Goal: Task Accomplishment & Management: Use online tool/utility

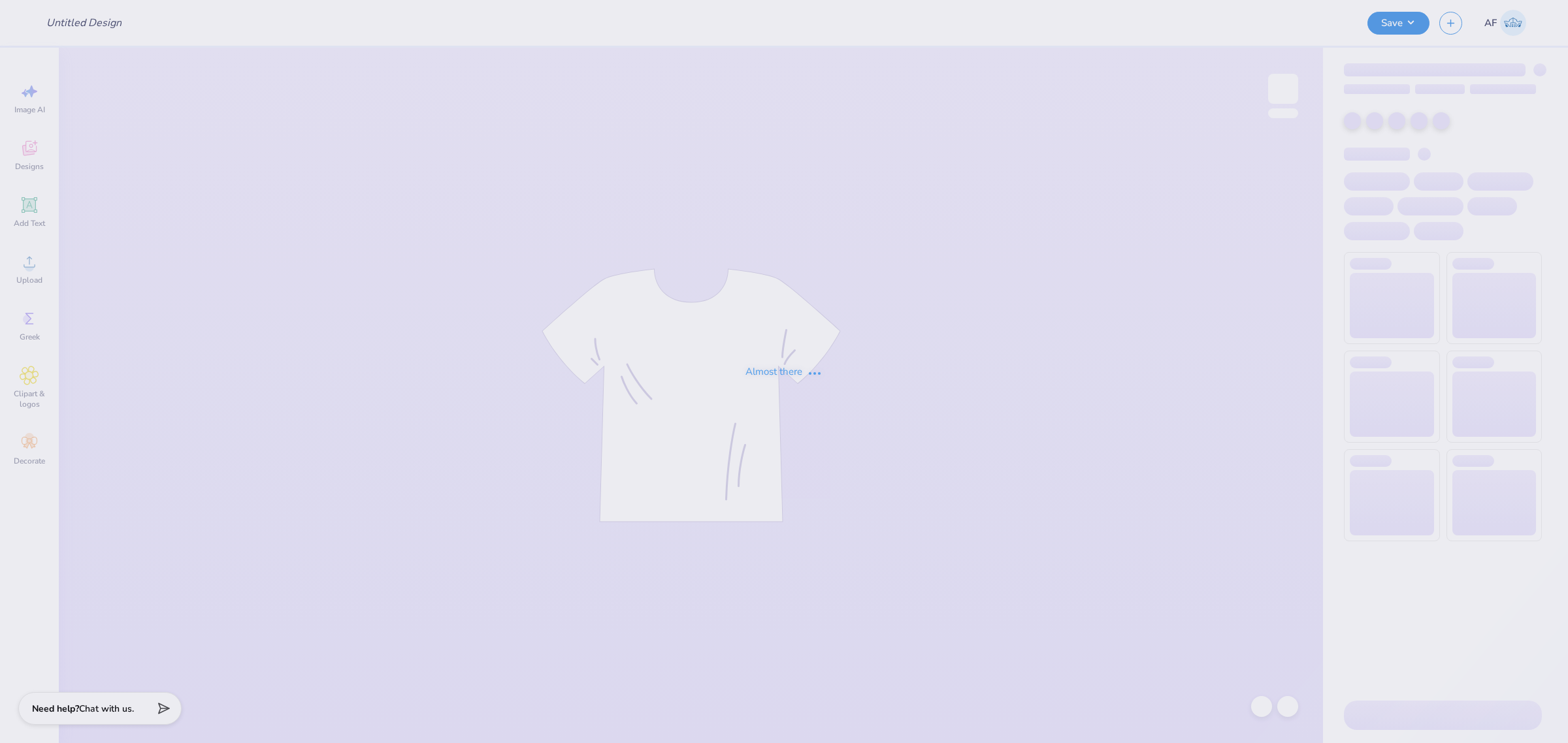
type input "Carmella Wheeler : Virginia Tech"
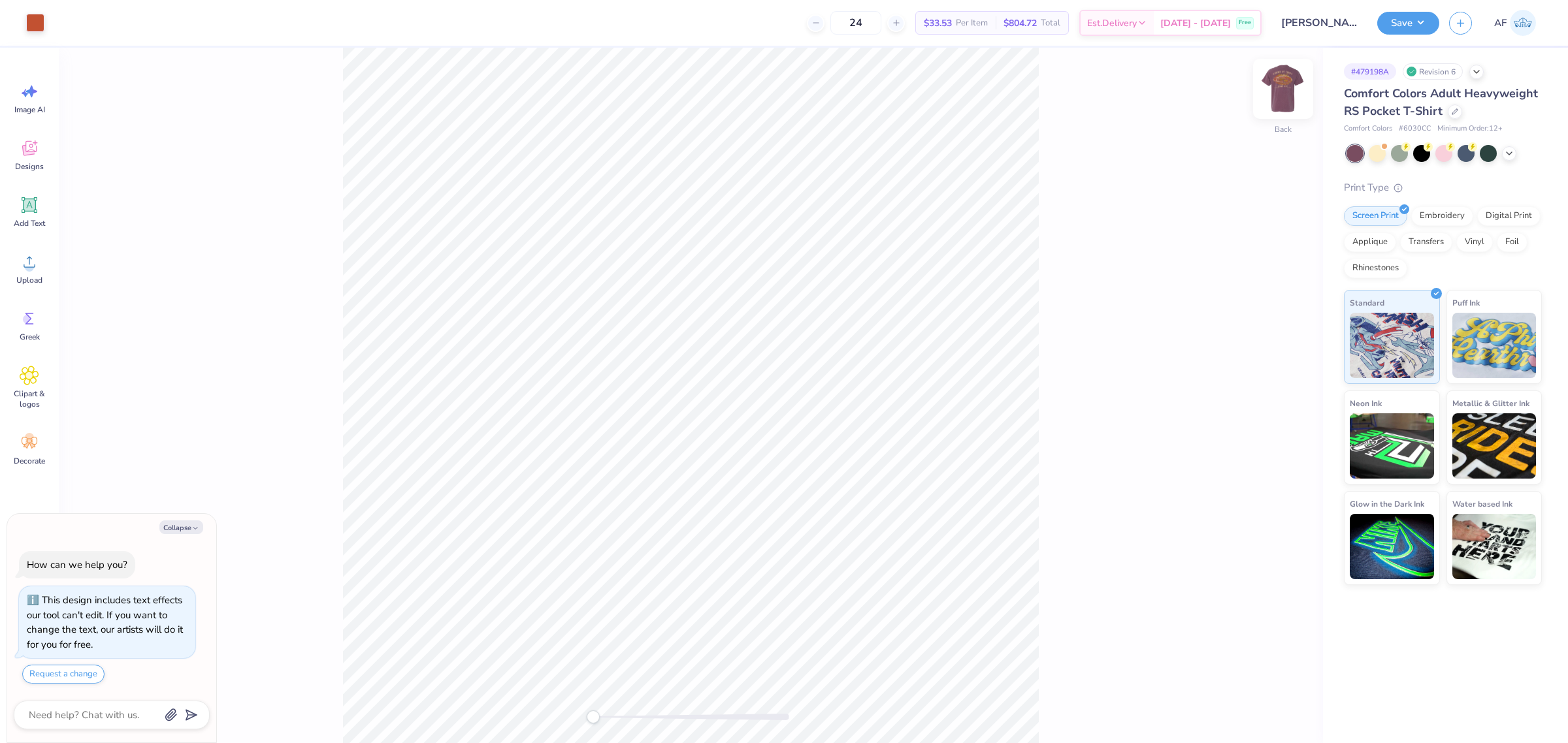
click at [1284, 82] on img at bounding box center [1283, 89] width 53 height 53
type textarea "x"
type input "0.64"
type input "1.21"
type input "3.89"
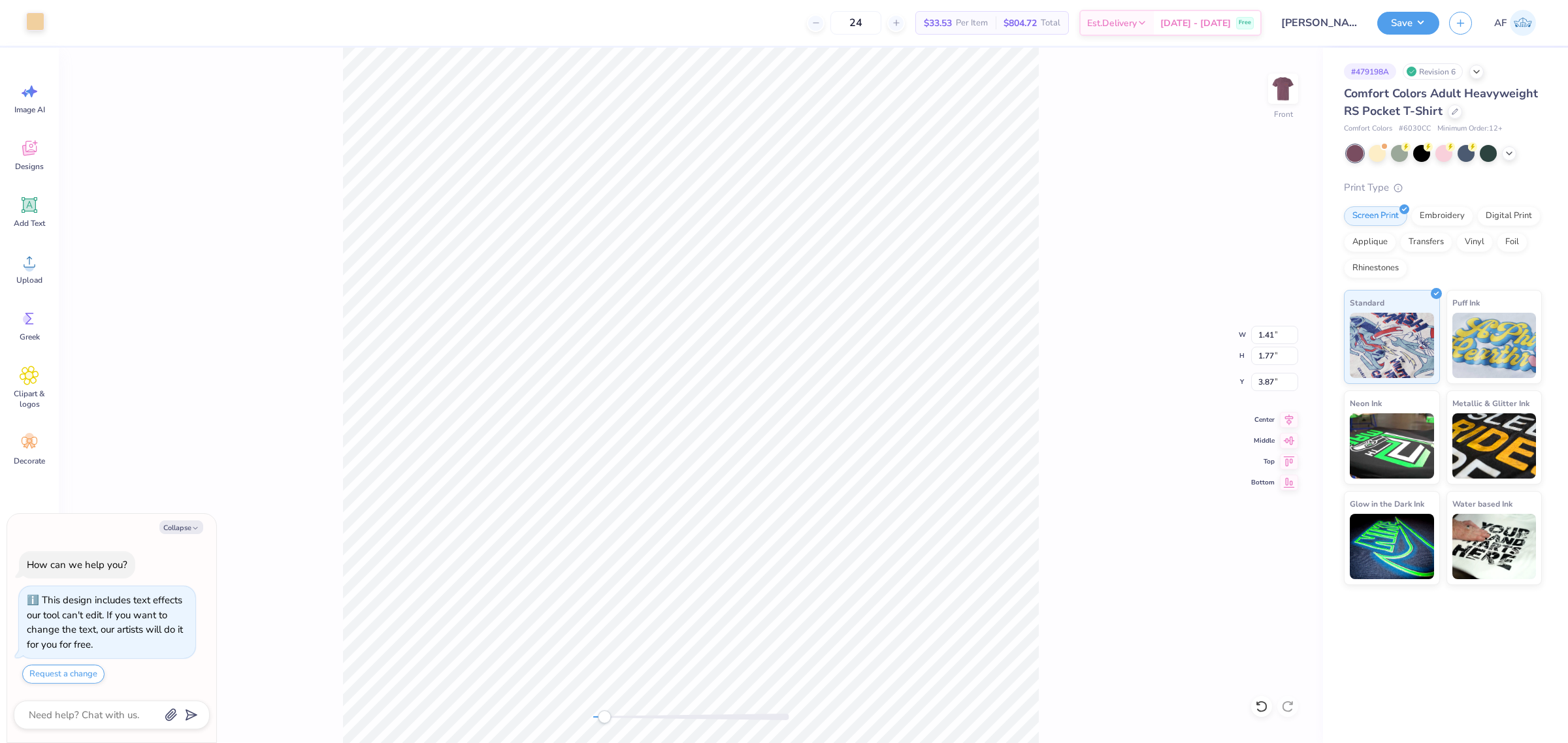
click at [34, 18] on div at bounding box center [36, 22] width 19 height 19
type textarea "x"
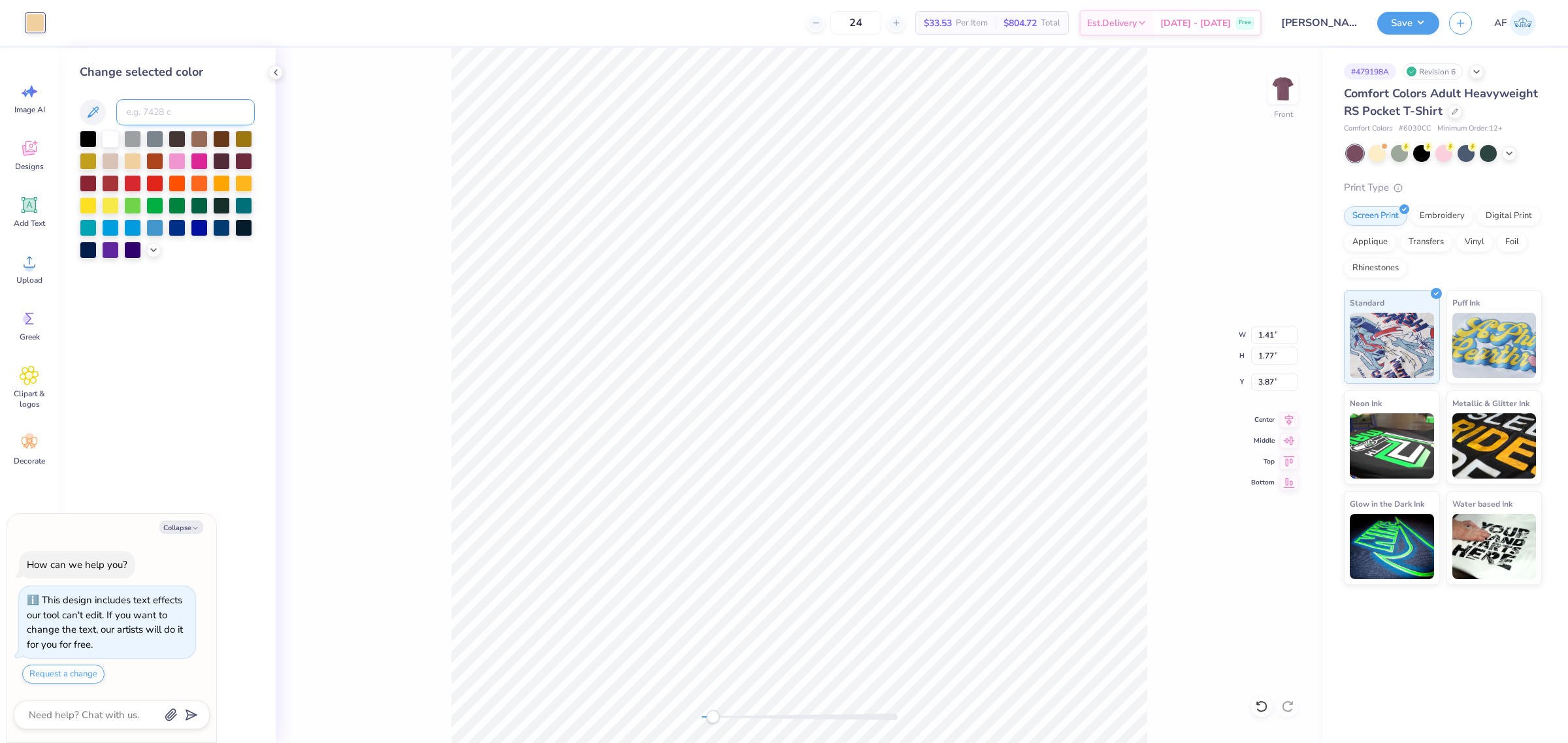
click at [166, 121] on input at bounding box center [185, 112] width 138 height 26
type input "7580"
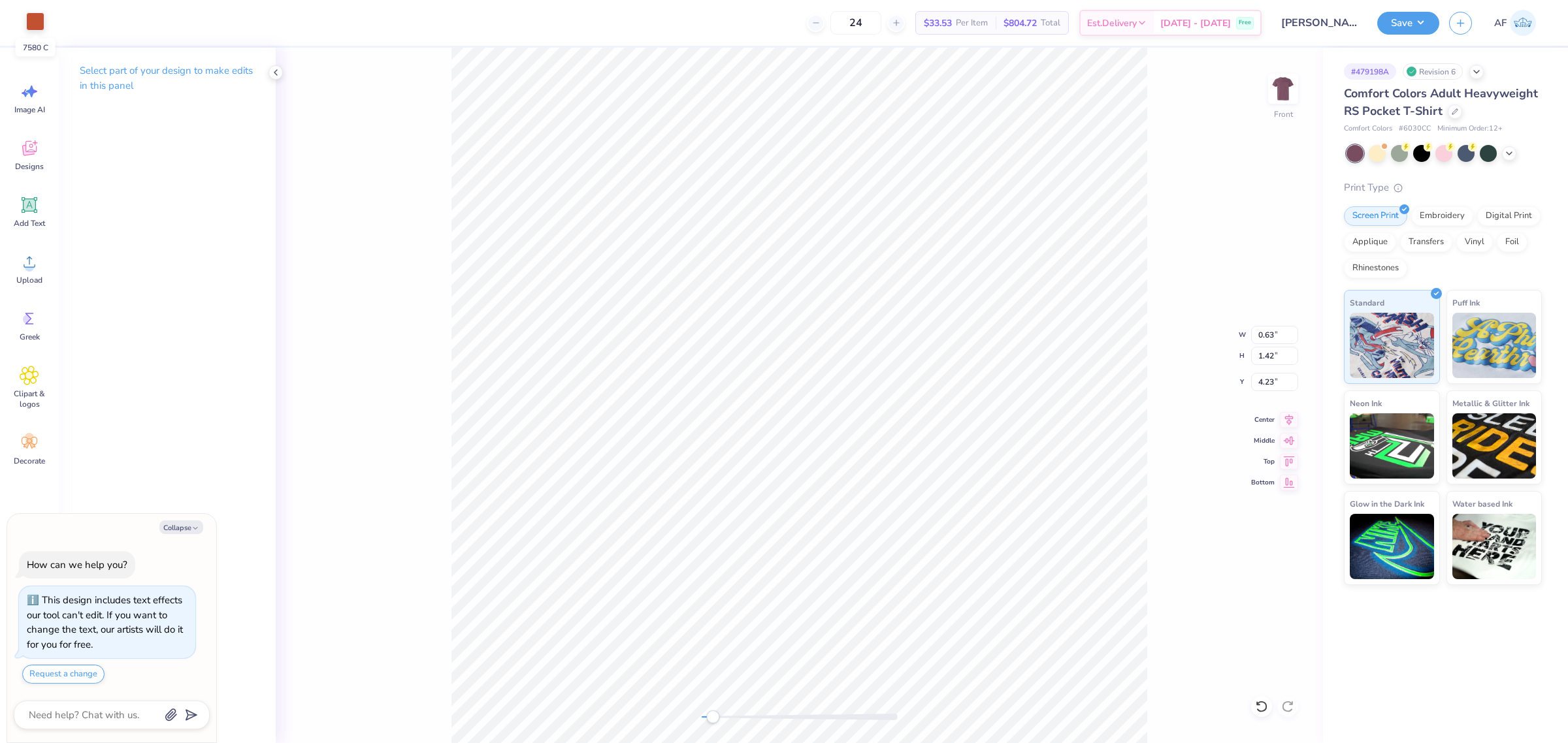
click at [32, 24] on div at bounding box center [36, 22] width 19 height 19
click at [62, 27] on div at bounding box center [59, 22] width 19 height 19
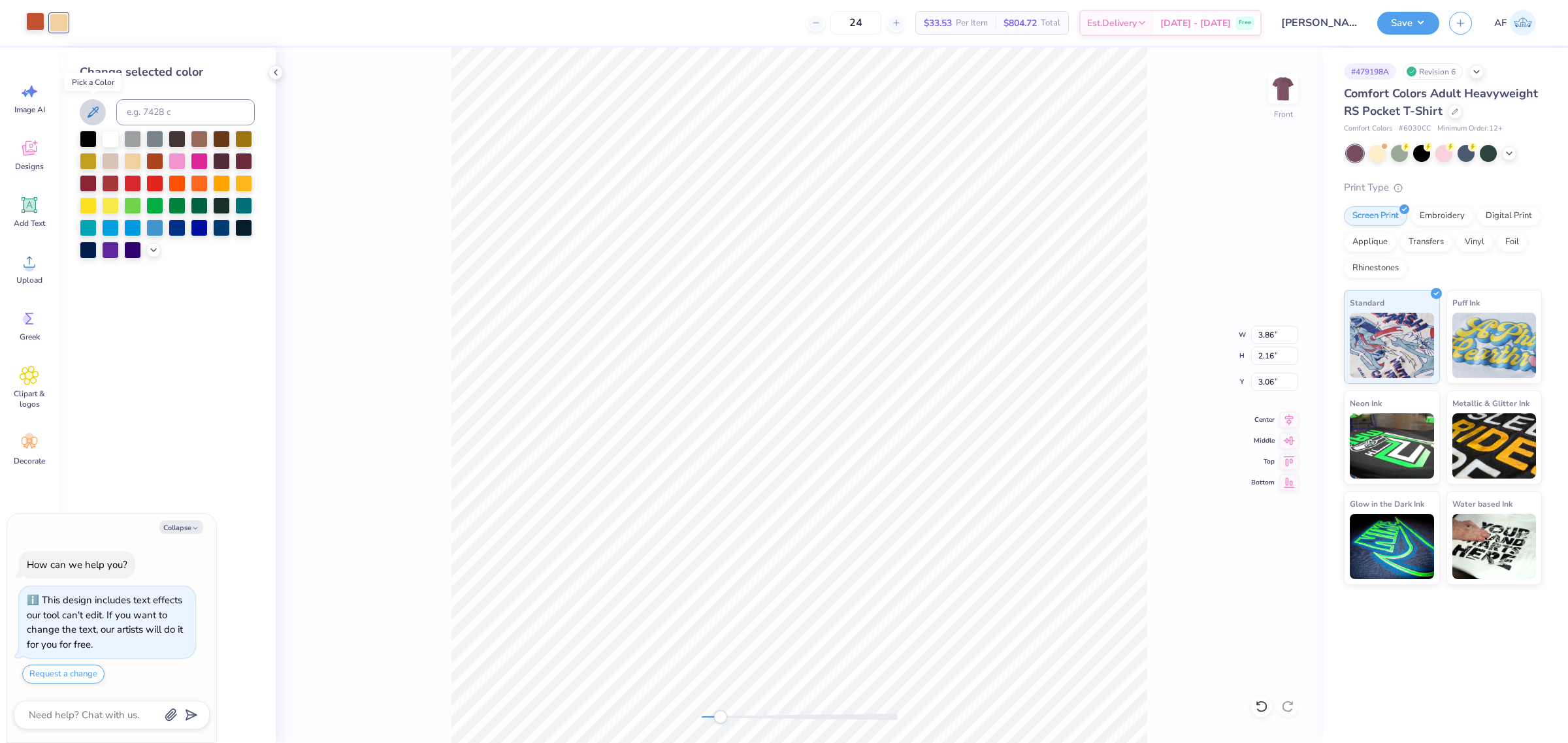
click at [90, 121] on button at bounding box center [93, 112] width 26 height 26
type textarea "x"
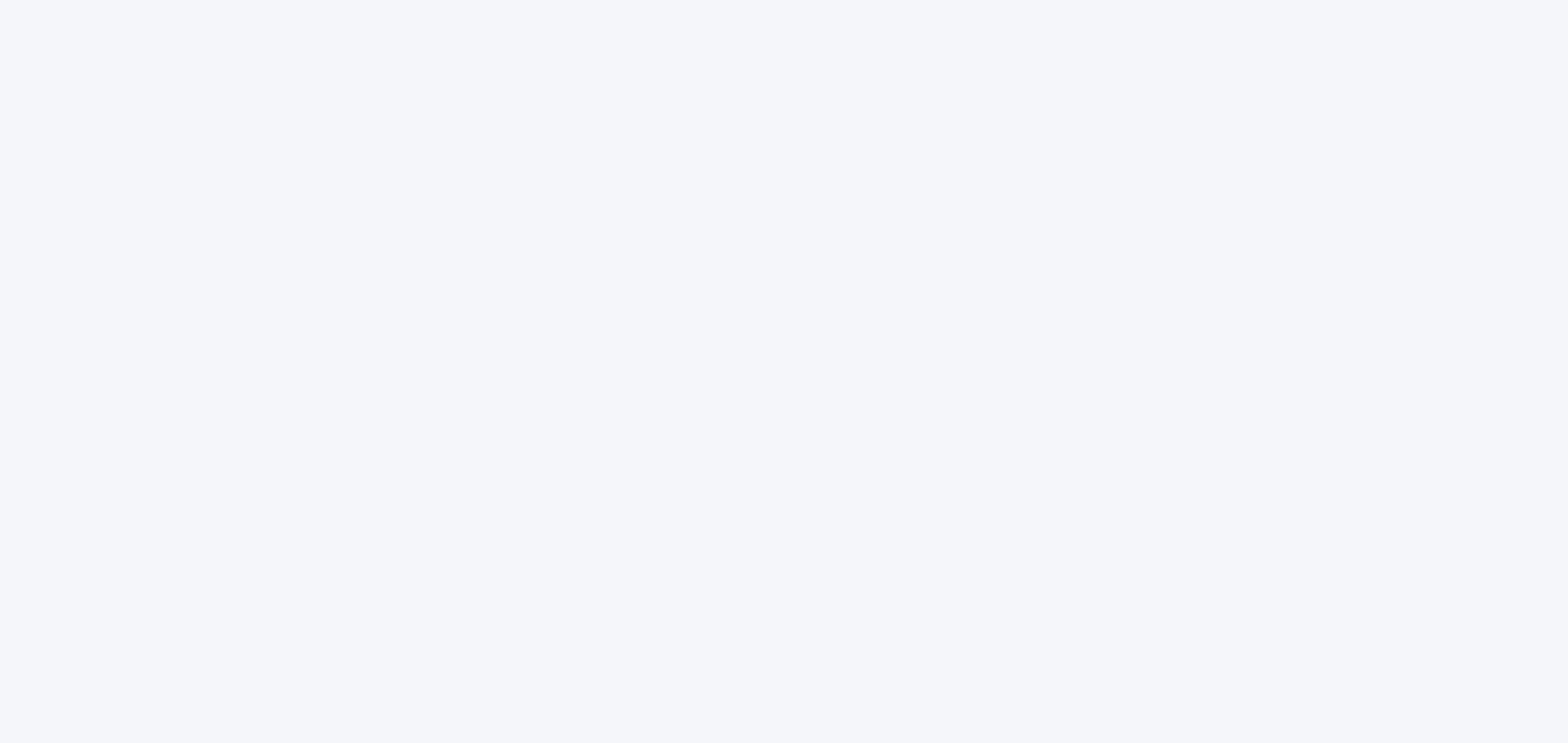
click at [873, 175] on div at bounding box center [784, 371] width 1568 height 743
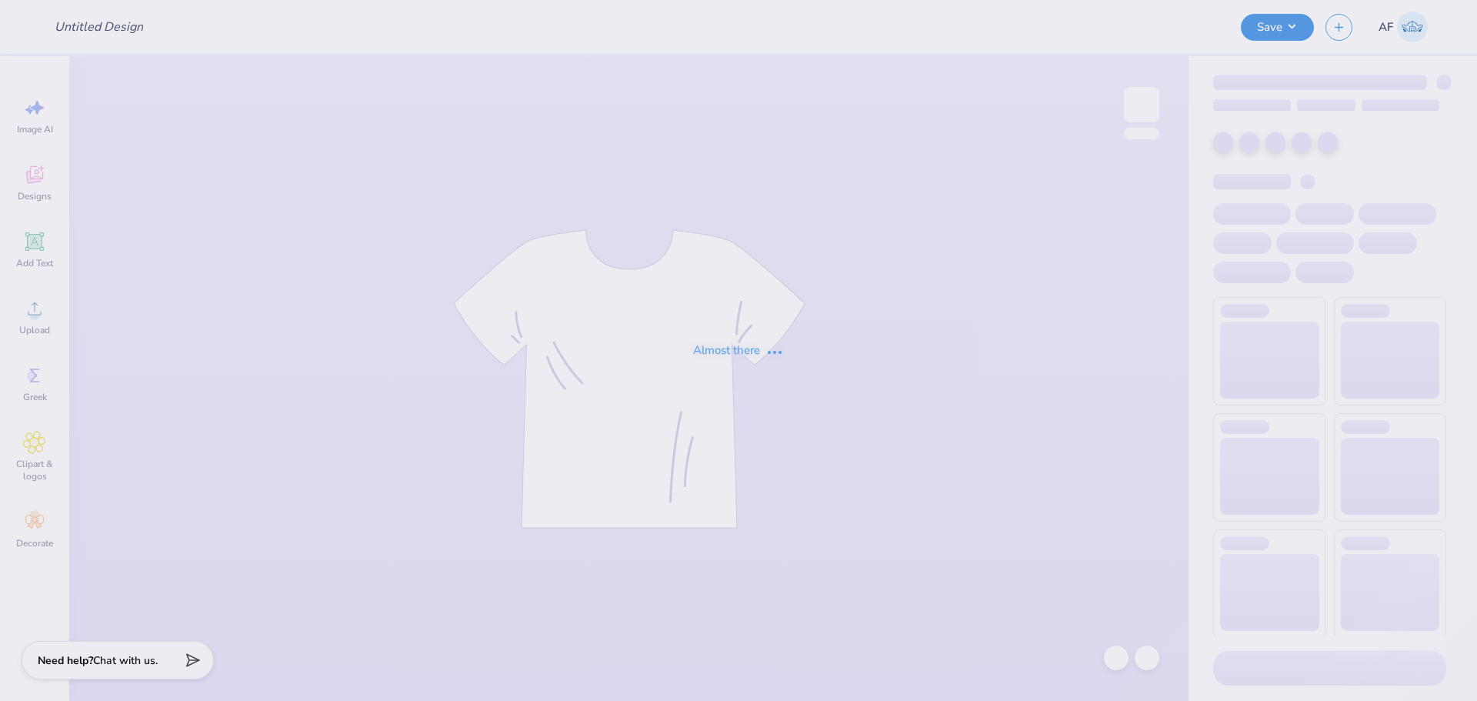
type input "Carmella Wheeler : Virginia Tech"
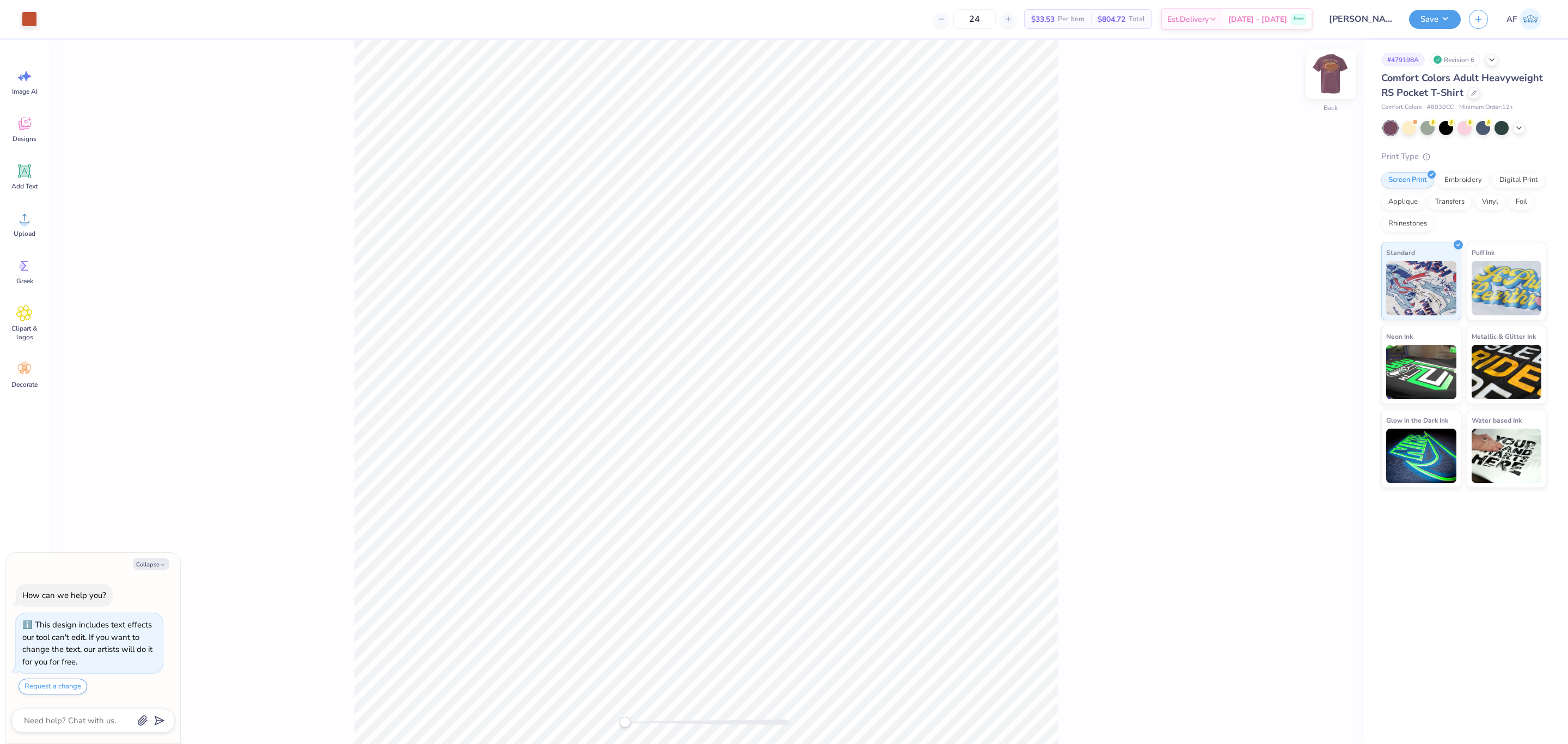
click at [1045, 79] on img at bounding box center [1331, 74] width 44 height 44
click at [33, 232] on span "Upload" at bounding box center [24, 234] width 22 height 8
type textarea "x"
click at [1045, 343] on input "14.32" at bounding box center [1323, 342] width 39 height 16
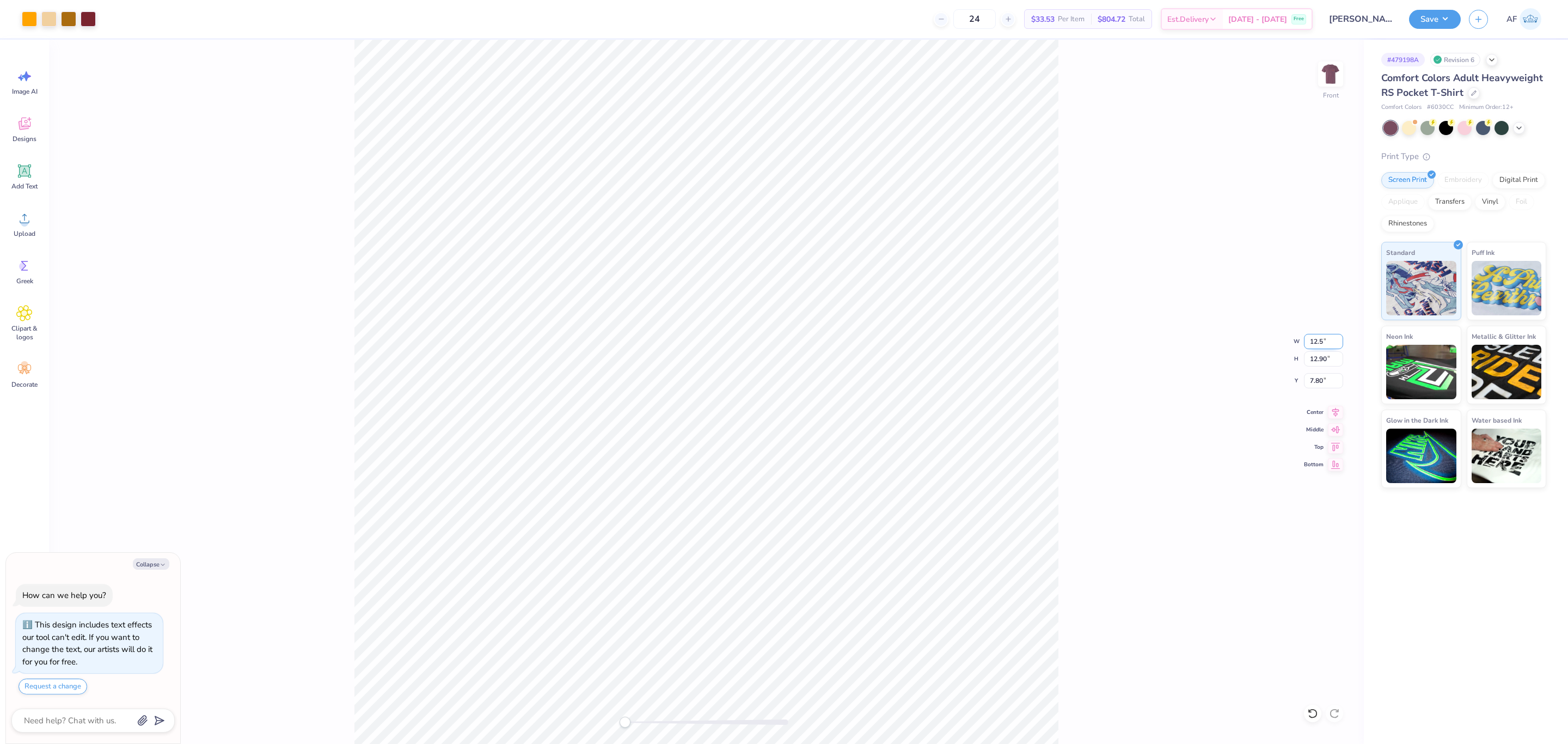
type input "12.5"
type textarea "x"
type input "12.50"
type input "11.26"
type input "8.62"
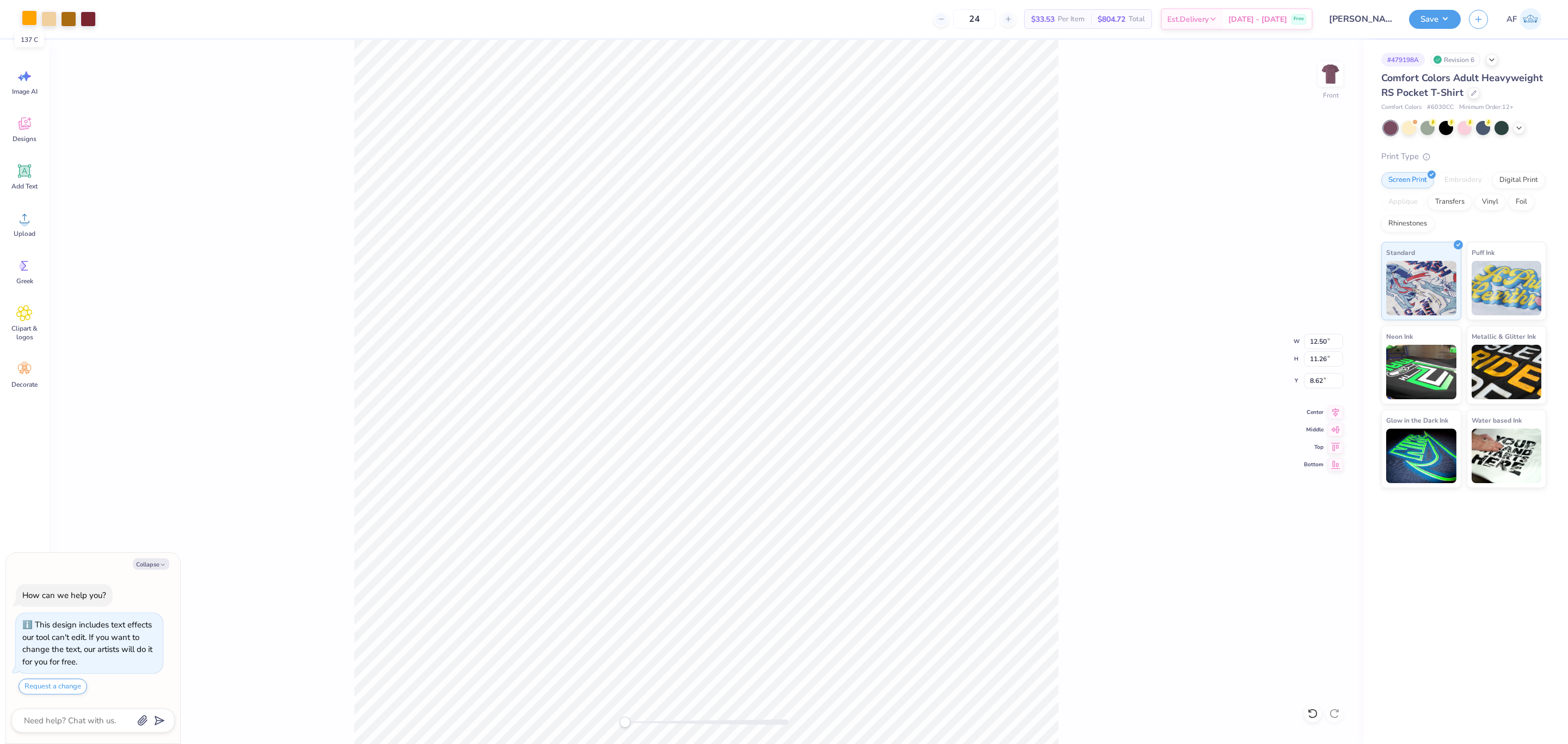
click at [32, 23] on div at bounding box center [30, 18] width 16 height 16
type textarea "x"
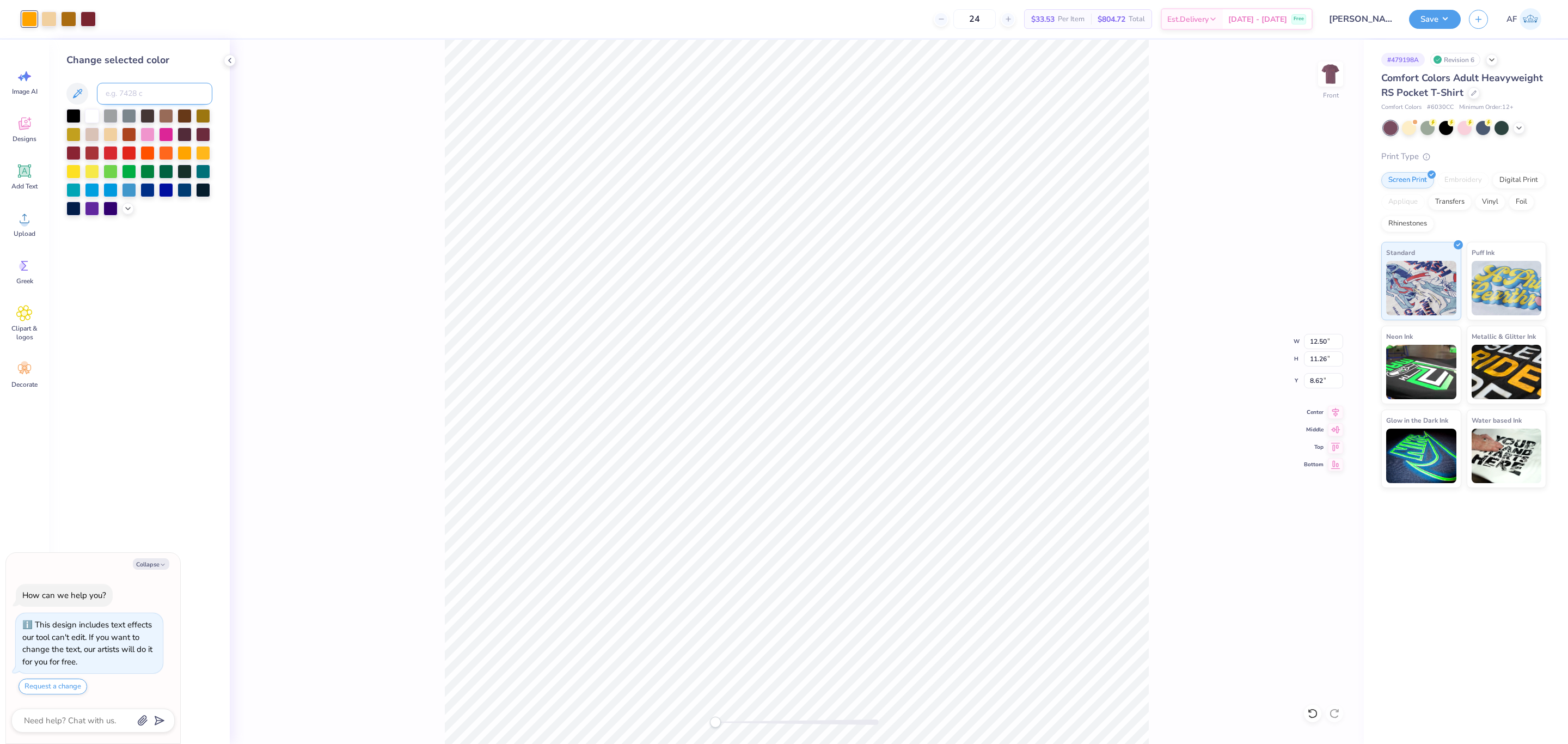
click at [127, 86] on input at bounding box center [154, 93] width 115 height 22
type input "7580"
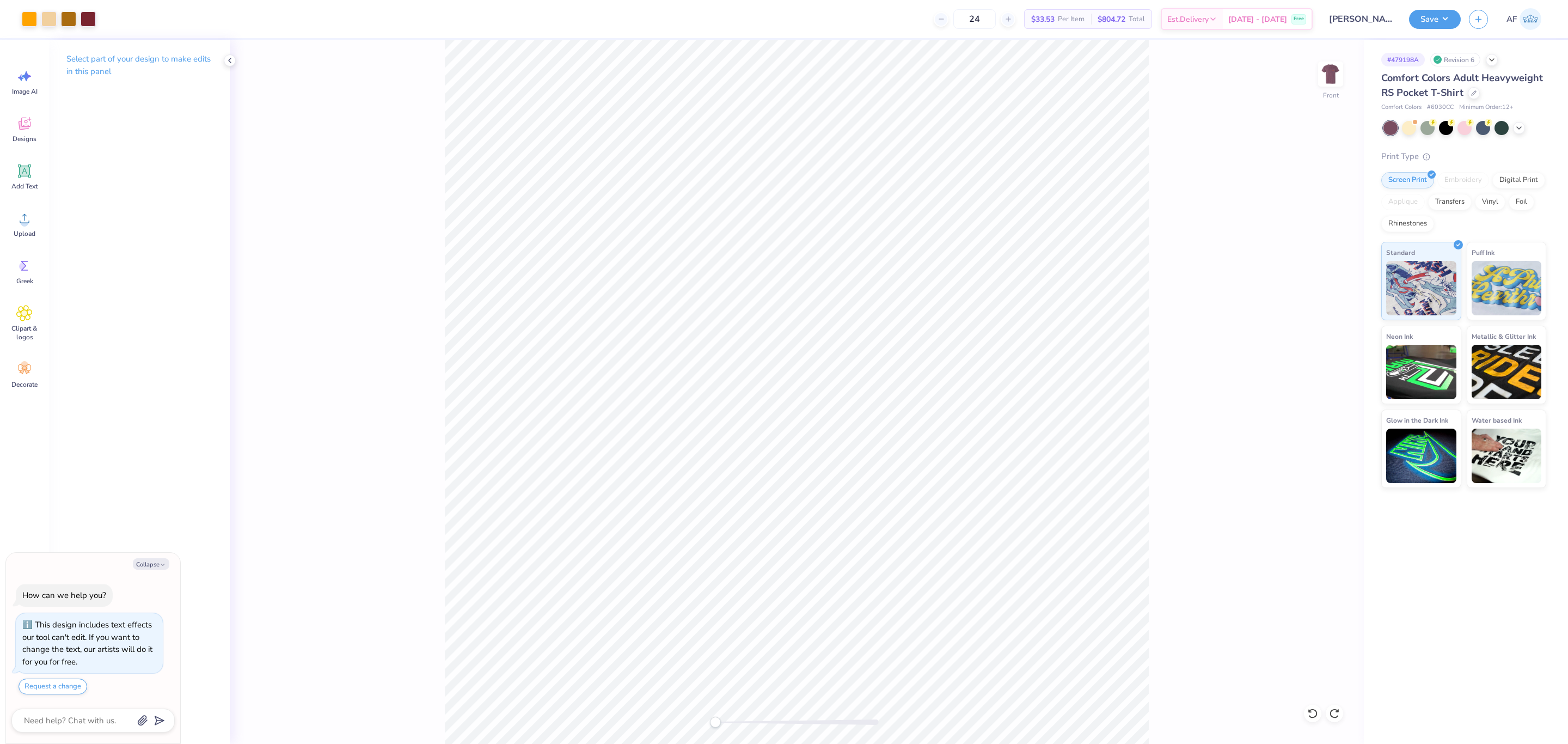
click at [1045, 496] on div "Front" at bounding box center [797, 391] width 1134 height 704
click at [32, 23] on div at bounding box center [30, 18] width 16 height 16
type textarea "x"
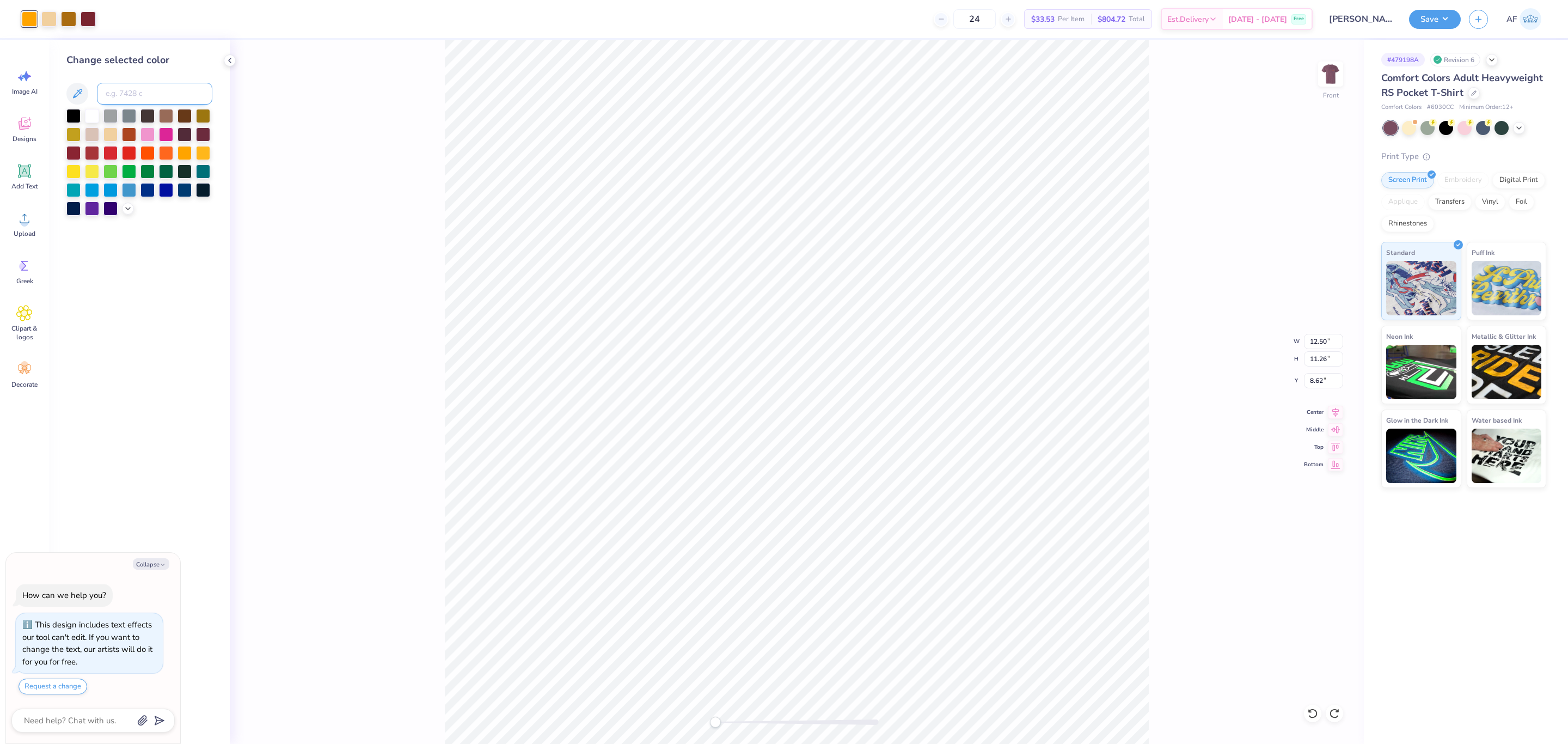
click at [127, 93] on input at bounding box center [154, 93] width 115 height 22
type input "1585"
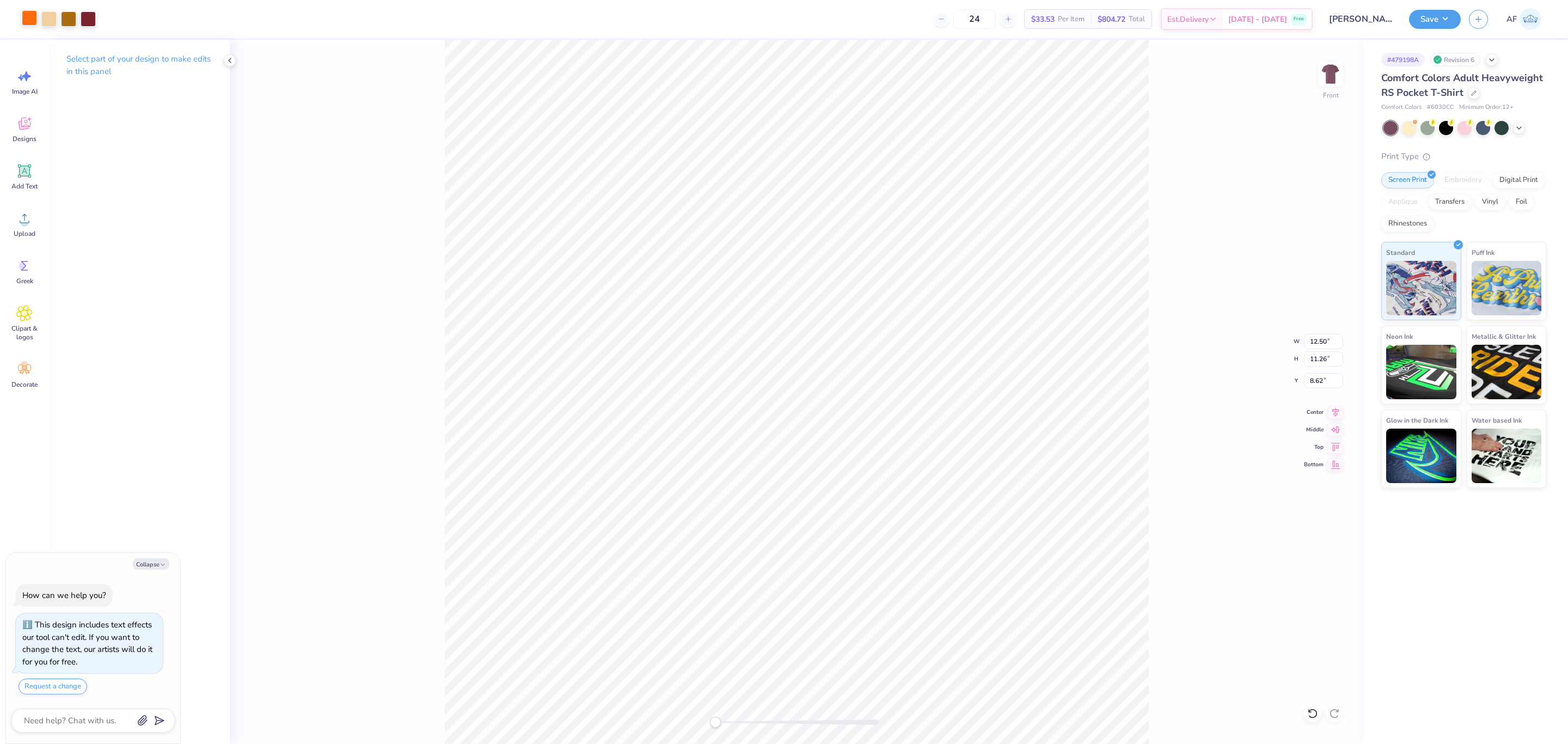
click at [30, 23] on div at bounding box center [30, 18] width 16 height 16
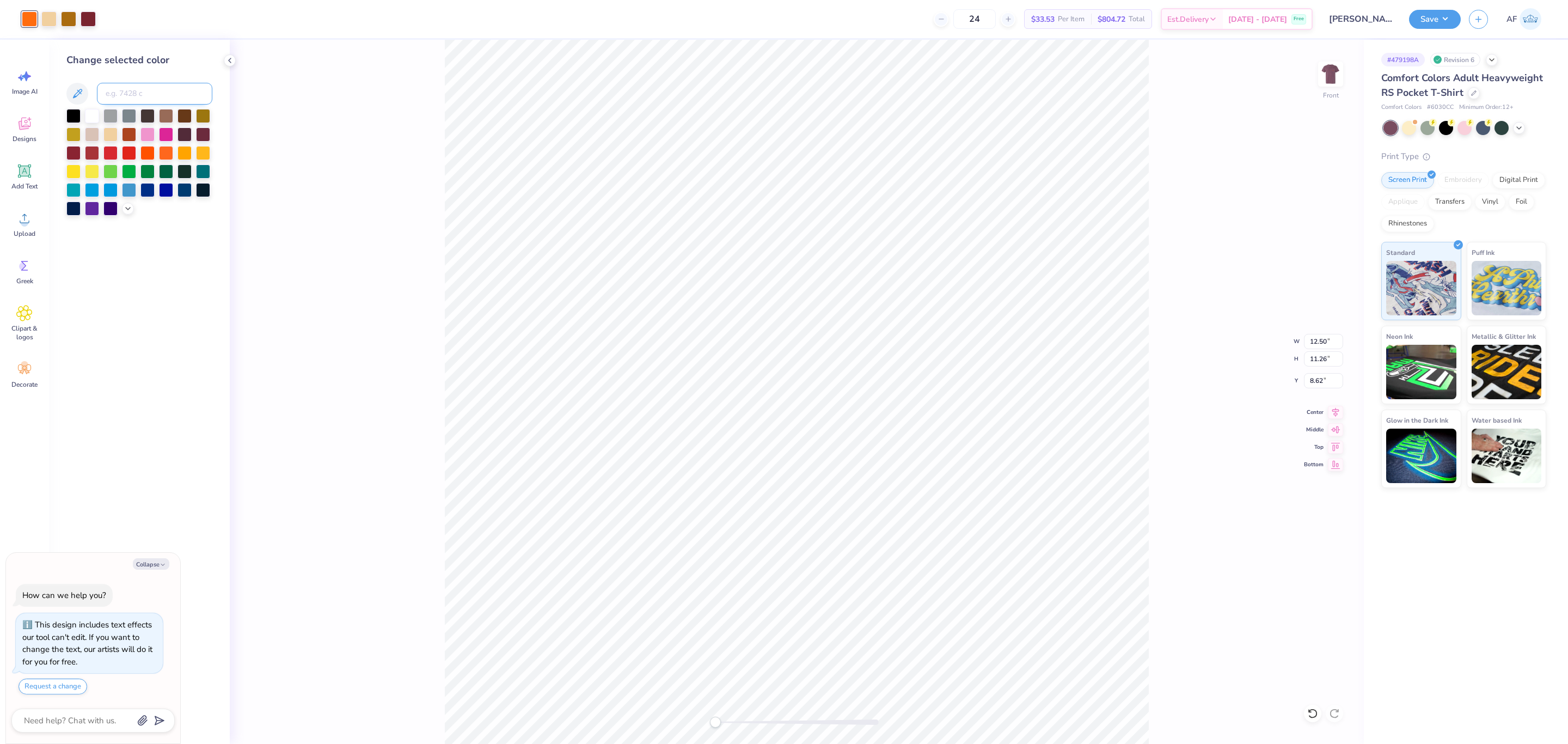
click at [118, 91] on input at bounding box center [154, 93] width 115 height 22
click at [161, 154] on div at bounding box center [166, 152] width 14 height 14
click at [182, 157] on div at bounding box center [185, 152] width 14 height 14
click at [171, 157] on div at bounding box center [166, 152] width 14 height 14
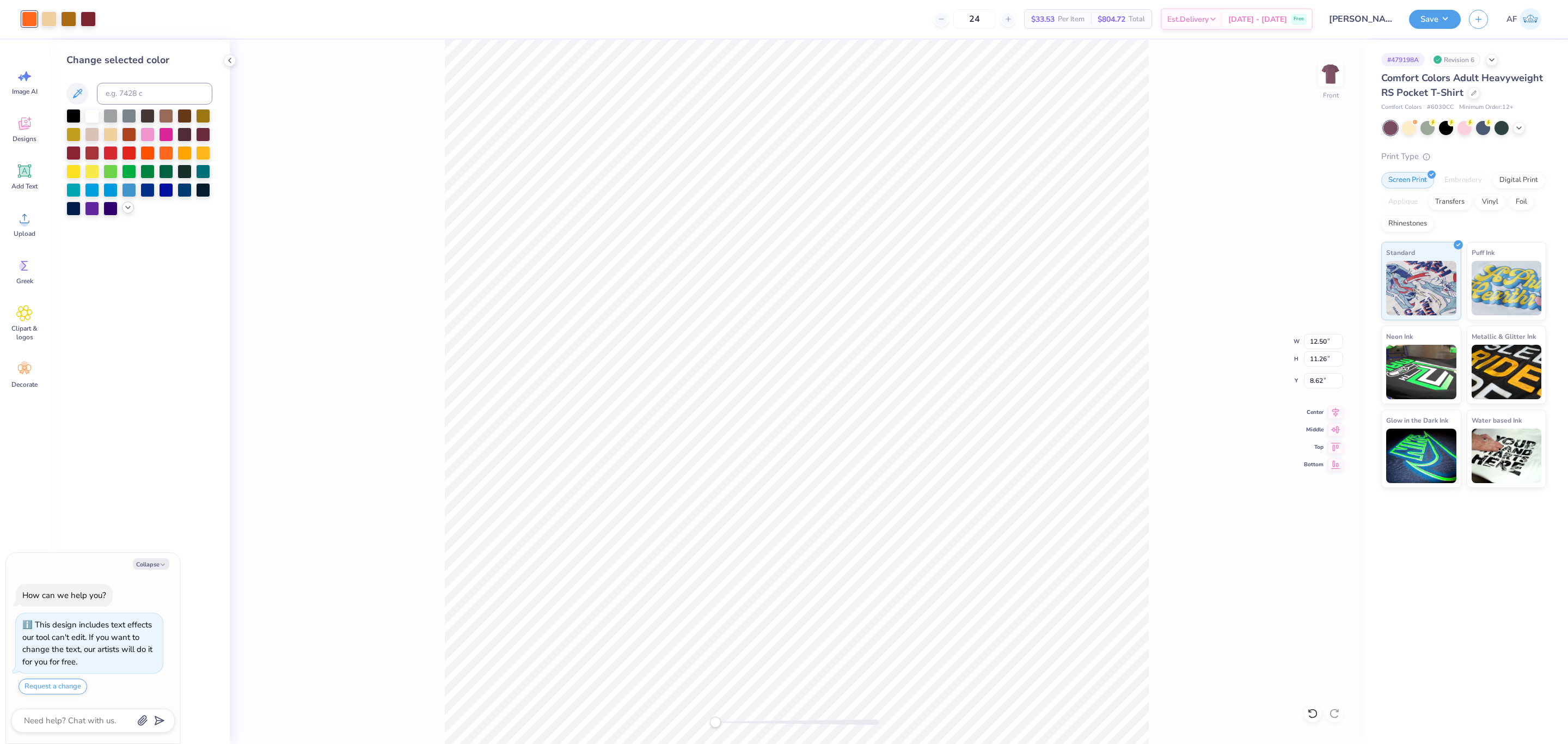
click at [130, 210] on icon at bounding box center [128, 207] width 8 height 8
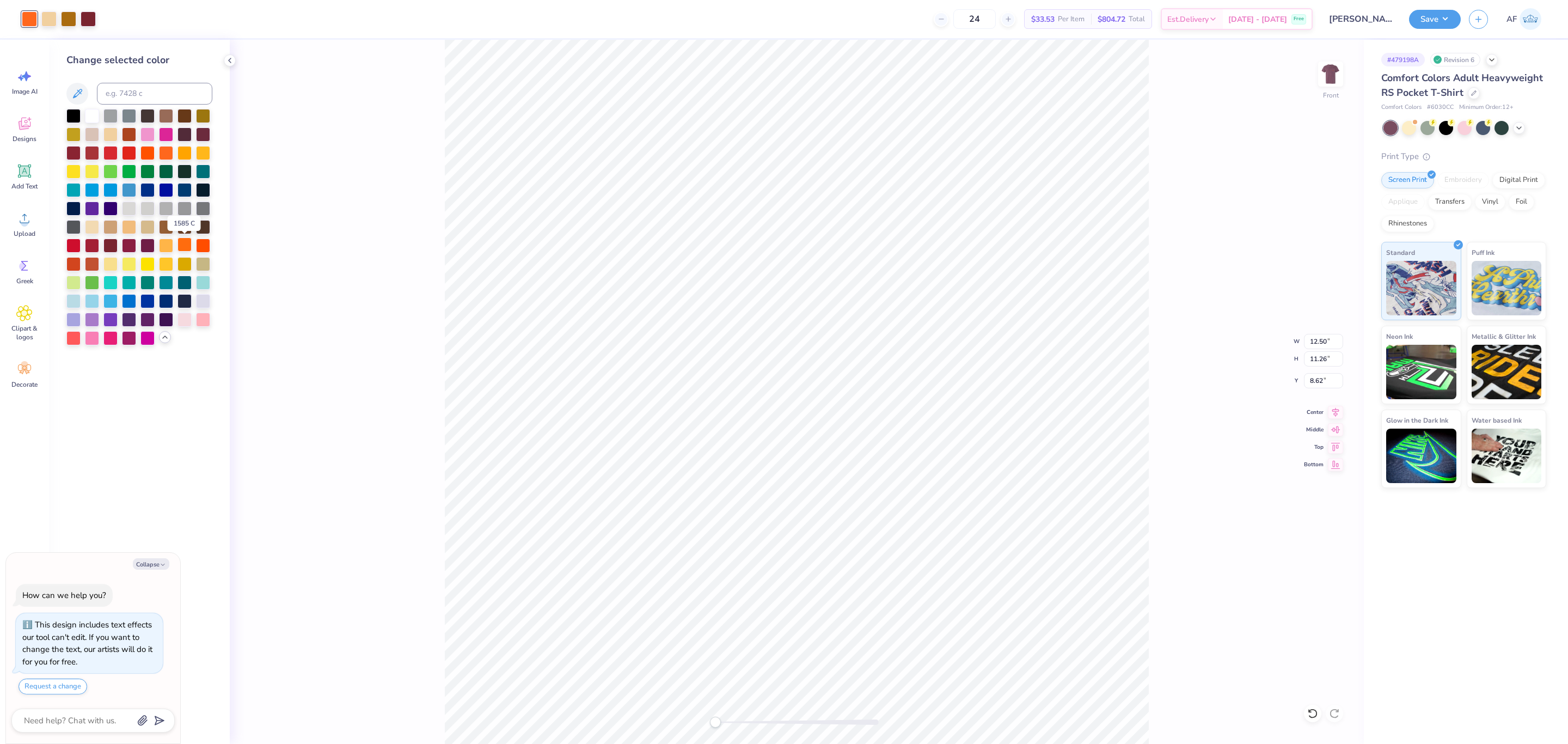
click at [185, 249] on div at bounding box center [185, 244] width 14 height 14
click at [185, 154] on div at bounding box center [185, 152] width 14 height 14
click at [188, 154] on div at bounding box center [185, 152] width 14 height 14
click at [161, 157] on div at bounding box center [166, 152] width 14 height 14
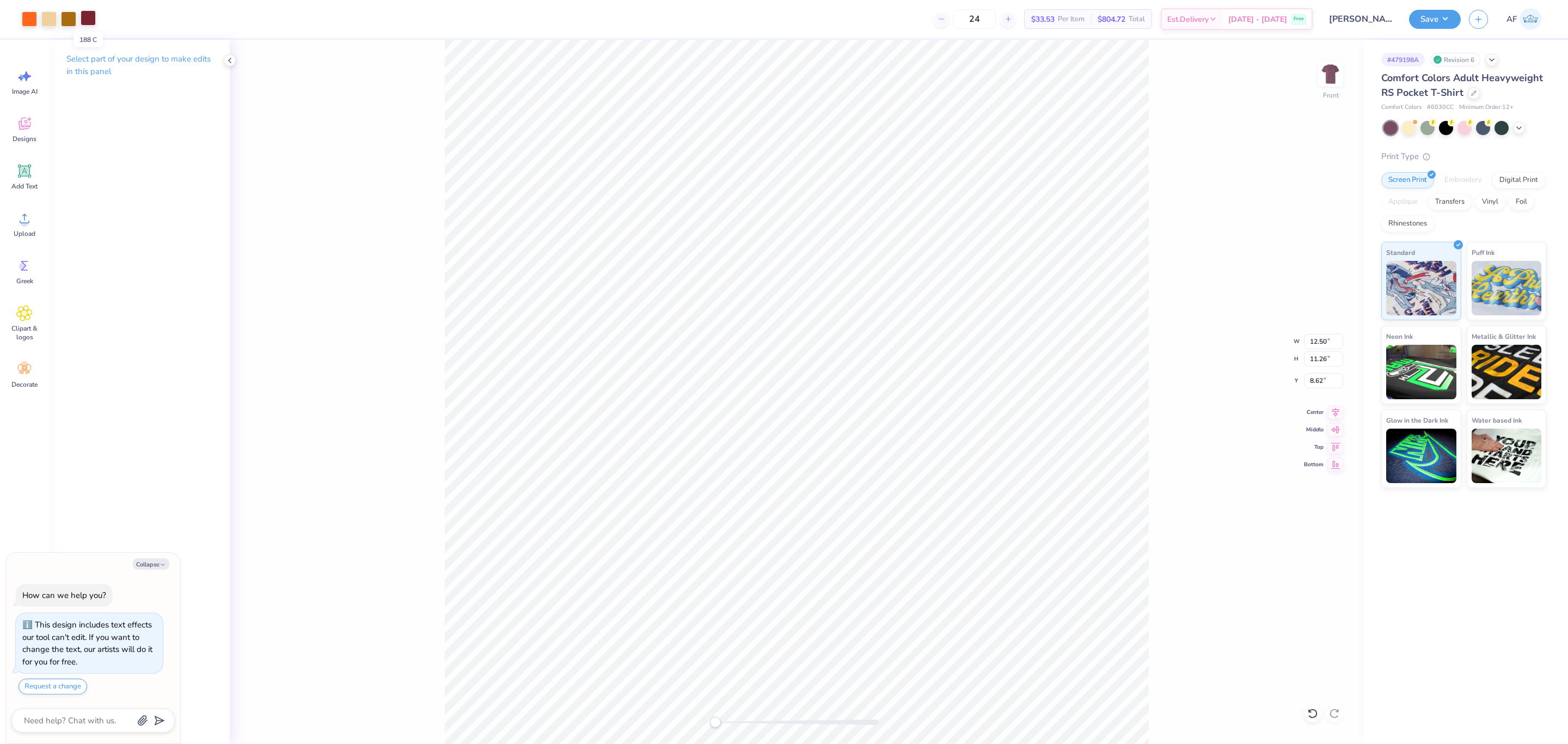
click at [92, 18] on div at bounding box center [88, 18] width 16 height 16
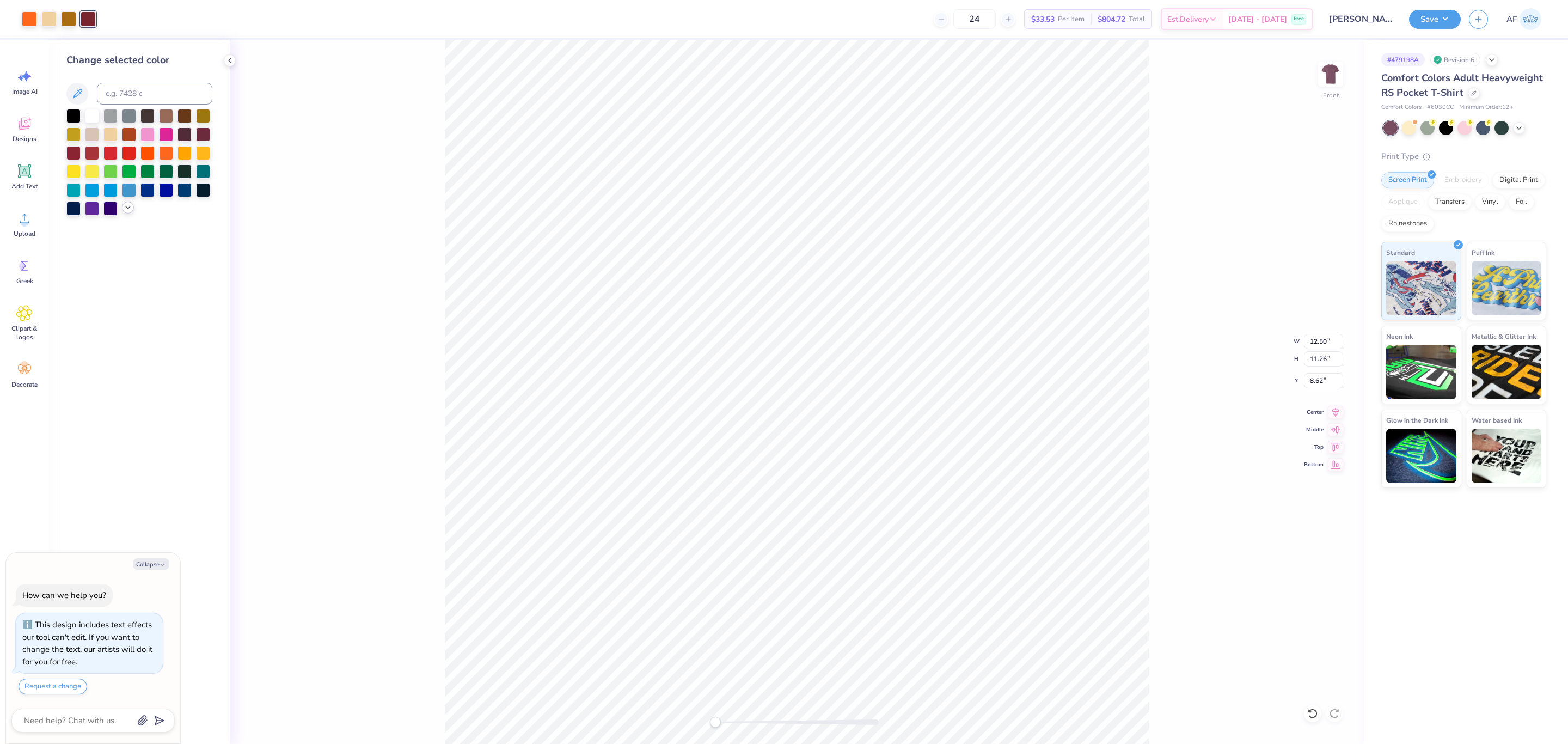
click at [126, 212] on div at bounding box center [127, 207] width 12 height 12
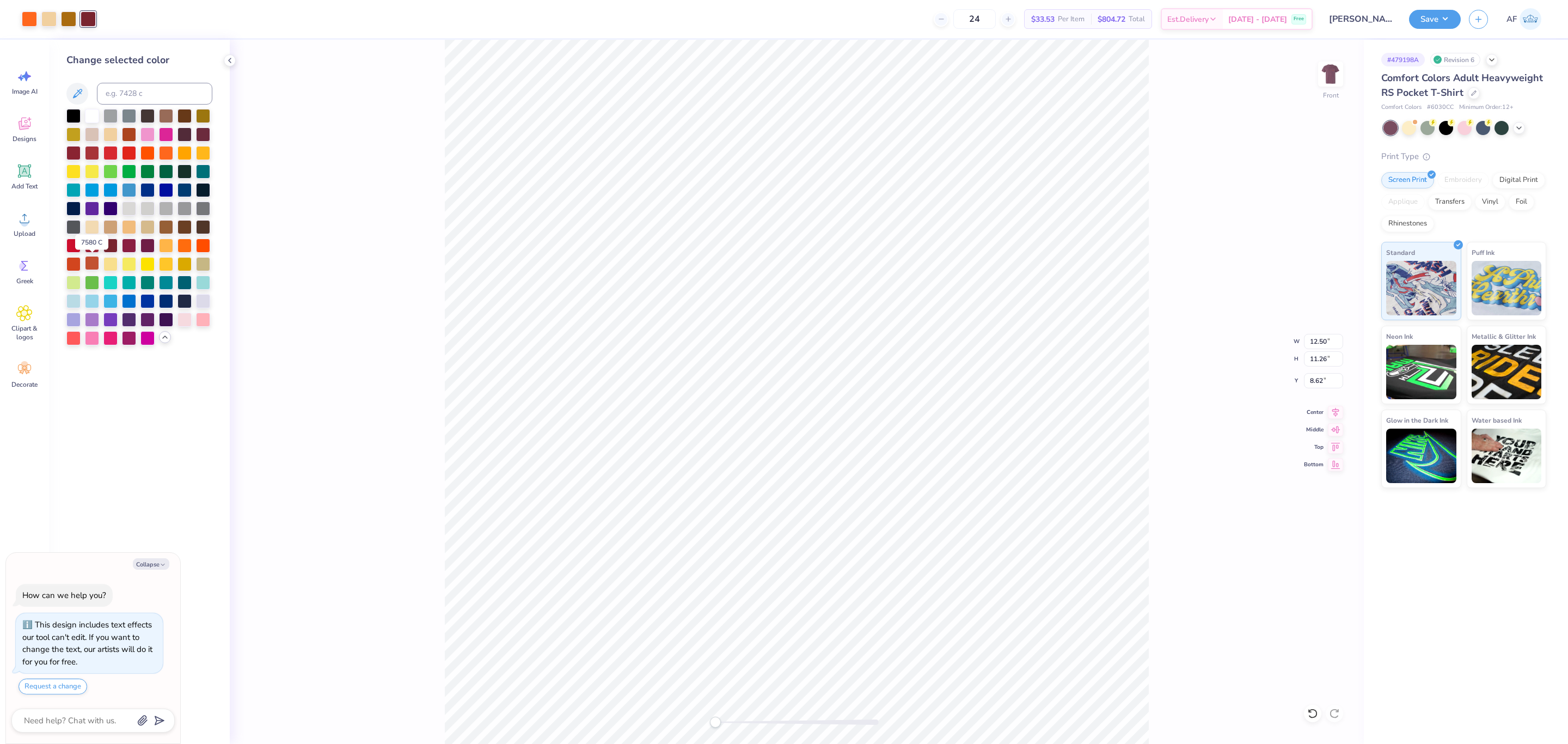
click at [90, 263] on div at bounding box center [92, 263] width 14 height 14
click at [329, 309] on div "Front W 12.50 12.50 " H 11.26 11.26 " Y 8.62 8.62 " Center Middle Top Bottom" at bounding box center [797, 391] width 1134 height 704
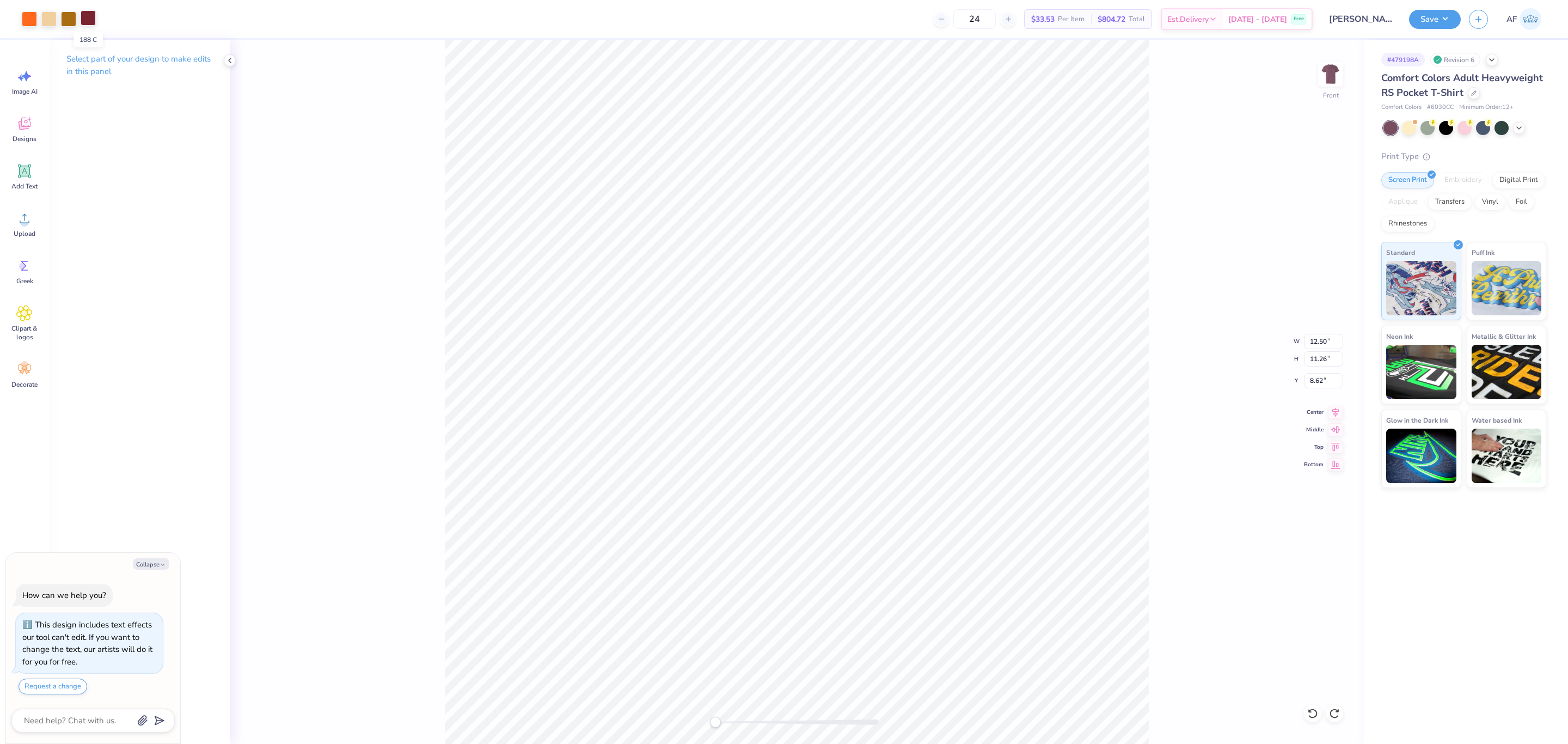
click at [86, 16] on div at bounding box center [88, 18] width 16 height 16
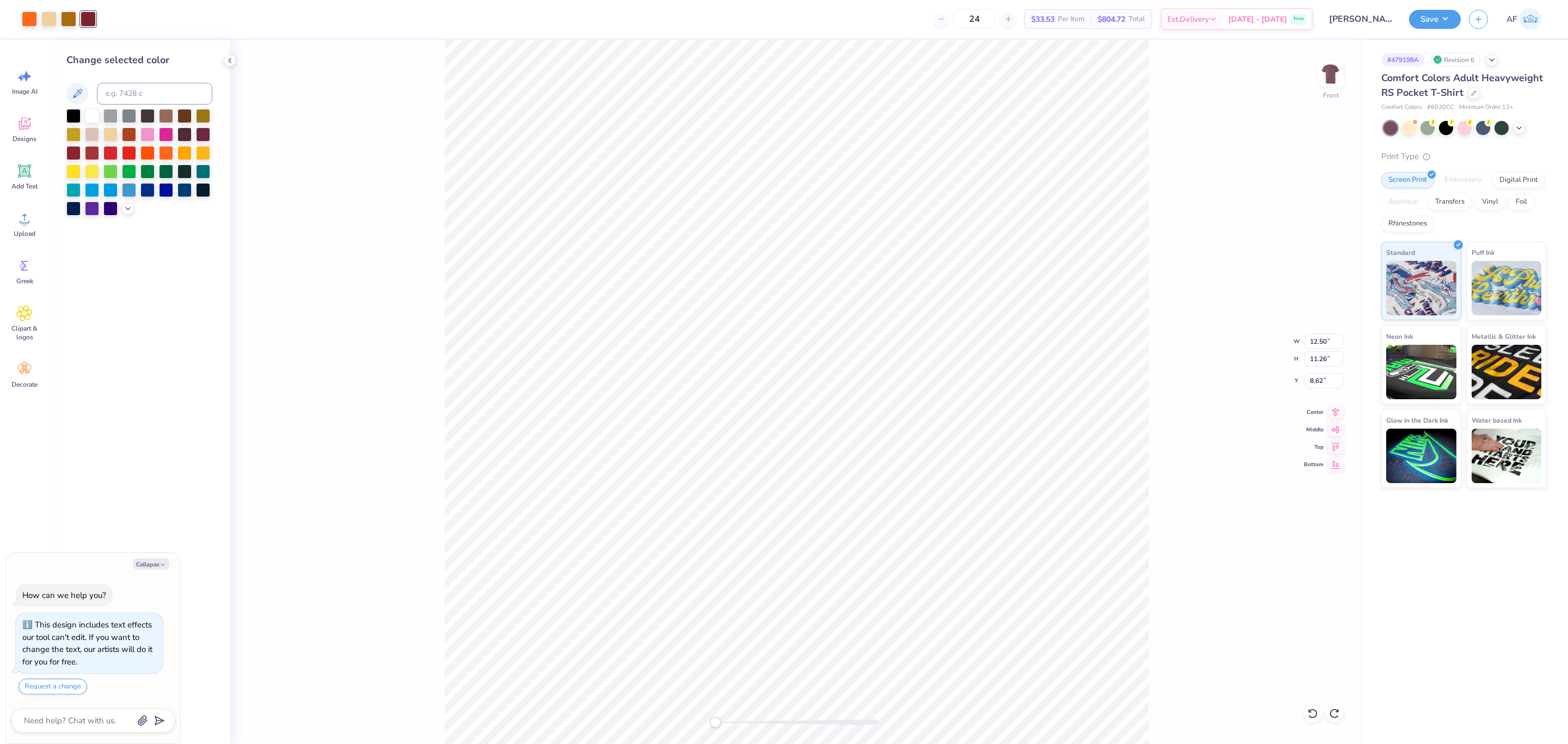
click at [122, 205] on div at bounding box center [139, 162] width 146 height 107
click at [126, 210] on icon at bounding box center [128, 207] width 8 height 8
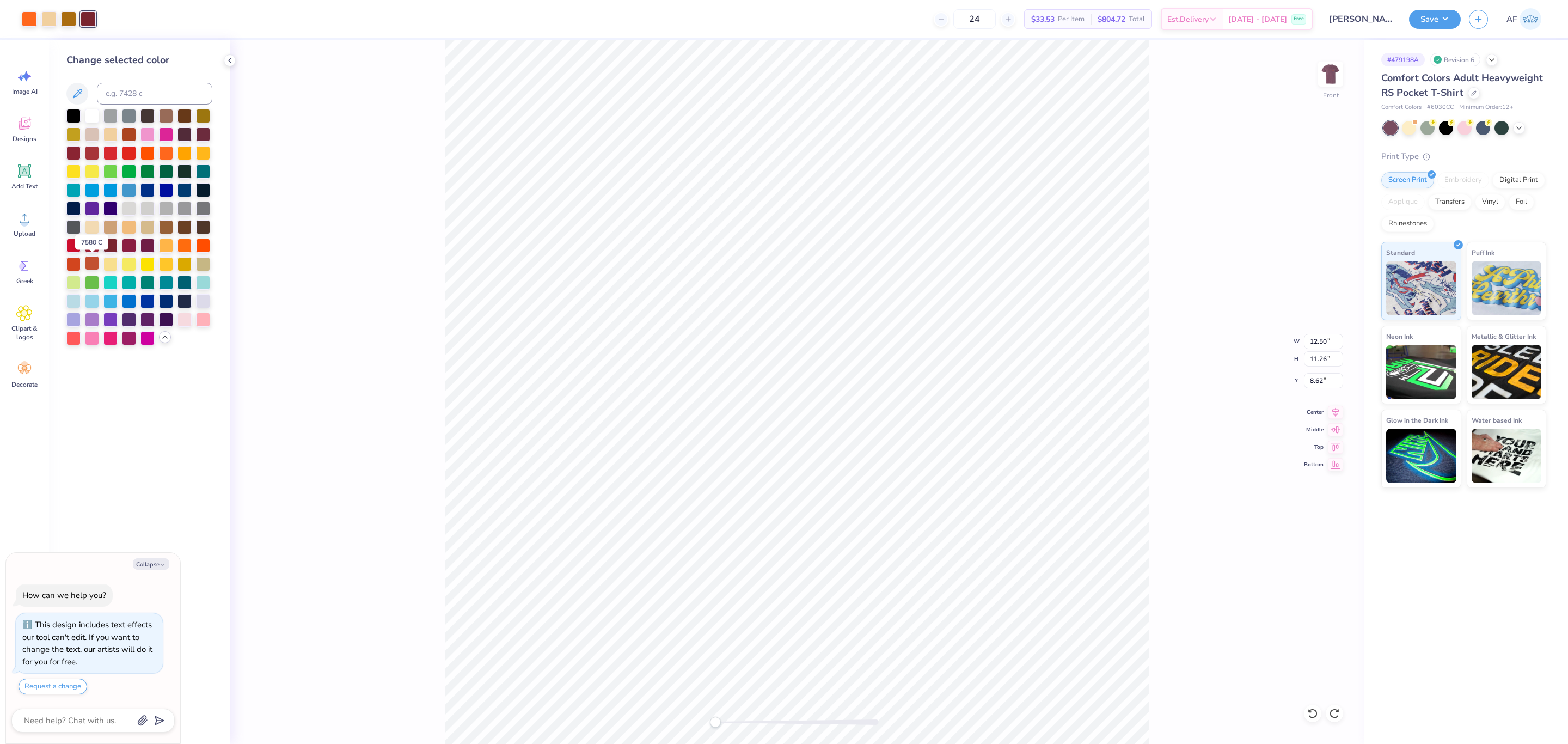
click at [93, 265] on div at bounding box center [92, 263] width 14 height 14
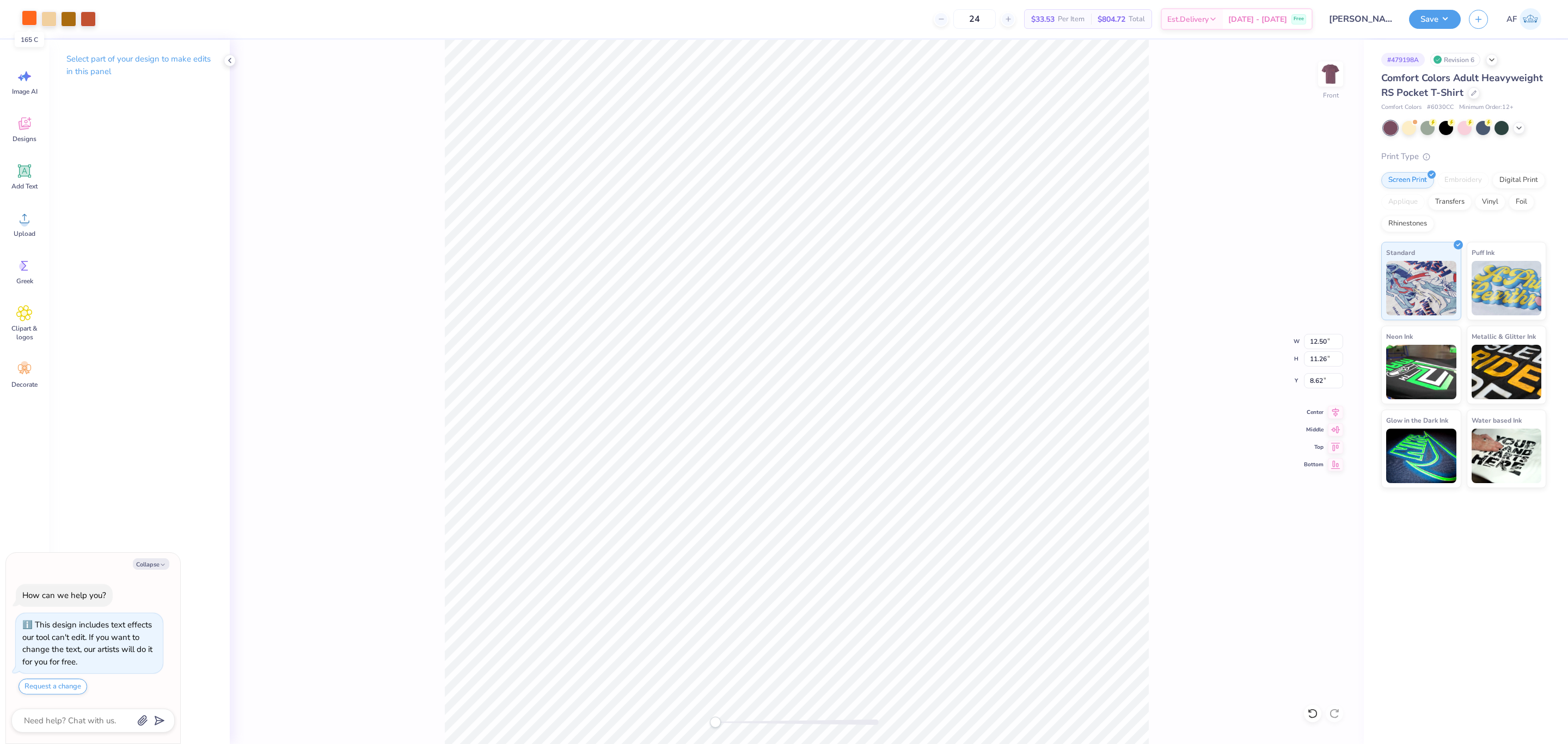
click at [25, 12] on div at bounding box center [30, 18] width 16 height 16
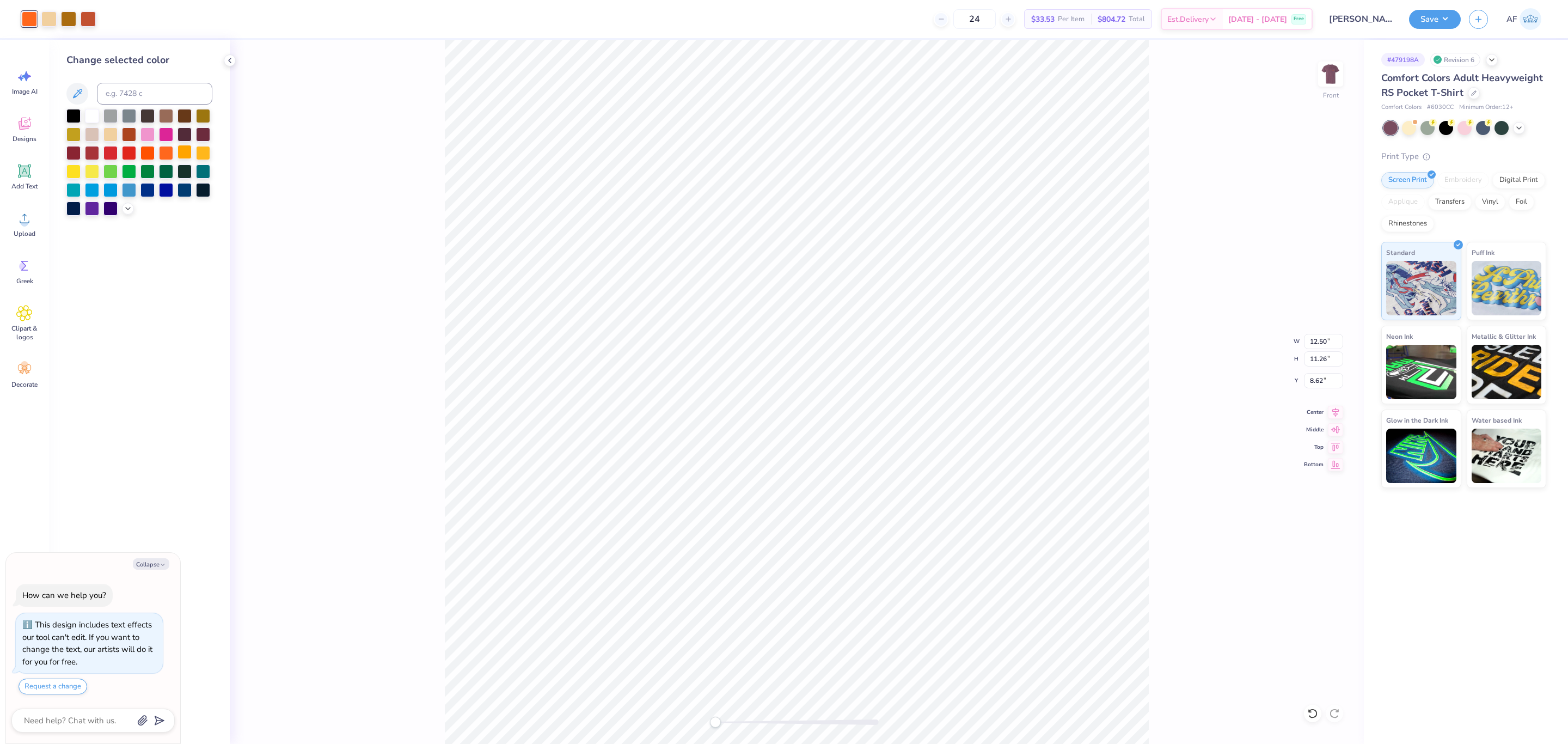
click at [185, 157] on div at bounding box center [185, 152] width 14 height 14
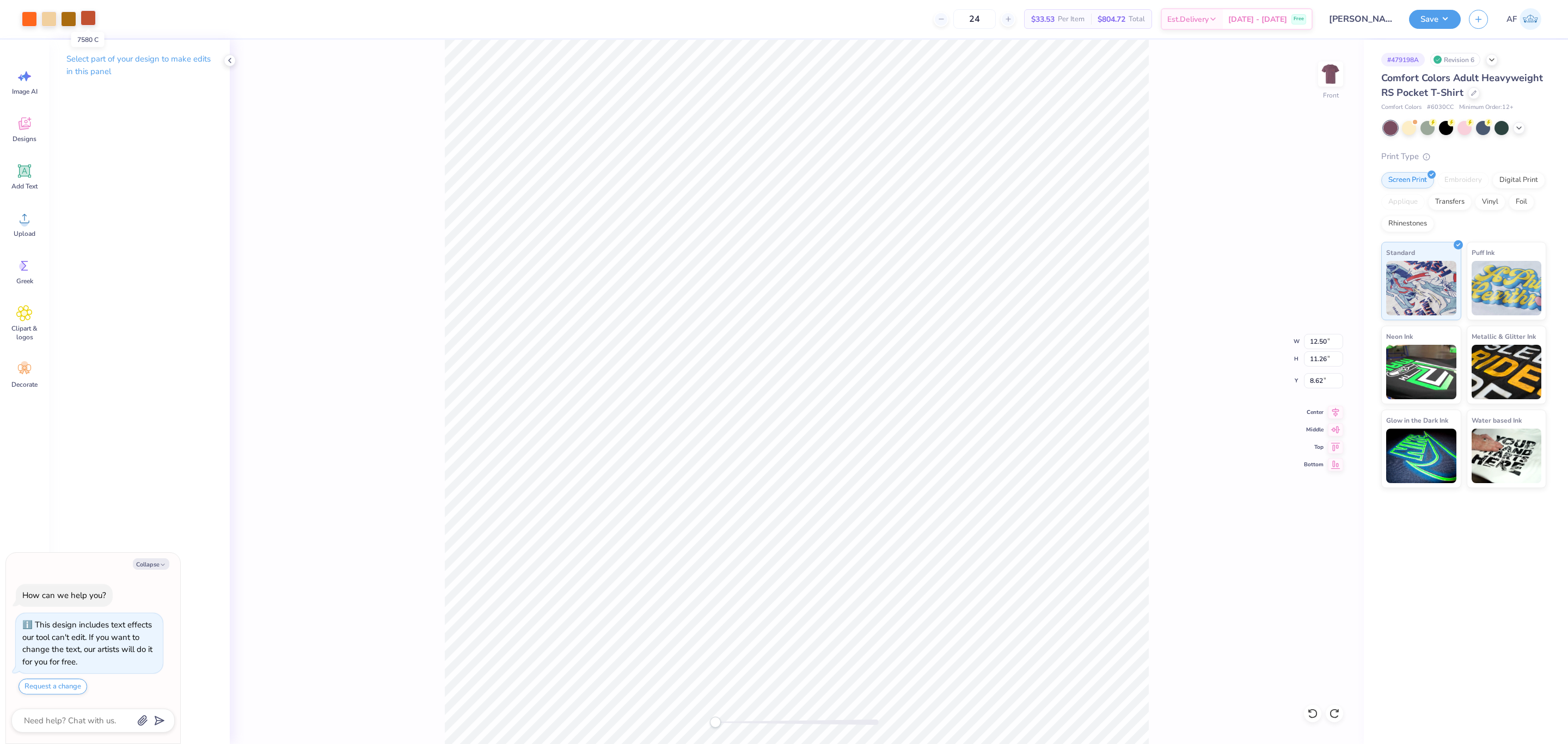
click at [91, 21] on div at bounding box center [88, 18] width 16 height 16
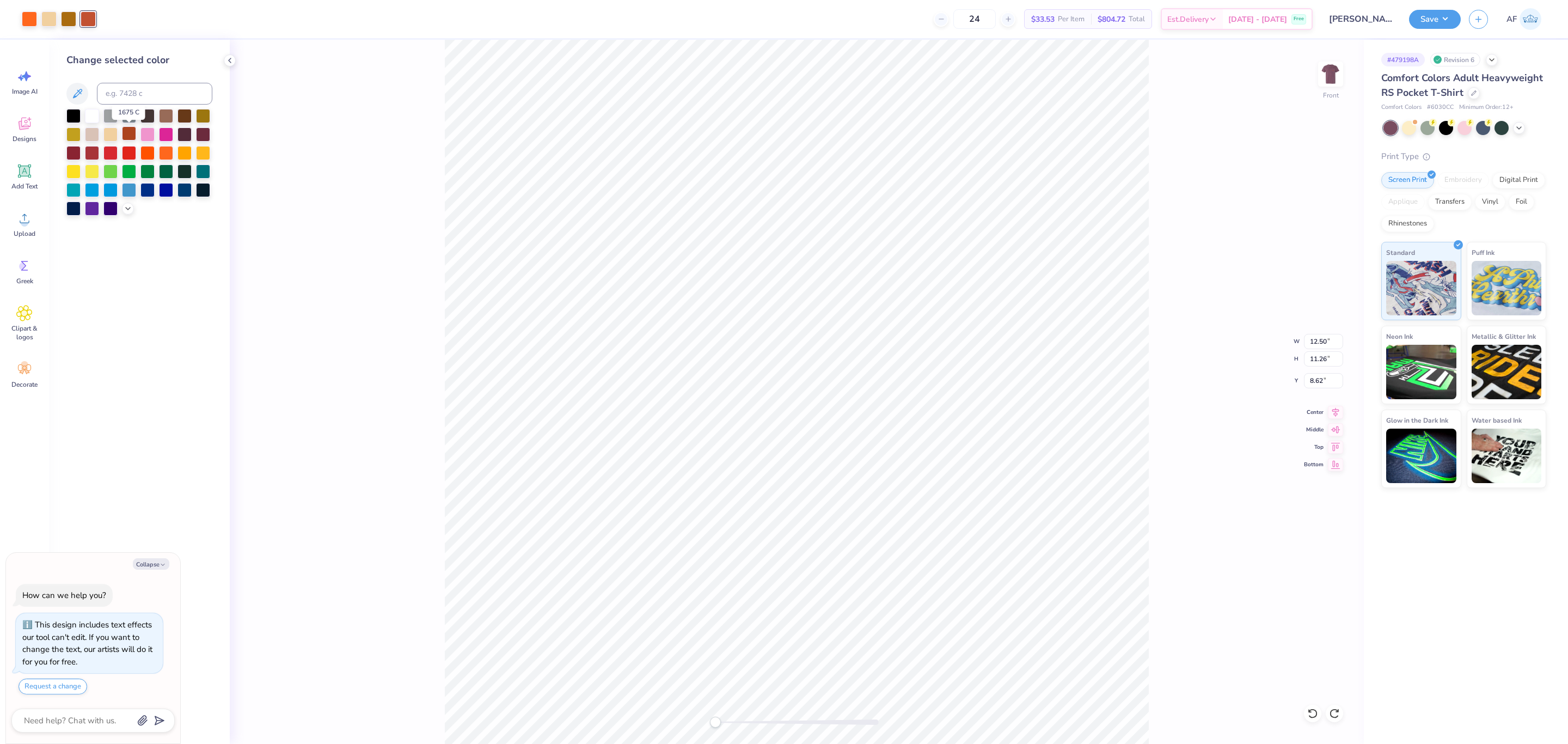
click at [131, 139] on div at bounding box center [129, 133] width 14 height 14
click at [91, 152] on div at bounding box center [92, 152] width 14 height 14
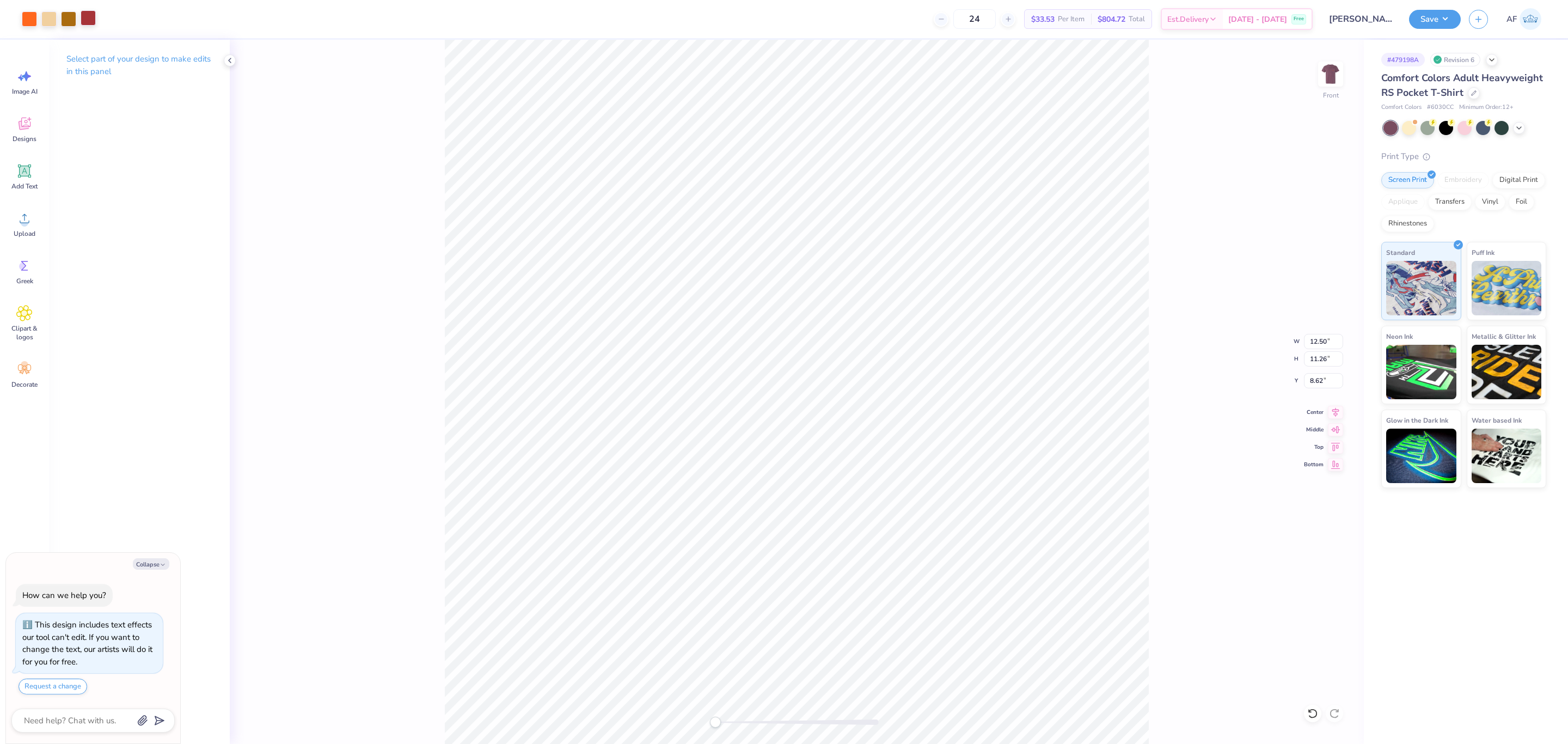
click at [90, 23] on div at bounding box center [88, 18] width 16 height 16
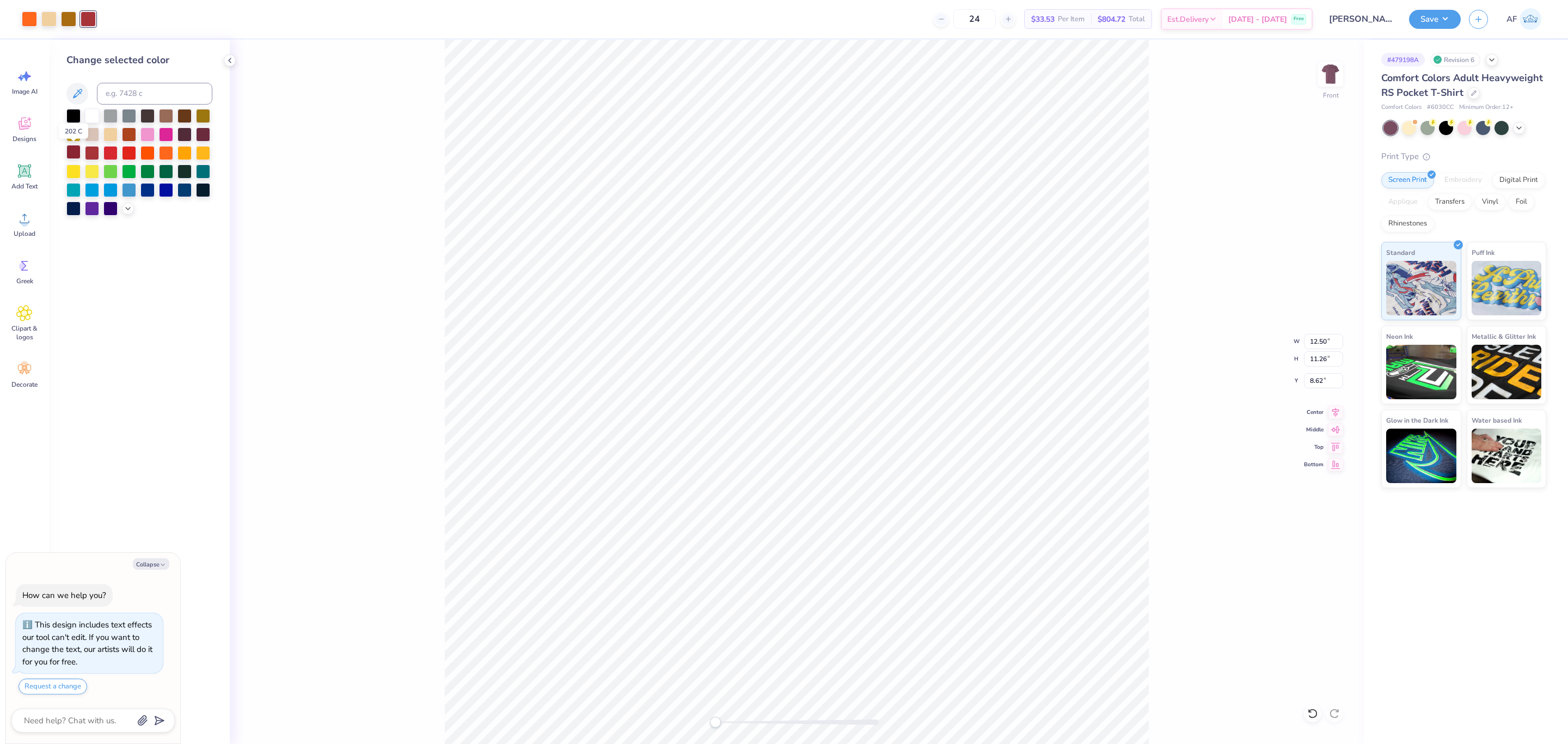
click at [74, 157] on div at bounding box center [74, 152] width 14 height 14
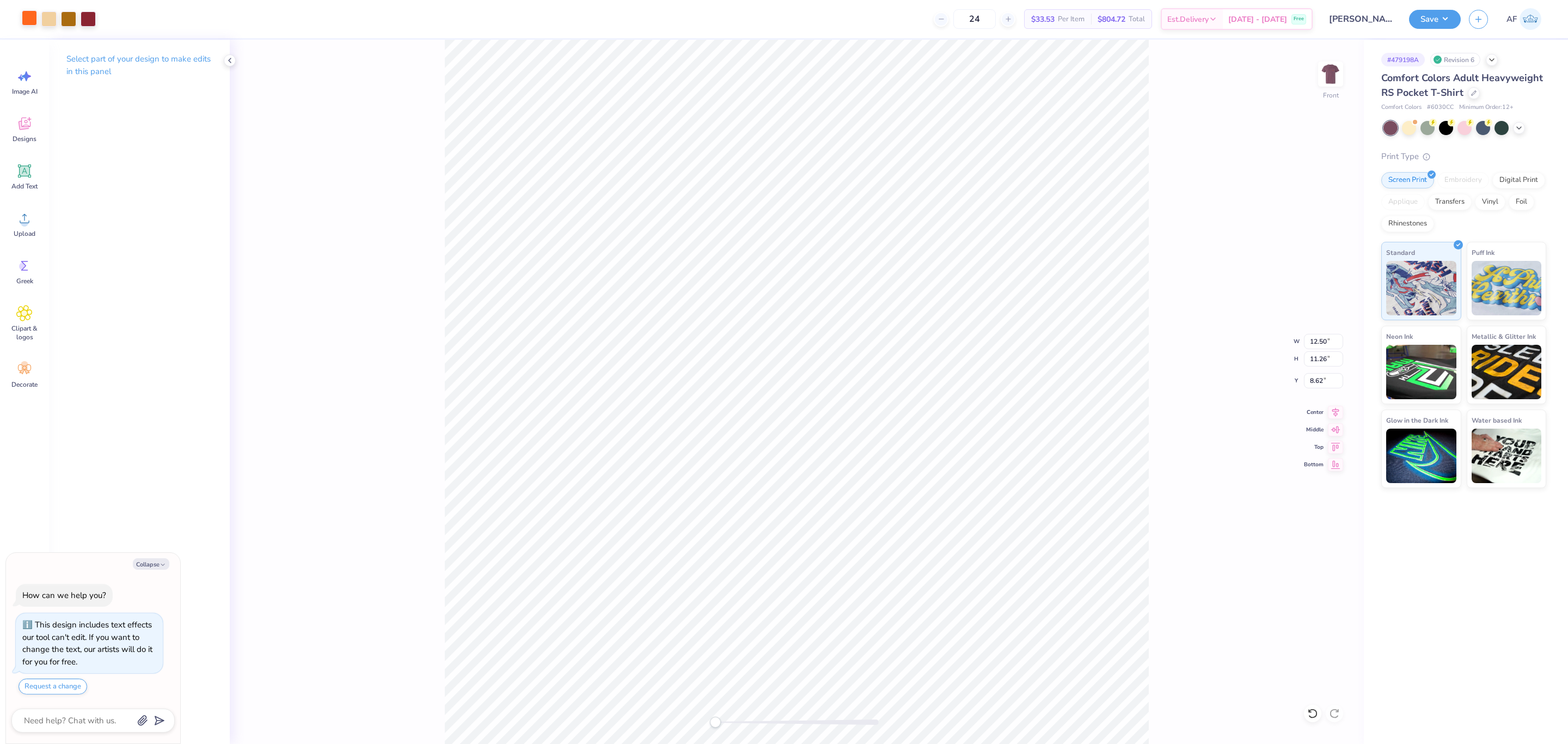
click at [28, 18] on div at bounding box center [30, 18] width 16 height 16
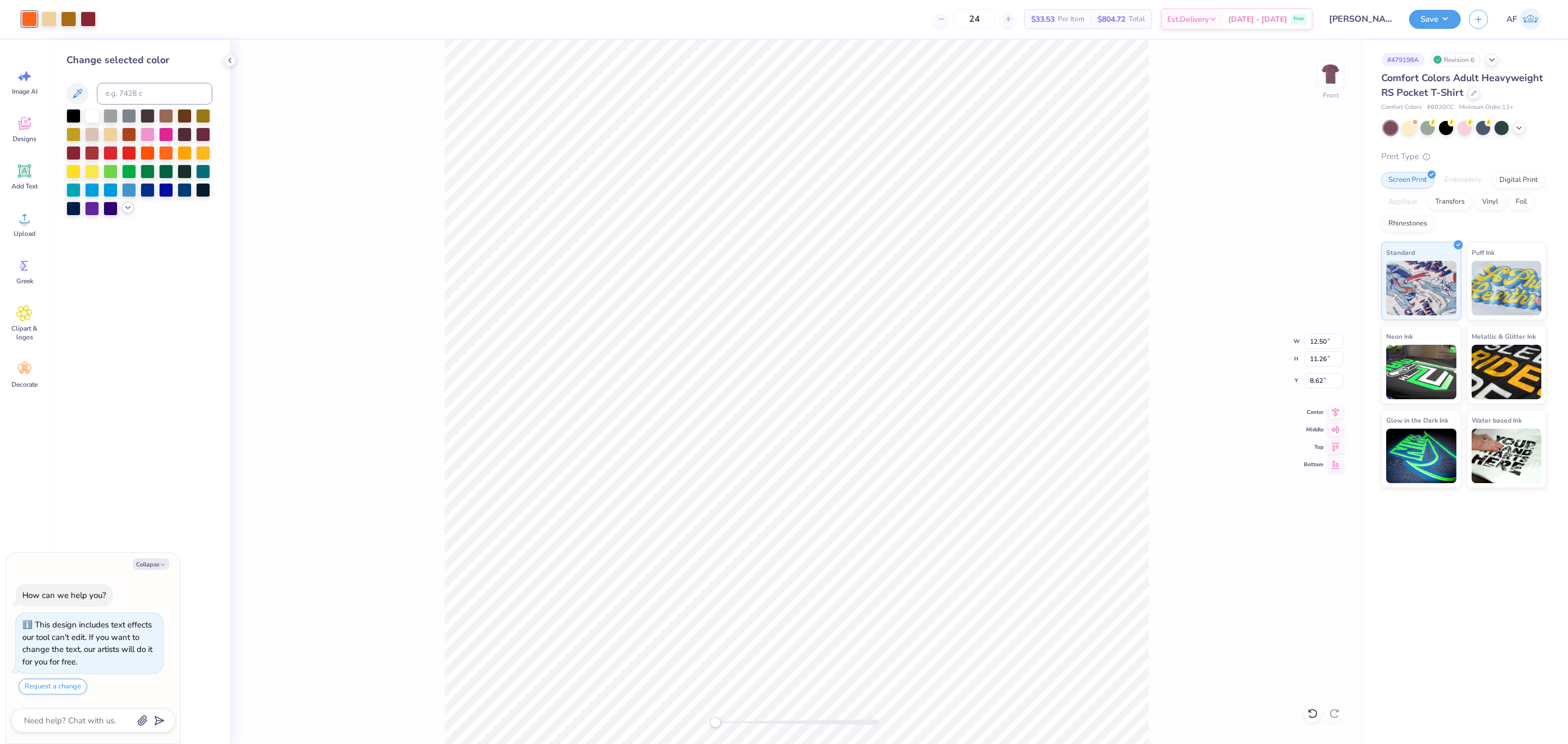
click at [129, 208] on polyline at bounding box center [128, 207] width 4 height 2
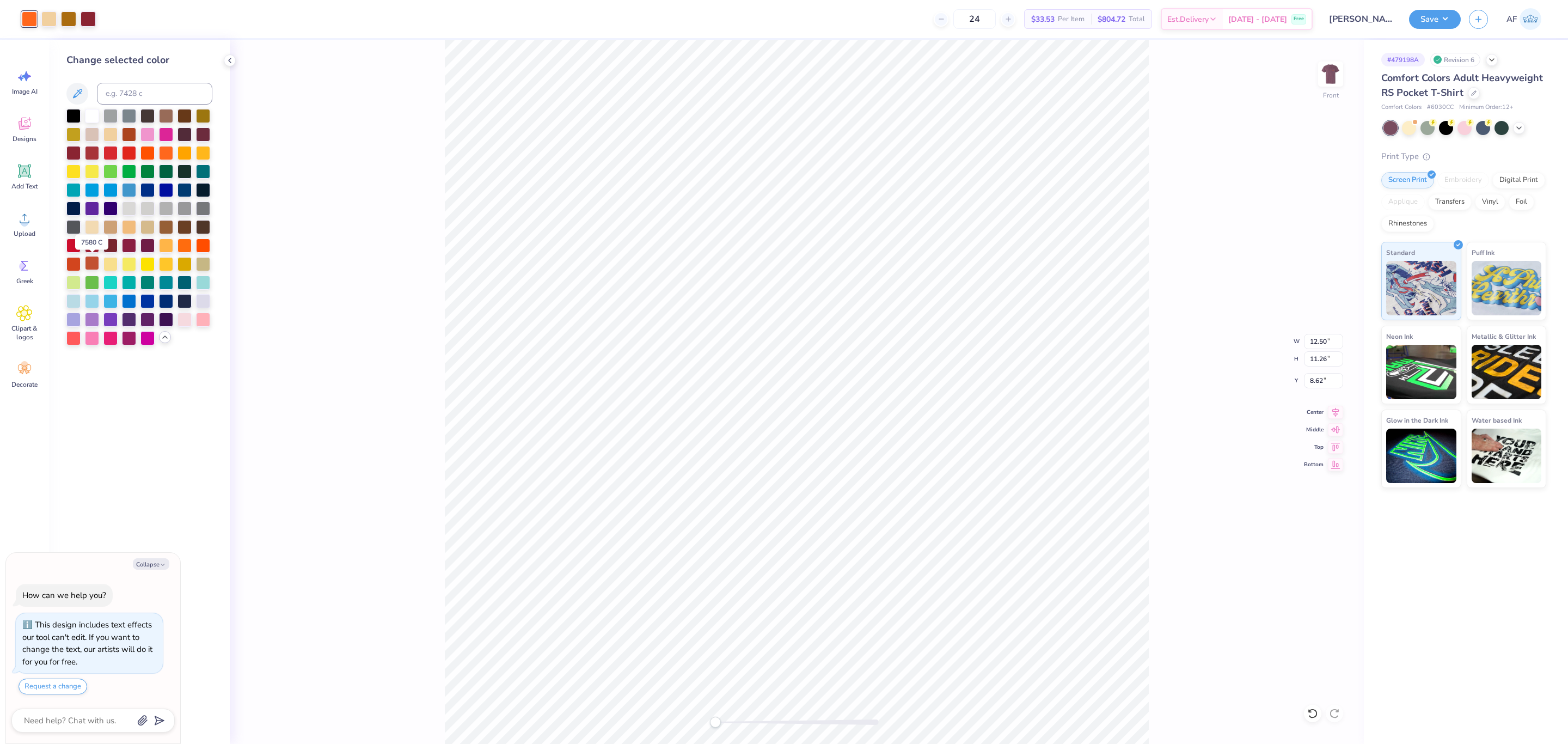
click at [88, 261] on div at bounding box center [92, 263] width 14 height 14
click at [76, 263] on div at bounding box center [74, 263] width 14 height 14
click at [168, 154] on div at bounding box center [166, 152] width 14 height 14
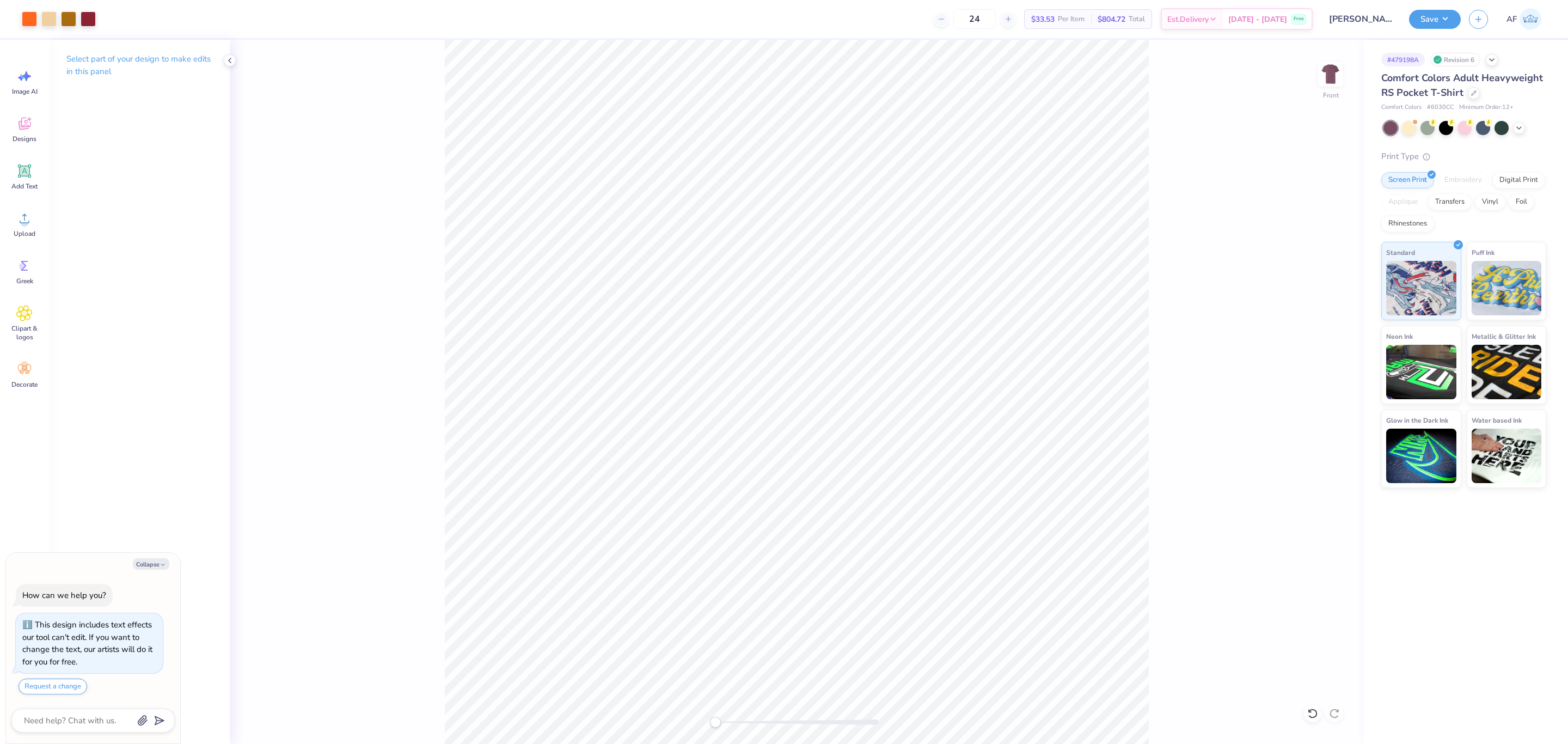
type textarea "x"
click at [1045, 336] on input "12.50" at bounding box center [1323, 342] width 39 height 16
click at [1045, 342] on input "12" at bounding box center [1323, 342] width 39 height 16
type input "12.5"
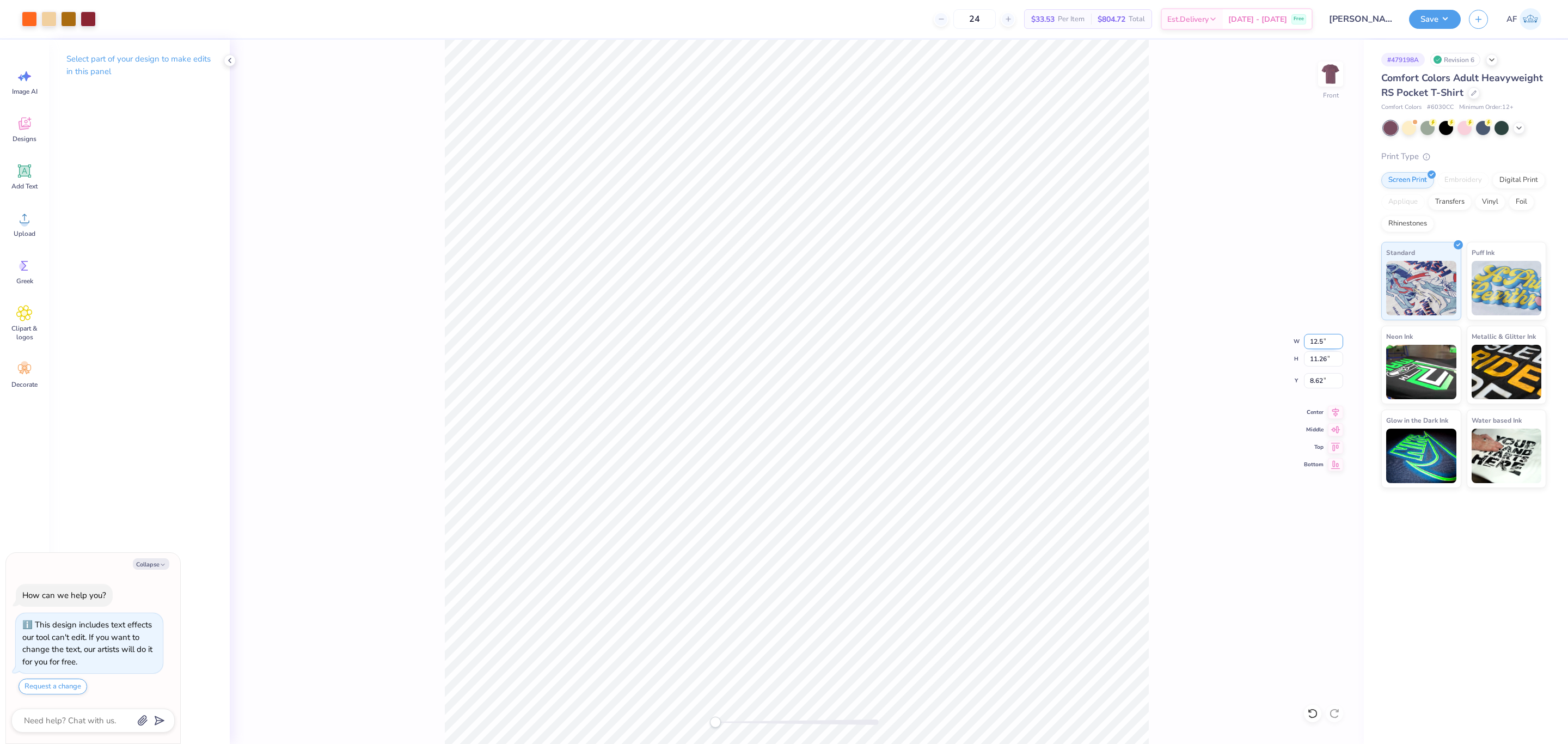
type textarea "x"
click at [1045, 379] on input "8.62" at bounding box center [1323, 381] width 39 height 16
type input "3"
click at [1045, 406] on icon at bounding box center [1336, 411] width 16 height 13
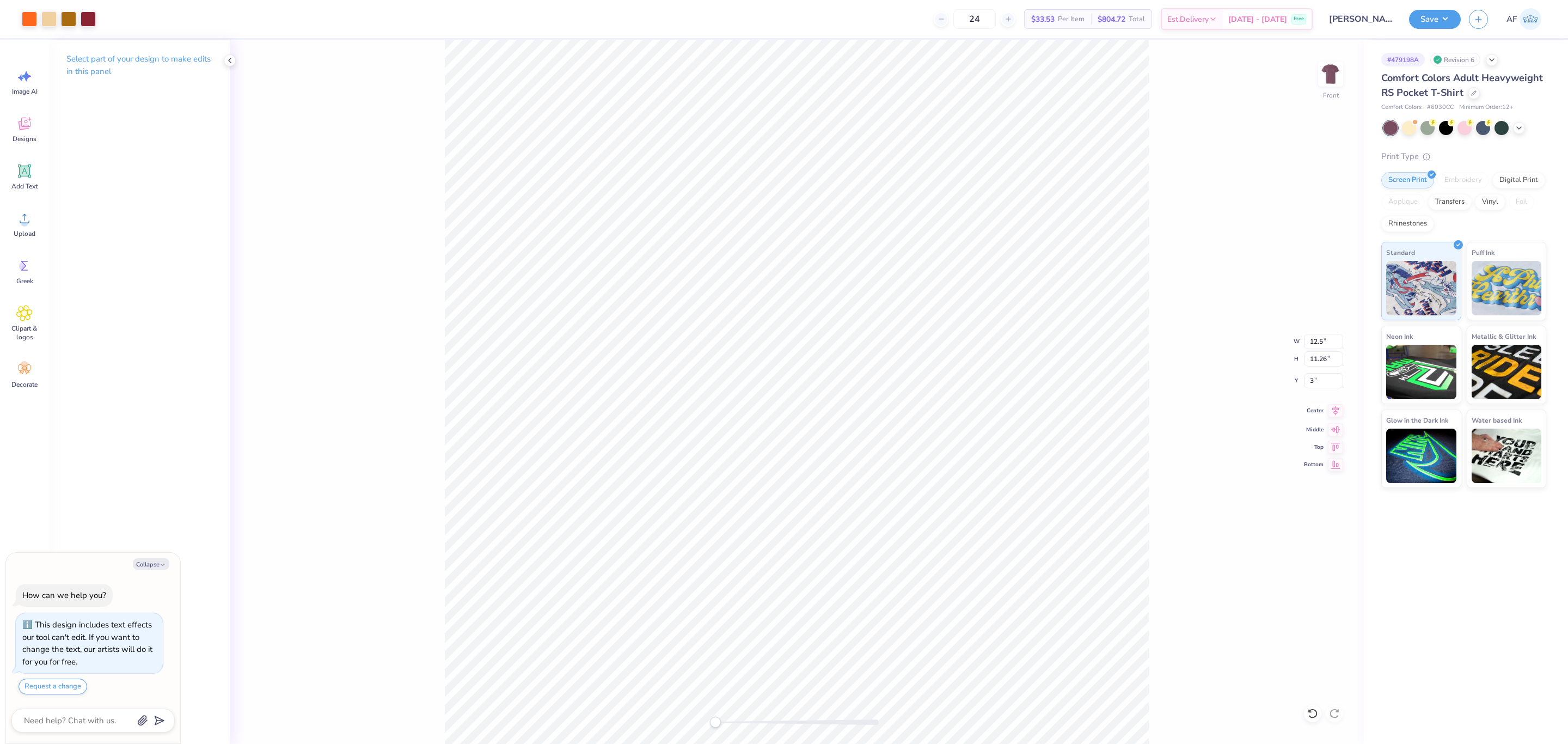
click at [1045, 416] on icon at bounding box center [1336, 411] width 16 height 13
type textarea "x"
click at [1045, 338] on input "12.50" at bounding box center [1323, 342] width 39 height 16
type input "12"
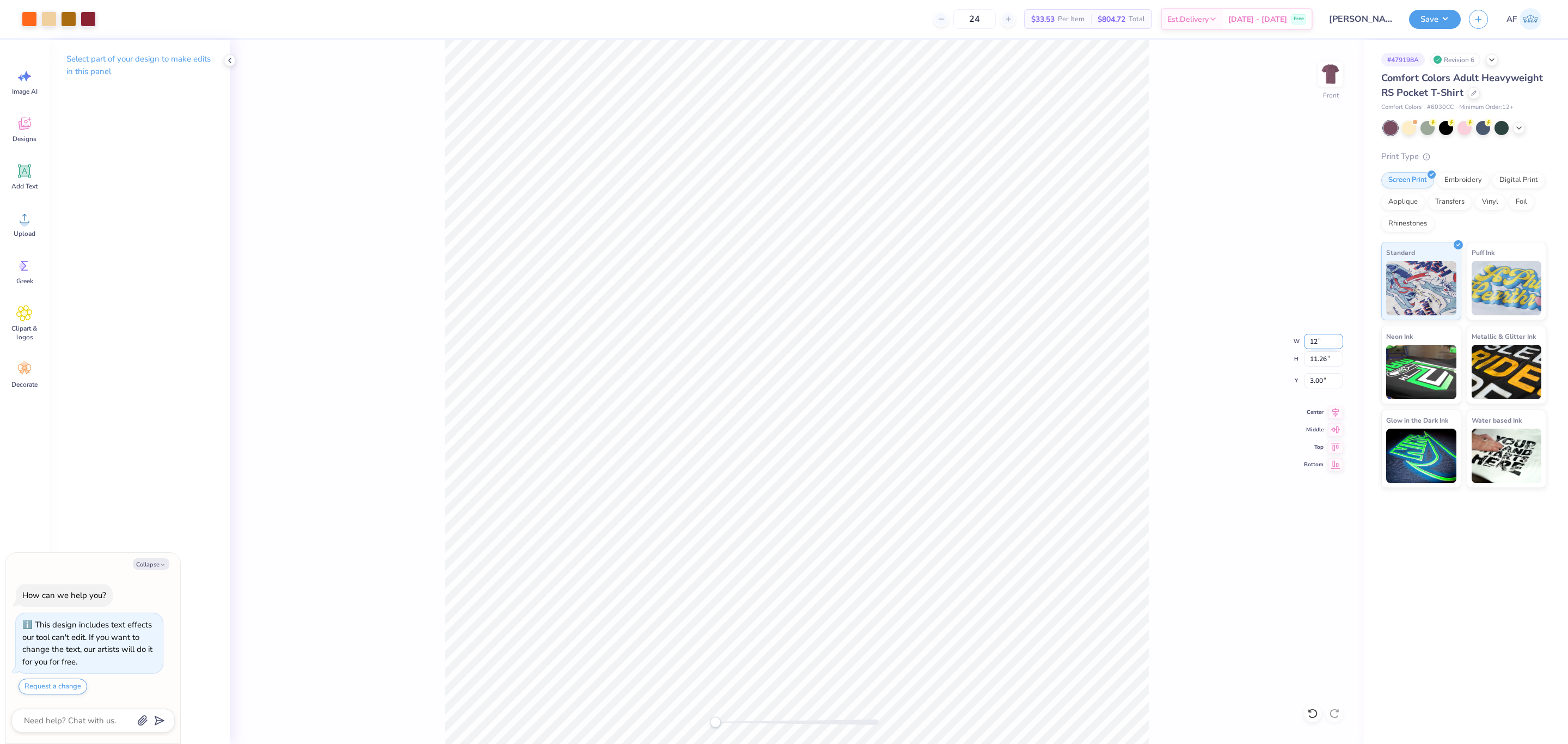
type textarea "x"
click at [1045, 384] on input "3.00" at bounding box center [1323, 381] width 39 height 16
type input "3"
click at [1045, 407] on icon at bounding box center [1336, 411] width 16 height 13
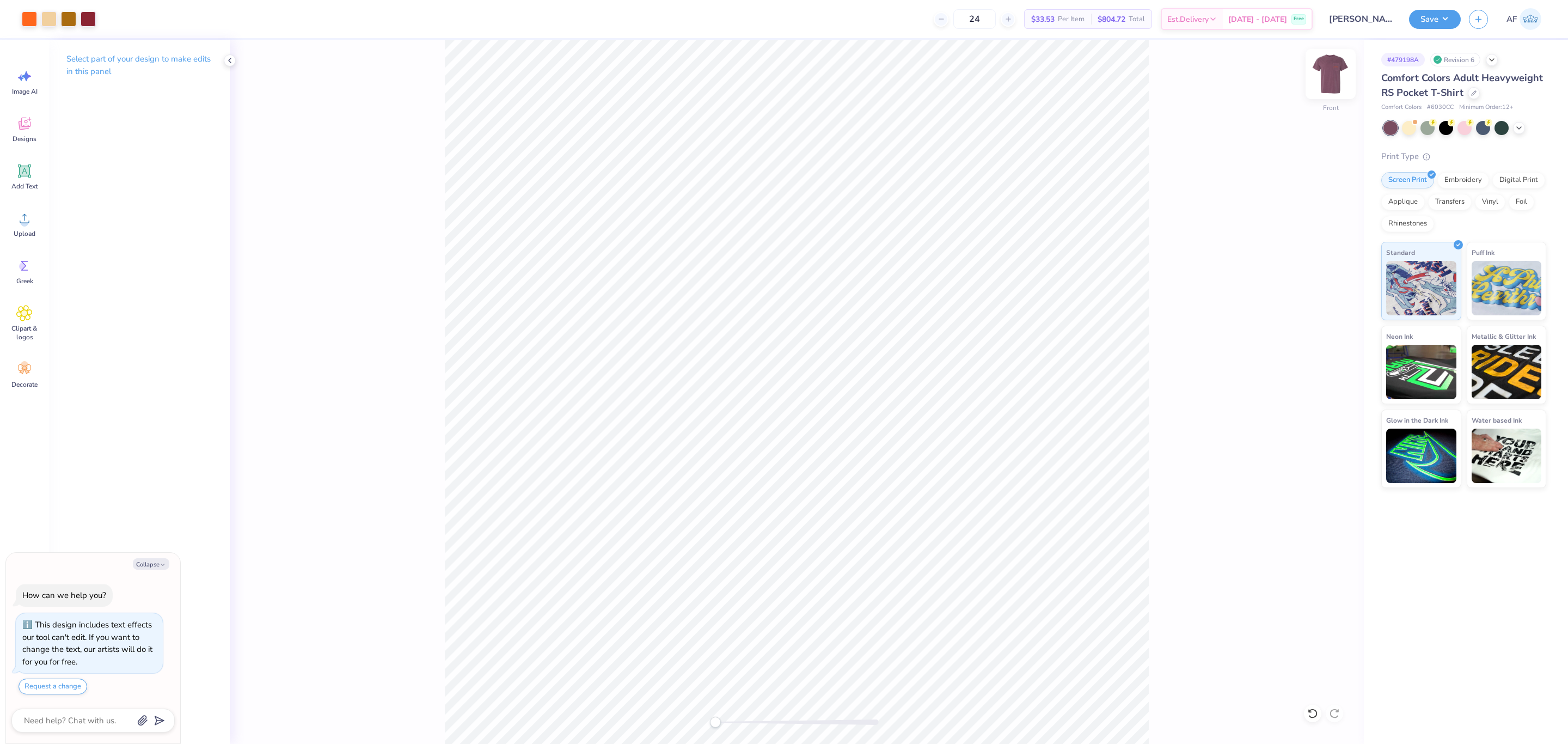
click at [1045, 92] on img at bounding box center [1331, 74] width 44 height 44
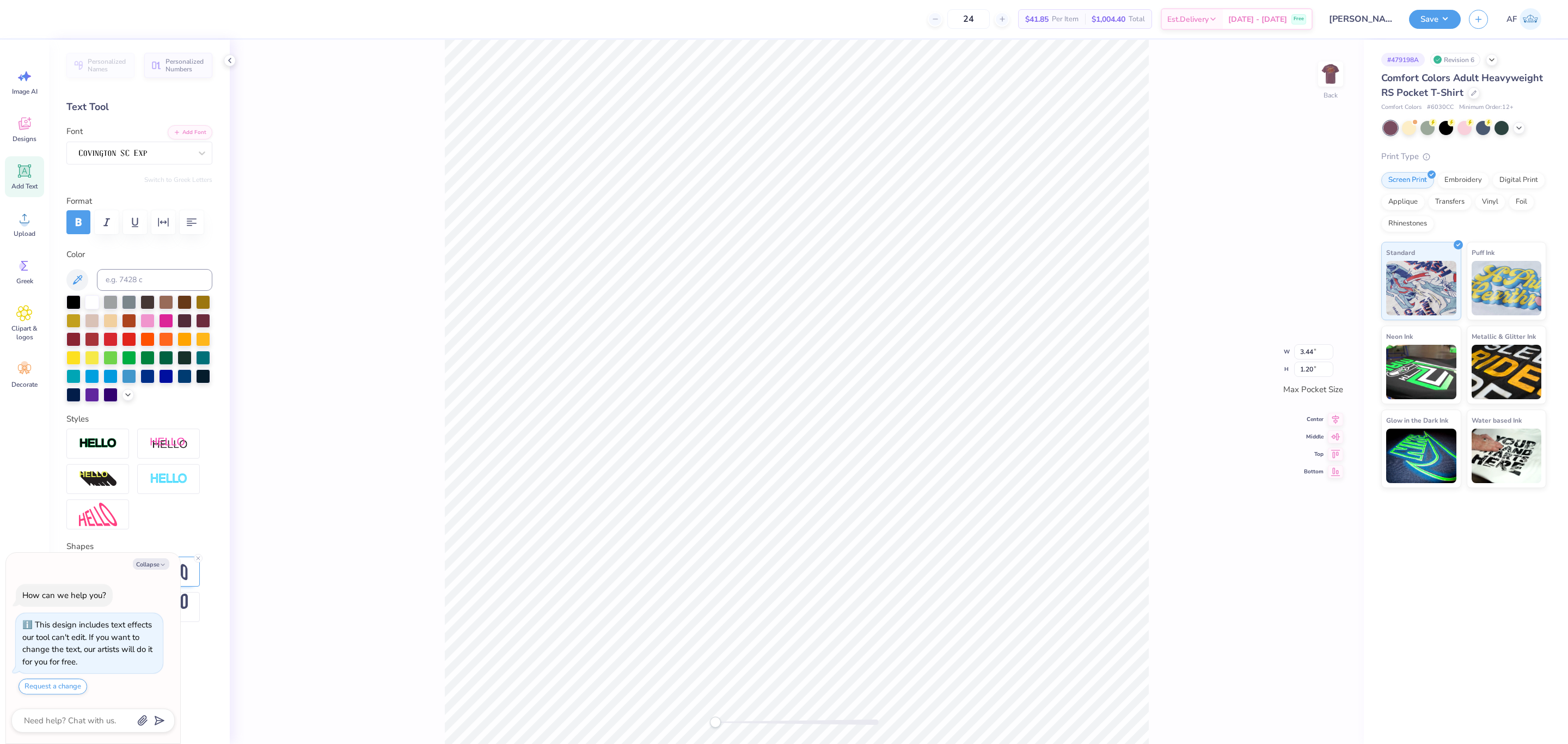
click at [1045, 187] on div "Back W 3.44 3.44 " H 1.20 1.20 " Max Pocket Size Center Middle Top Bottom" at bounding box center [797, 391] width 1134 height 704
click at [1045, 26] on button "Save" at bounding box center [1435, 18] width 52 height 19
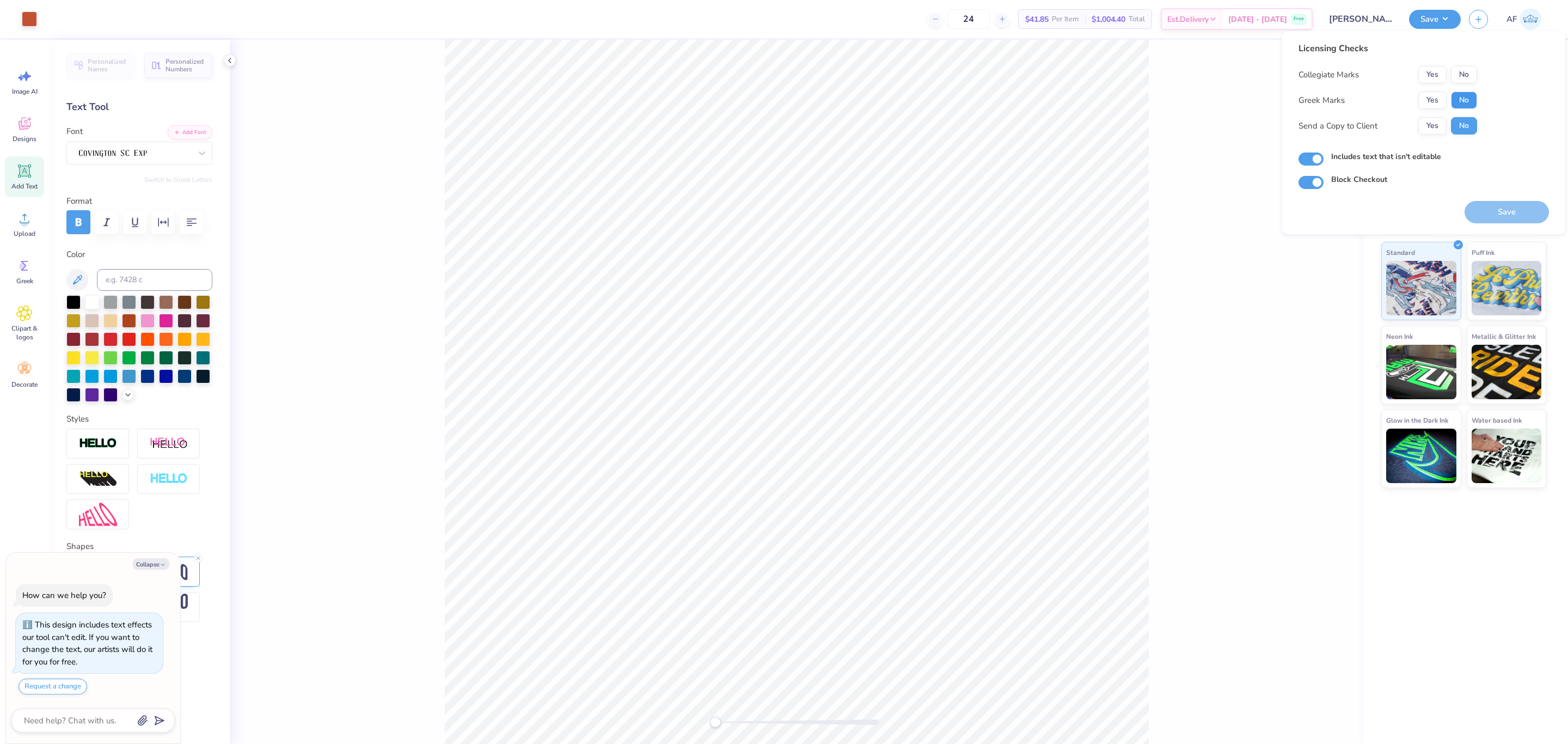
click at [1045, 97] on button "No" at bounding box center [1464, 100] width 26 height 18
click at [1045, 66] on button "No" at bounding box center [1464, 74] width 26 height 18
click at [1045, 126] on button "Yes" at bounding box center [1433, 125] width 28 height 18
click at [1045, 218] on button "Save" at bounding box center [1506, 212] width 84 height 23
click at [1045, 241] on div "Back" at bounding box center [797, 391] width 1134 height 704
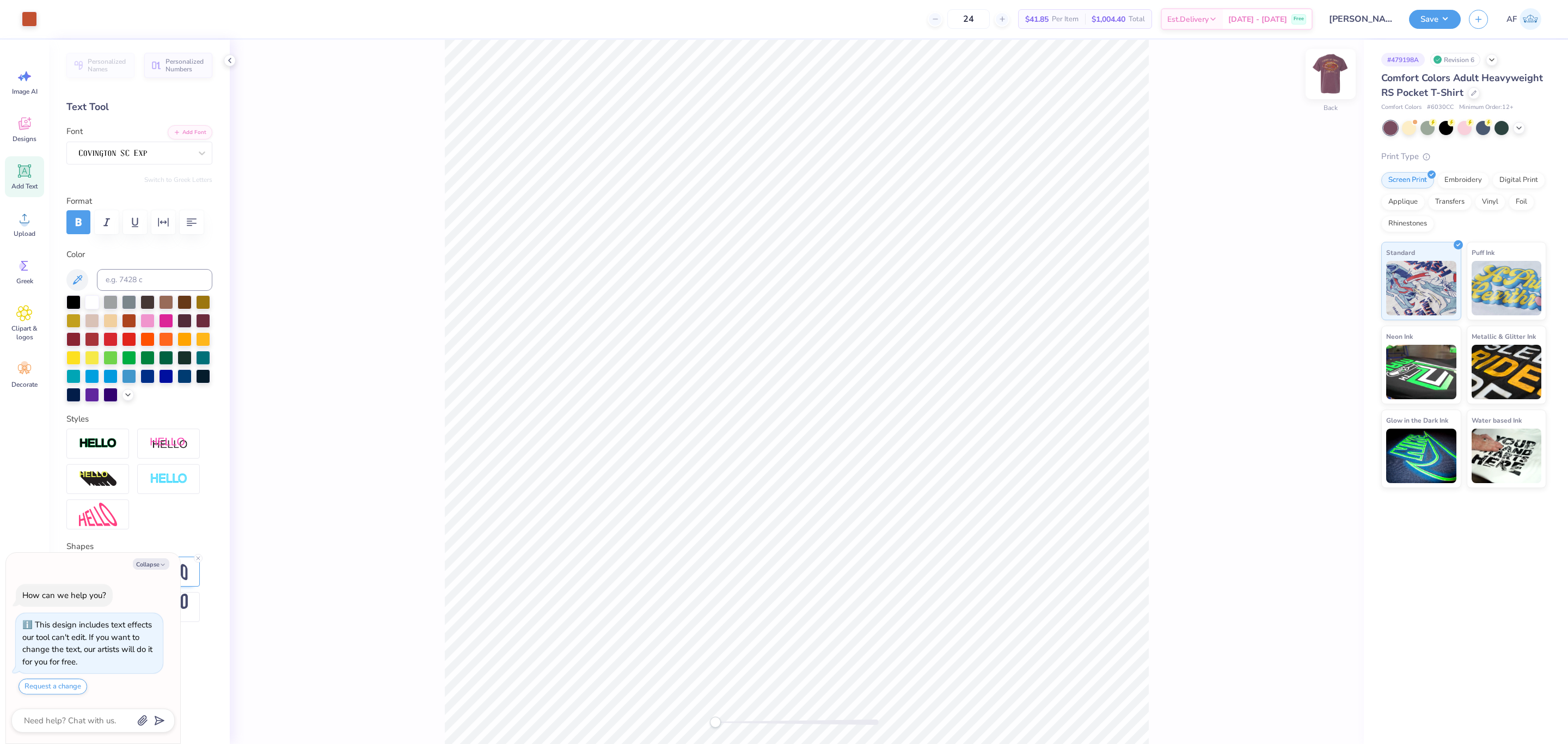
click at [1045, 69] on img at bounding box center [1331, 74] width 44 height 44
type textarea "x"
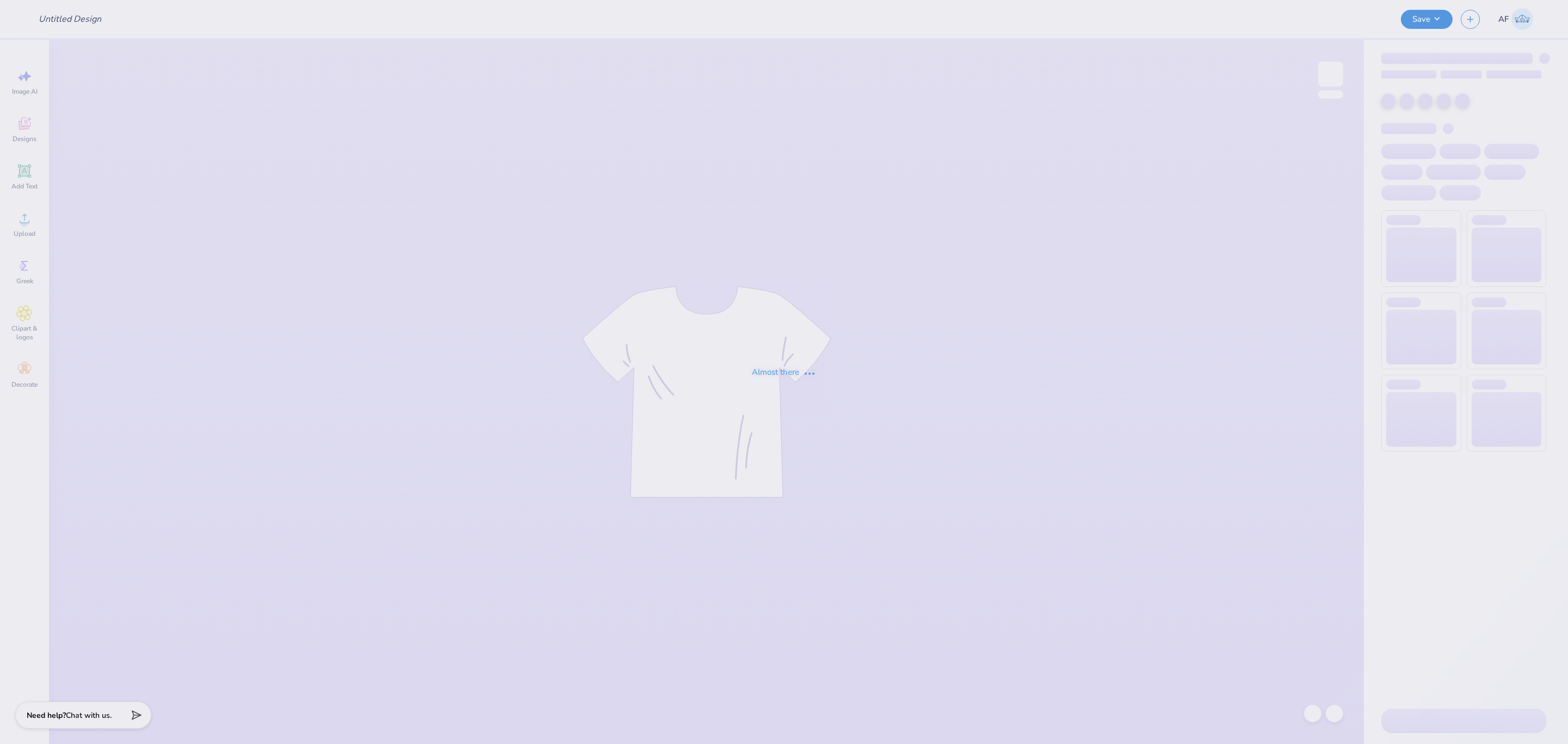
type input "Pi [PERSON_NAME] War of the Roses"
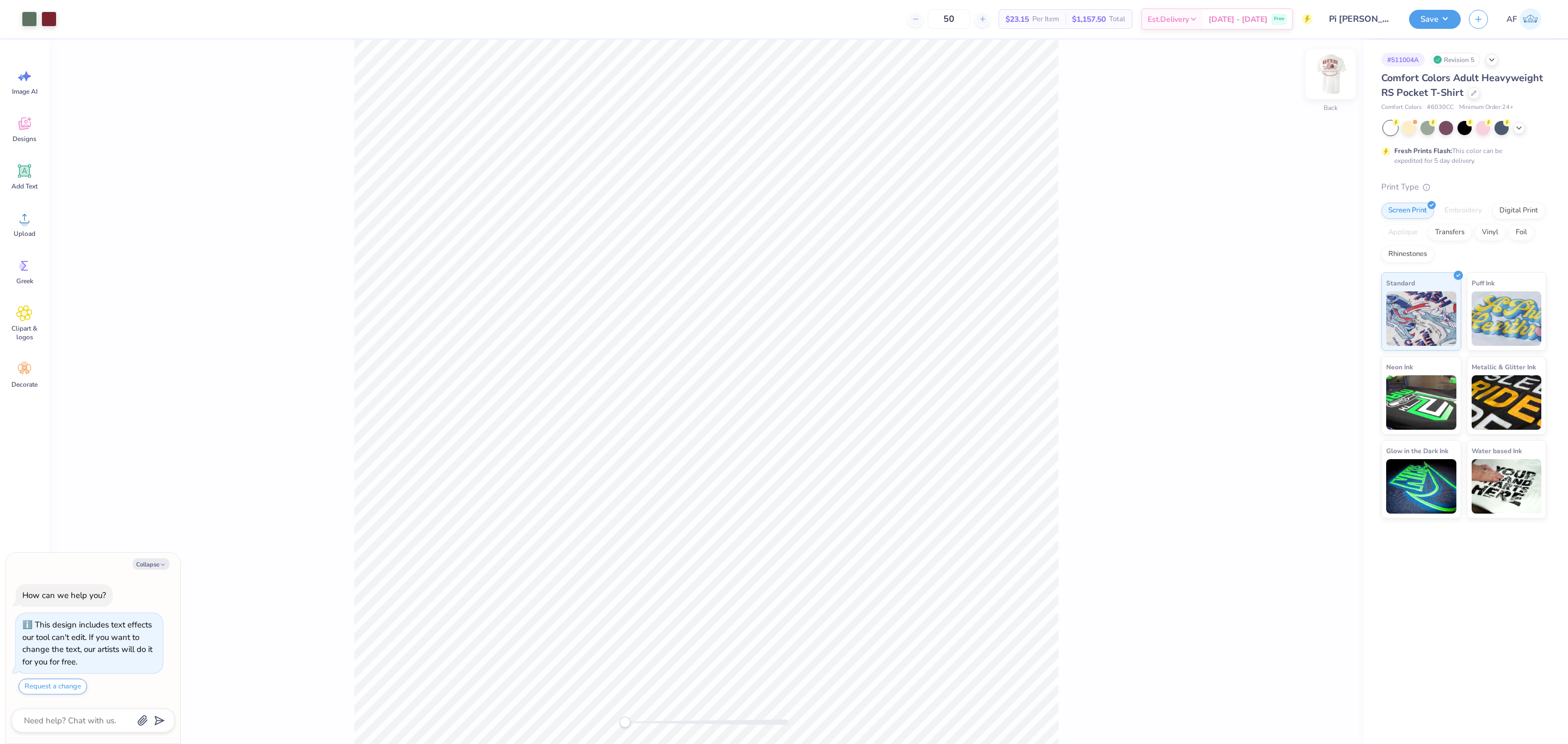
click at [1332, 75] on img at bounding box center [1331, 74] width 44 height 44
type textarea "x"
type input "0.49"
type input "0.55"
type input "15.11"
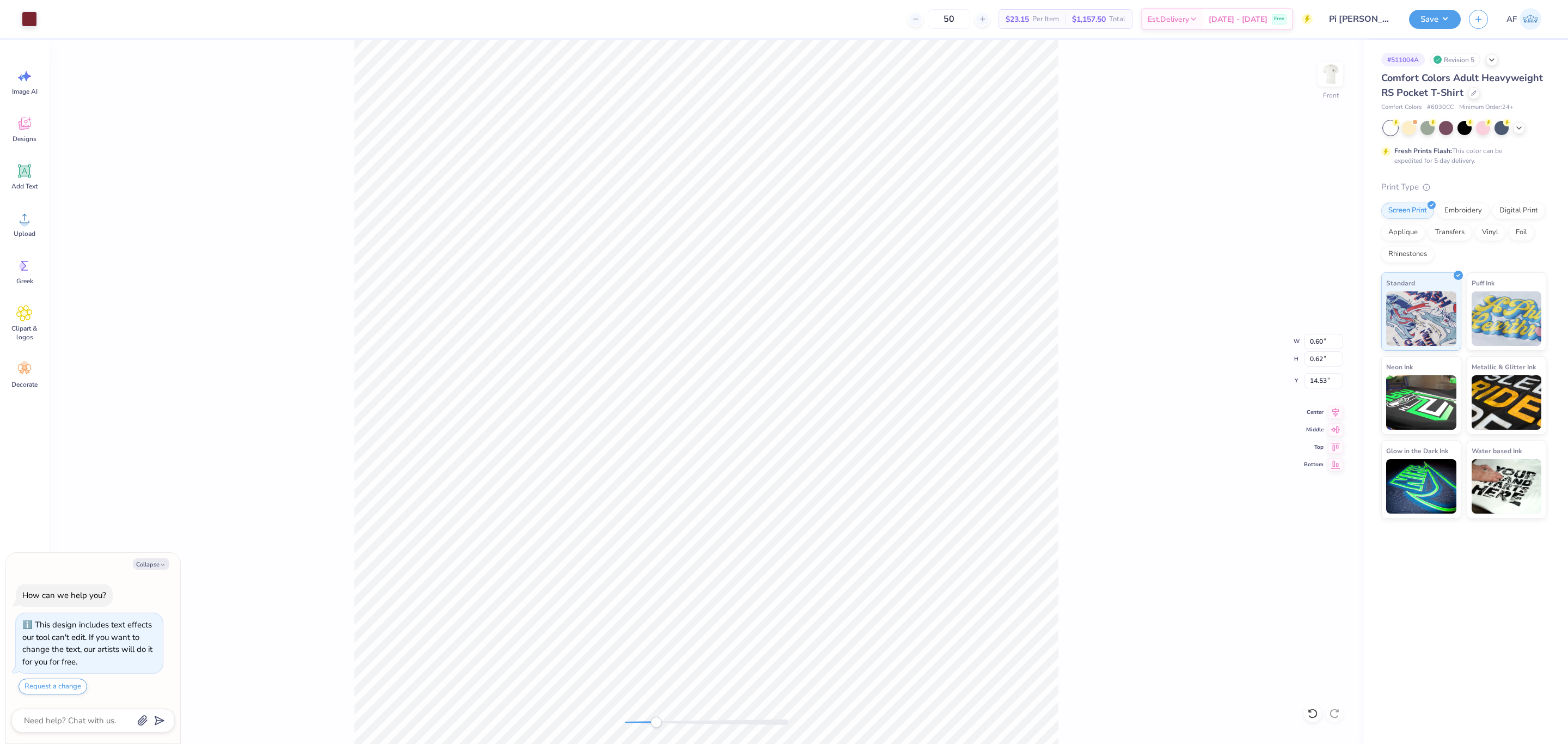
type textarea "x"
type input "0.50"
type input "0.59"
type input "14.99"
type textarea "x"
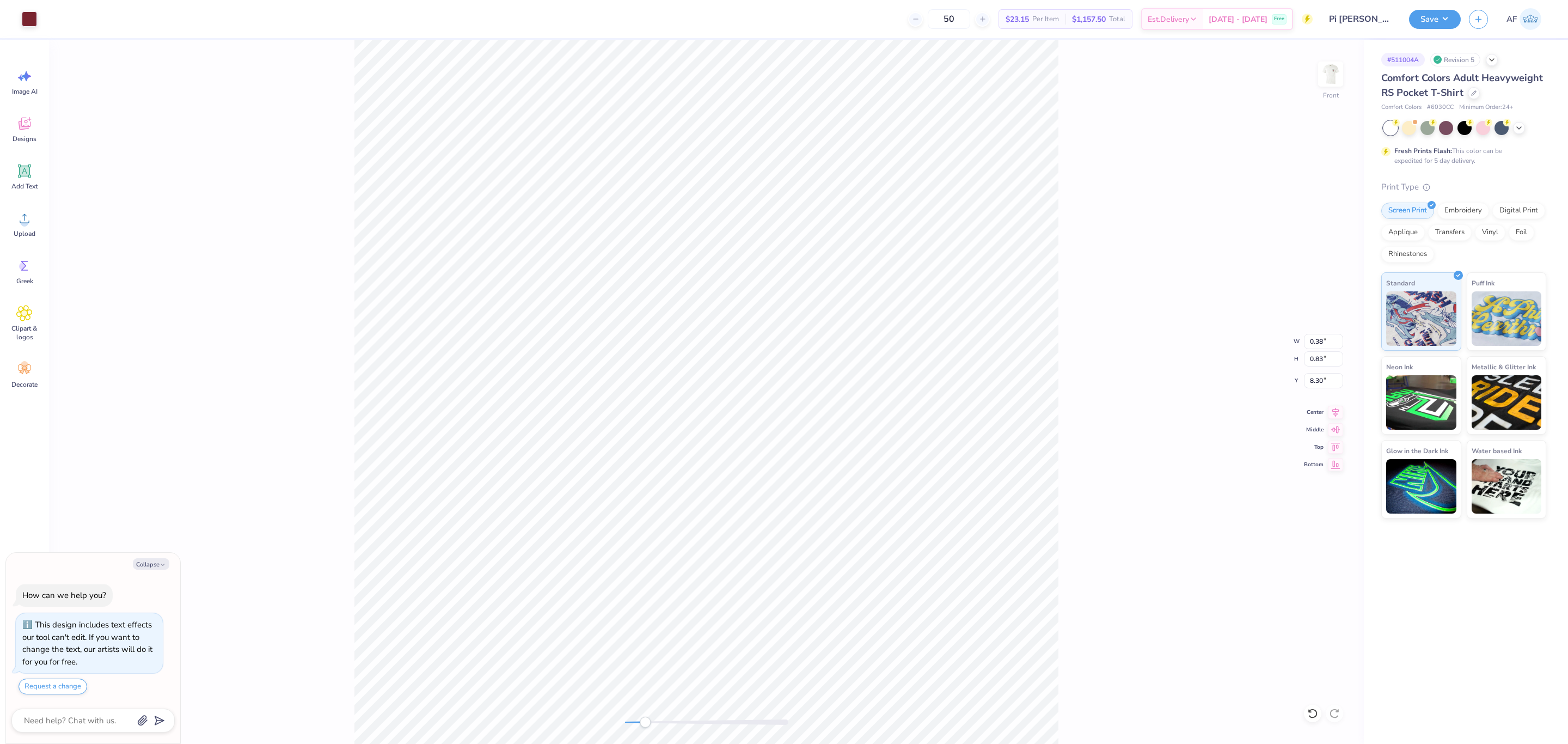
type input "8.31"
click at [892, 537] on li "Group" at bounding box center [883, 539] width 86 height 21
click at [32, 178] on icon at bounding box center [24, 171] width 16 height 16
type textarea "x"
type input "6.03"
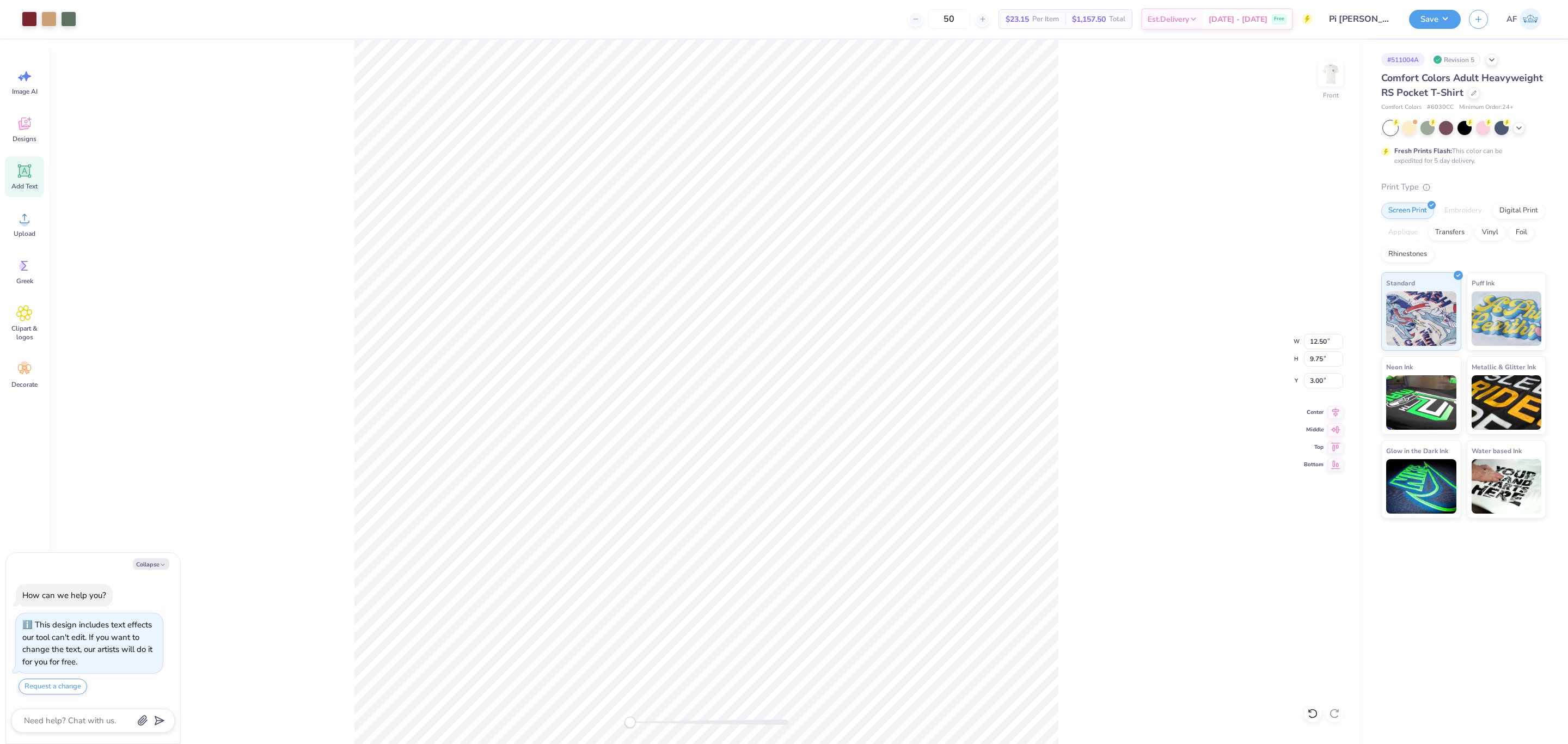
type input "1.75"
type input "13.38"
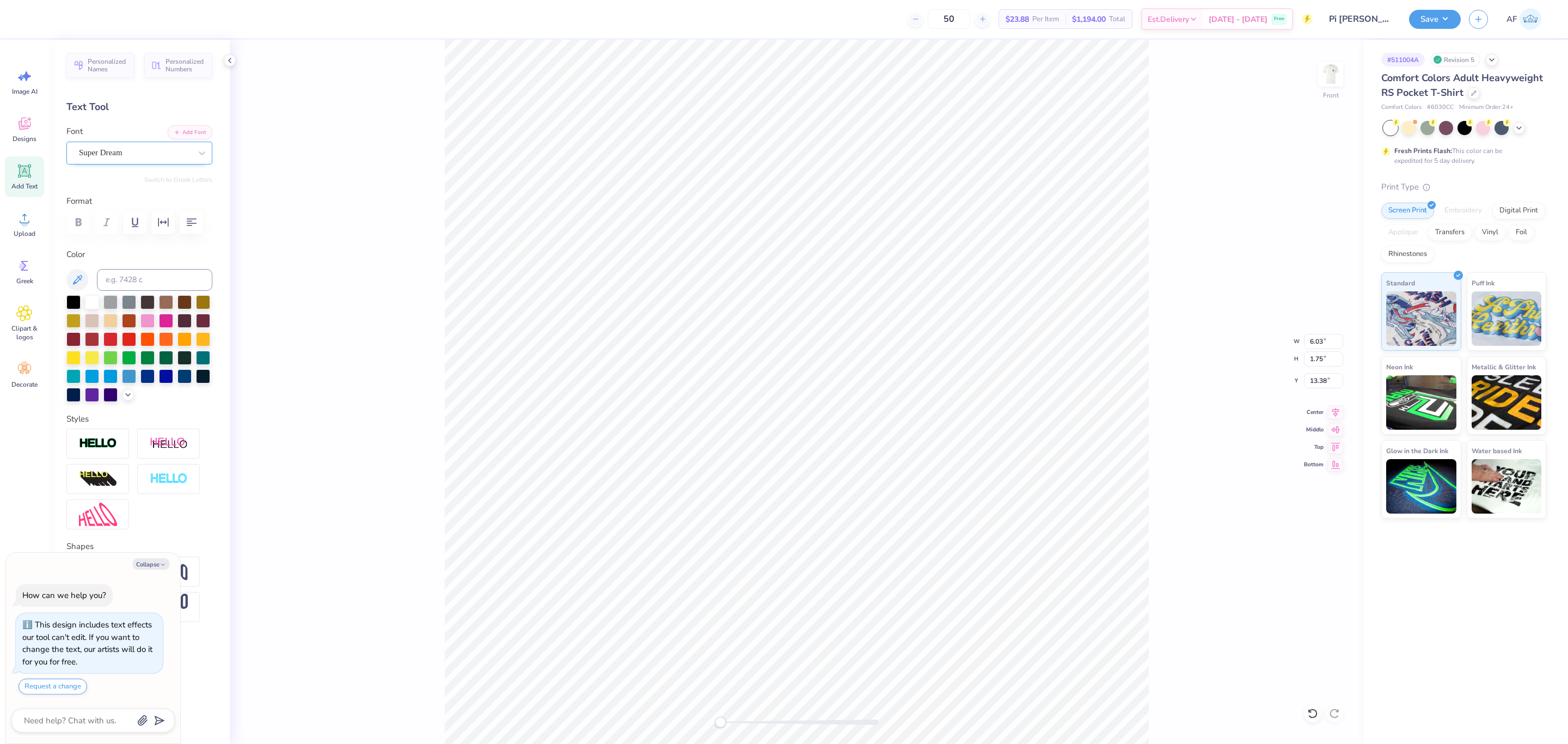
click at [126, 156] on div "Super Dream" at bounding box center [135, 153] width 115 height 17
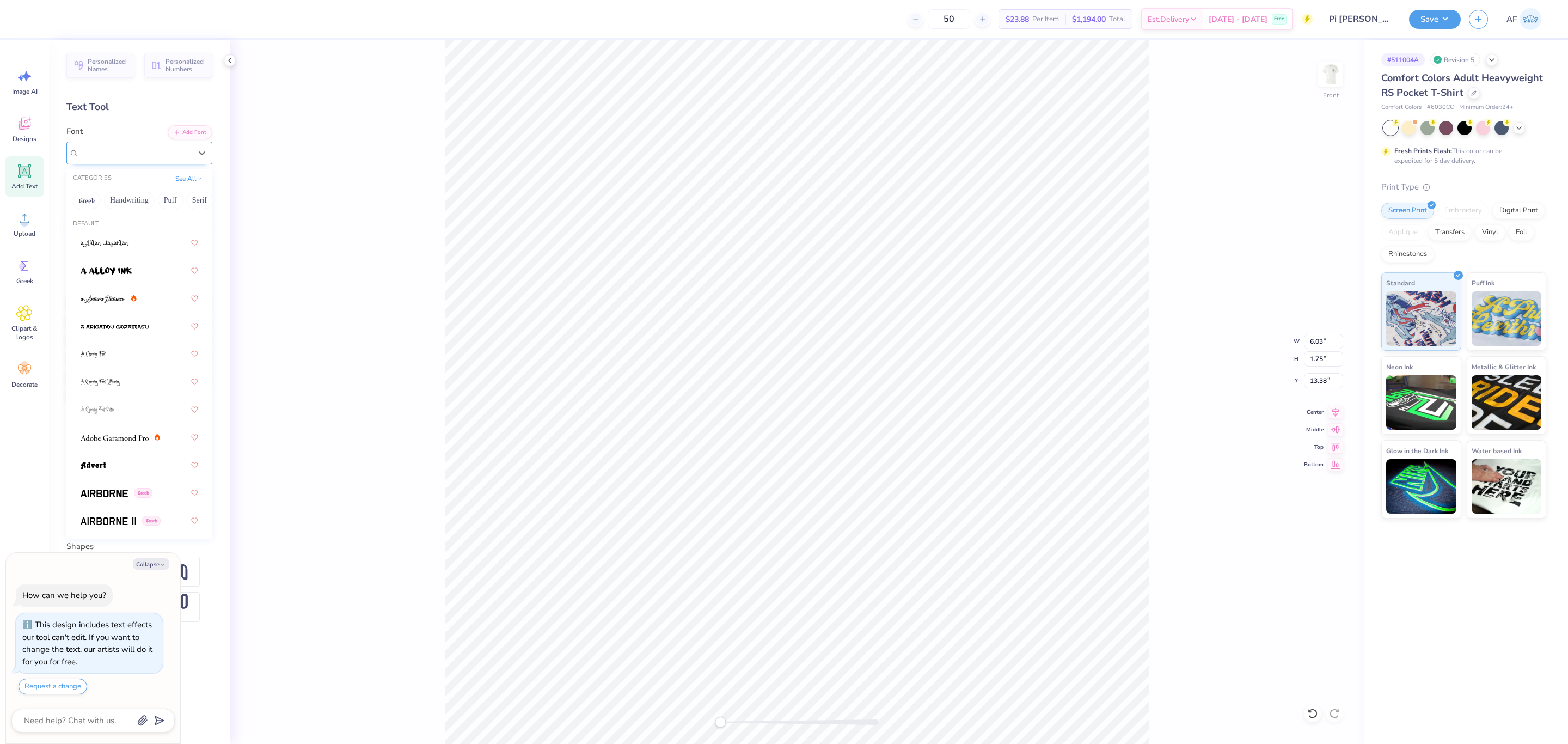
type textarea "x"
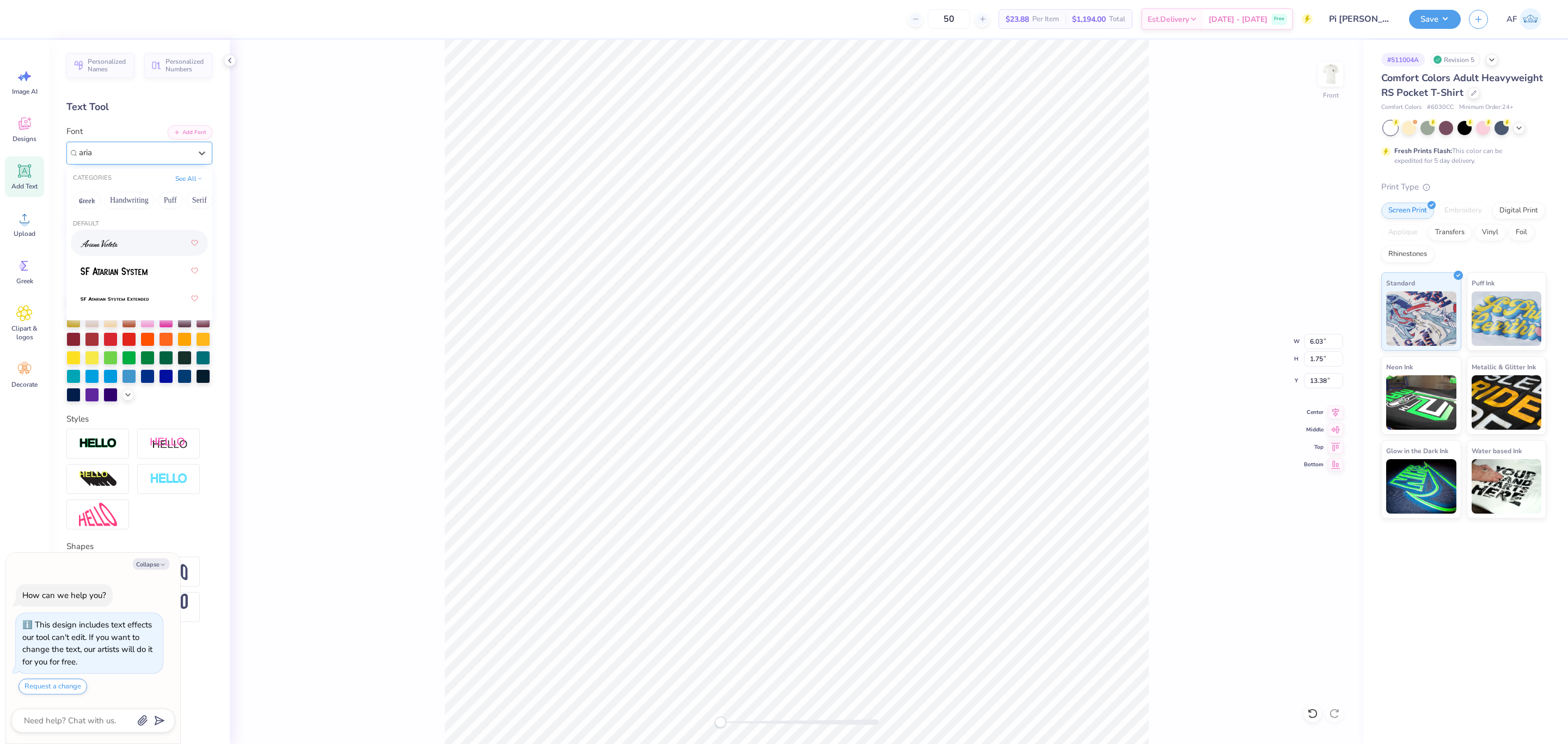
type input "arial"
type textarea "x"
click at [126, 156] on div at bounding box center [135, 153] width 115 height 17
click at [372, 309] on div "Front W 6.03 6.03 " H 1.75 1.75 " Y 13.38 13.38 " Center Middle Top Bottom" at bounding box center [797, 391] width 1134 height 704
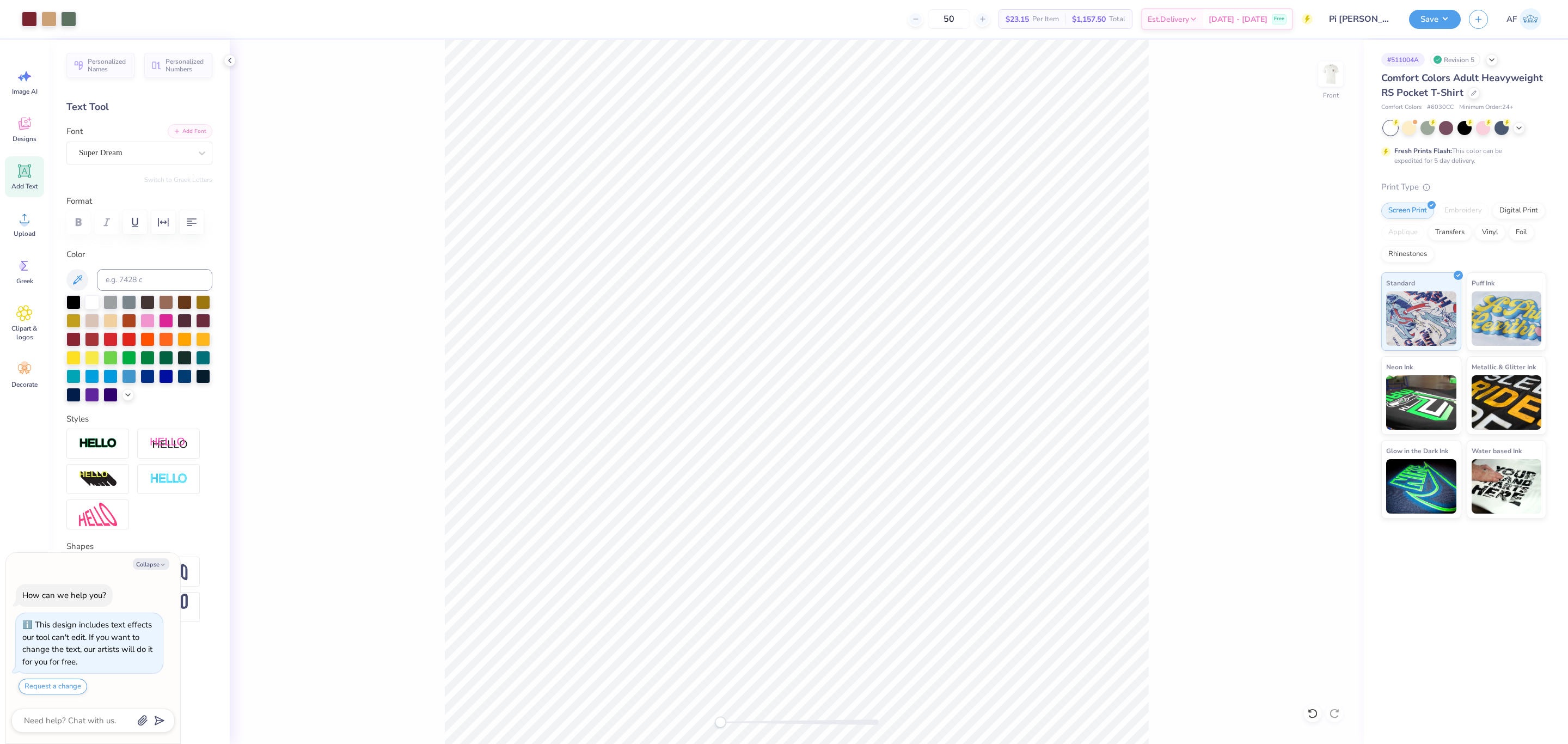
click at [188, 136] on button "Add Font" at bounding box center [190, 131] width 45 height 14
paste textarea
type textarea "x"
click at [31, 224] on icon at bounding box center [24, 218] width 16 height 16
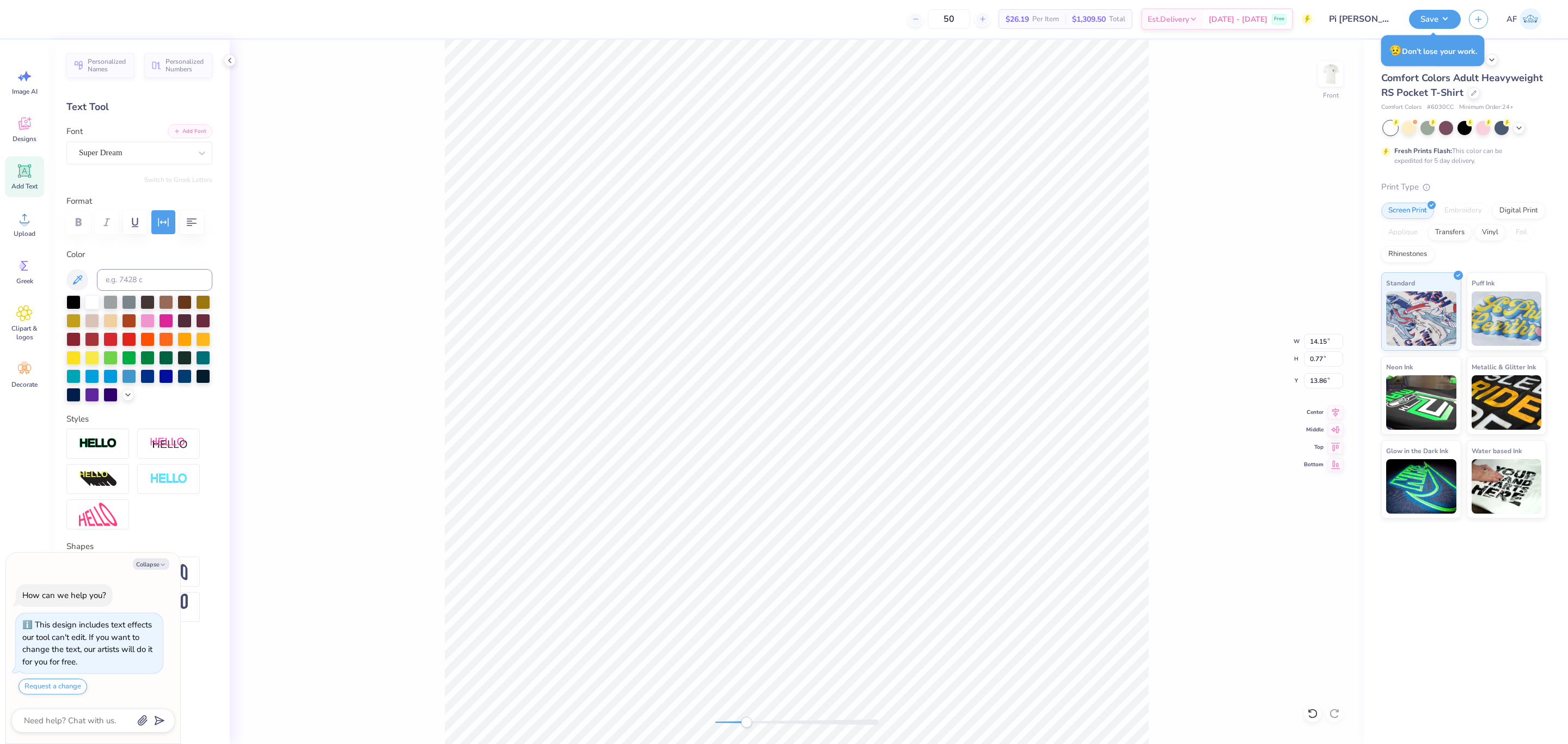
click at [200, 135] on button "Add Font" at bounding box center [190, 131] width 45 height 14
click at [910, 728] on li "Send to Back" at bounding box center [910, 727] width 86 height 21
type textarea "x"
type input "14.32"
type input "0.94"
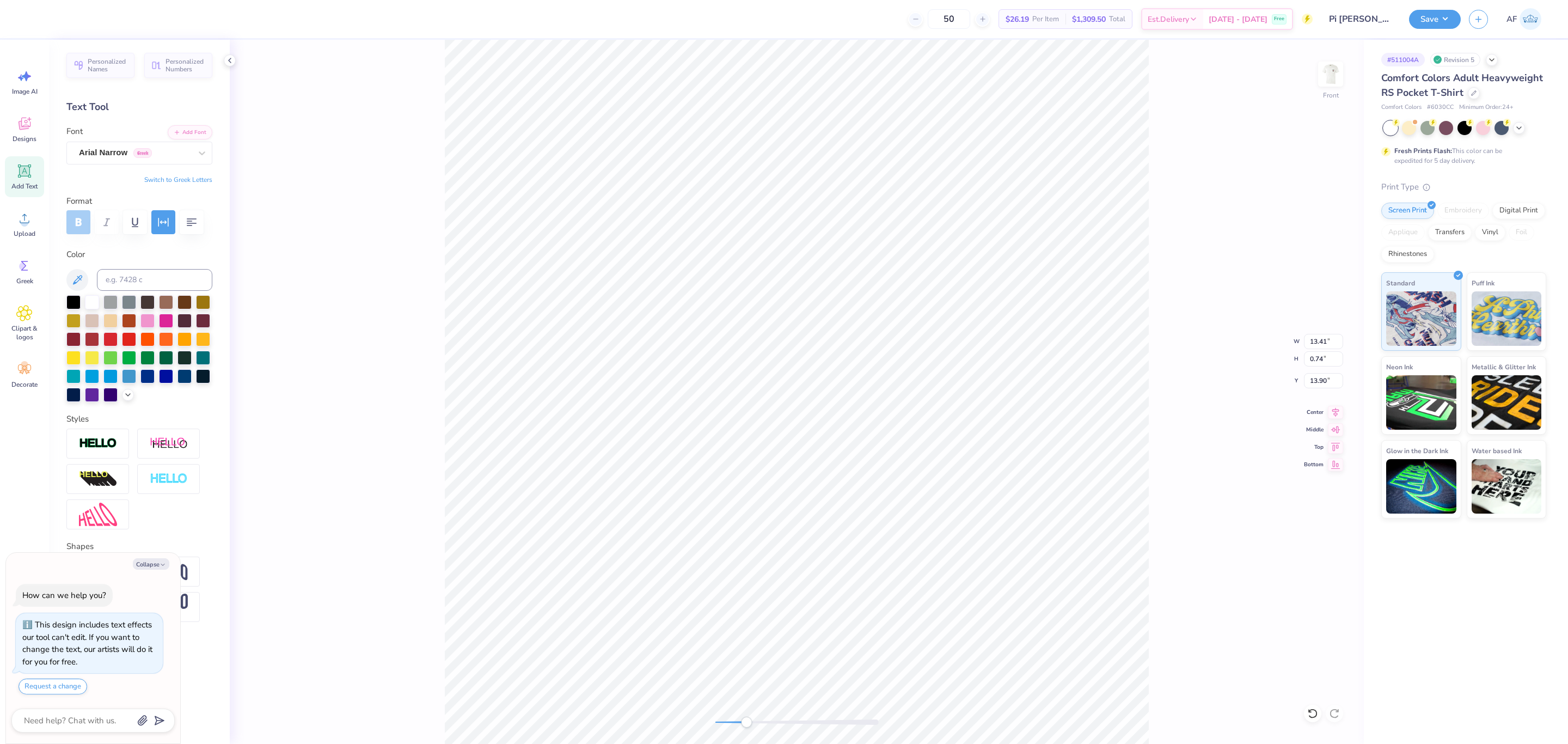
type input "13.78"
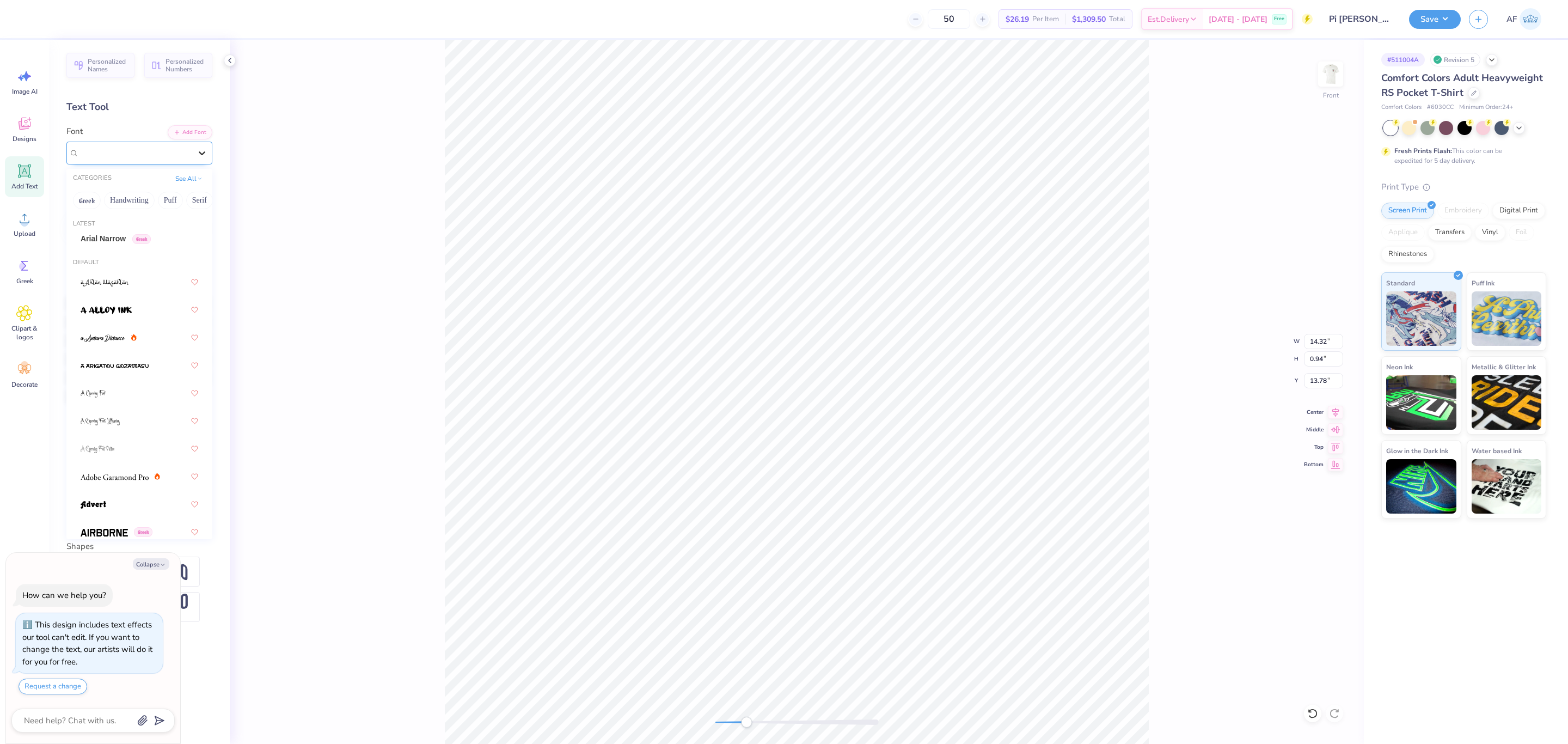
click at [203, 154] on icon at bounding box center [202, 152] width 11 height 11
click at [122, 237] on div "Arial Narrow Greek" at bounding box center [115, 239] width 70 height 11
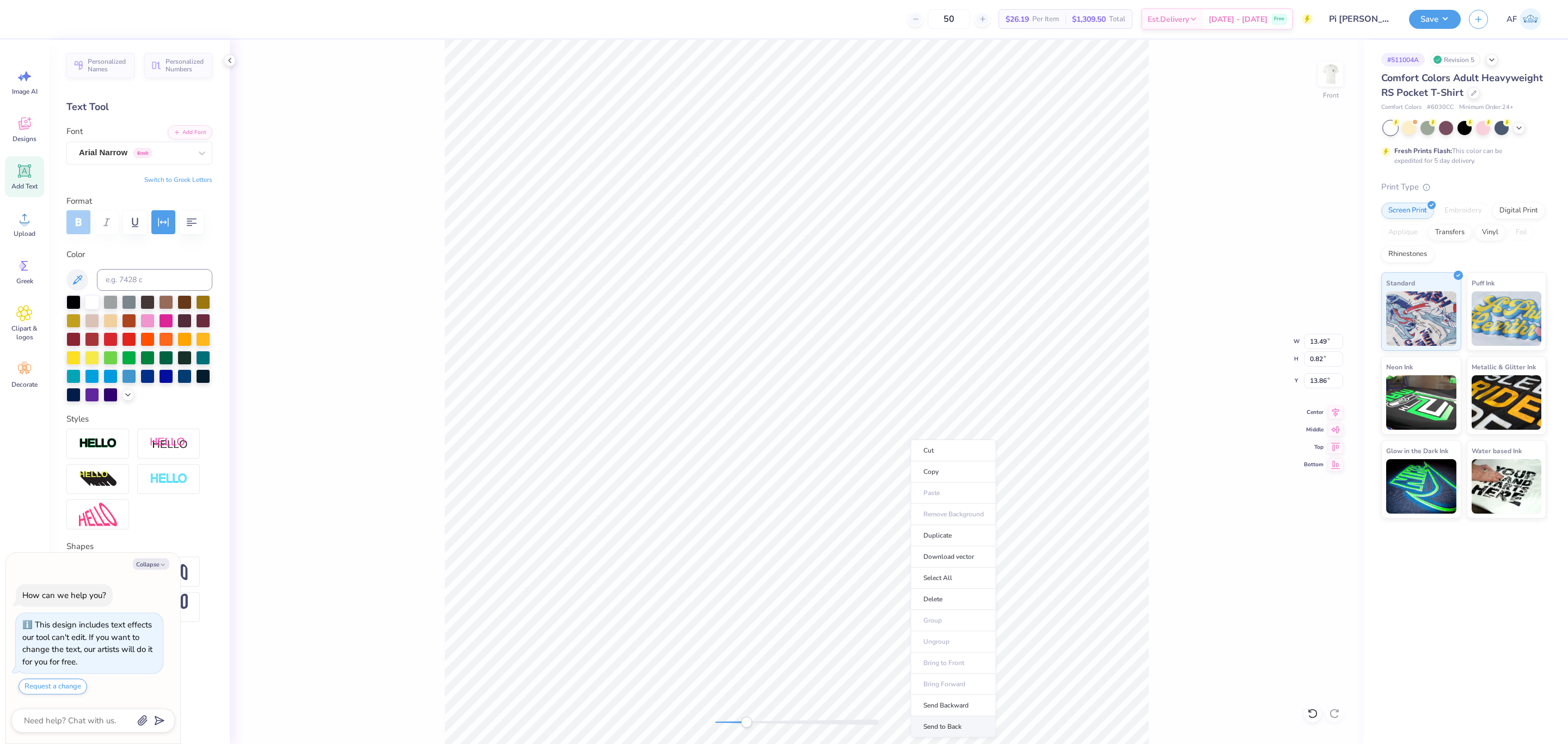
click at [954, 727] on li "Send to Back" at bounding box center [954, 727] width 86 height 21
click at [978, 624] on li "Group" at bounding box center [978, 621] width 86 height 21
type textarea "x"
click at [1313, 340] on input "13.49" at bounding box center [1323, 342] width 39 height 16
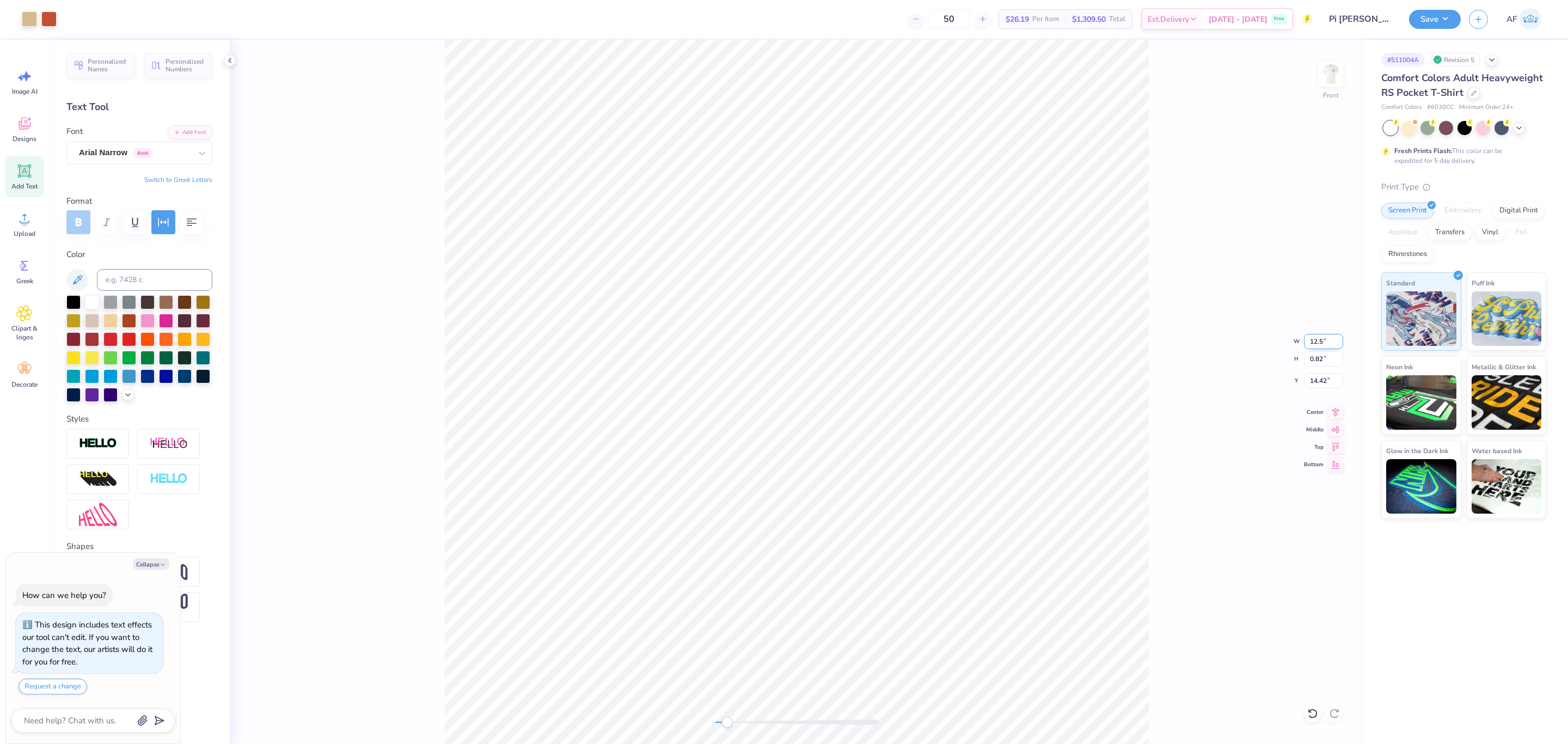
type input "12.5"
click at [1338, 417] on icon at bounding box center [1336, 411] width 16 height 13
click at [16, 230] on span "Upload" at bounding box center [24, 234] width 22 height 8
type textarea "x"
click at [1317, 338] on input "14.32" at bounding box center [1323, 342] width 39 height 16
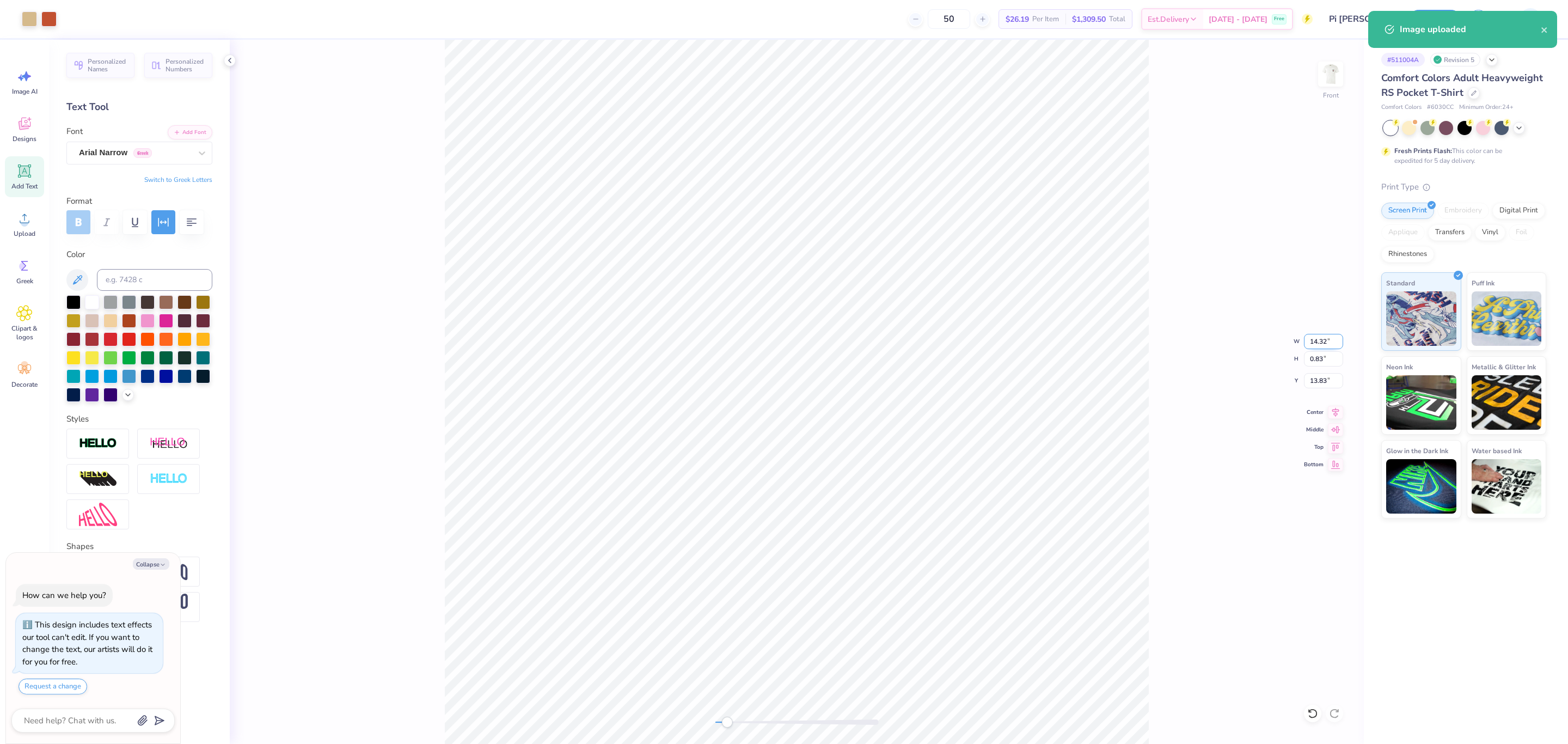
click at [1317, 338] on input "14.32" at bounding box center [1323, 342] width 39 height 16
type input "12.5"
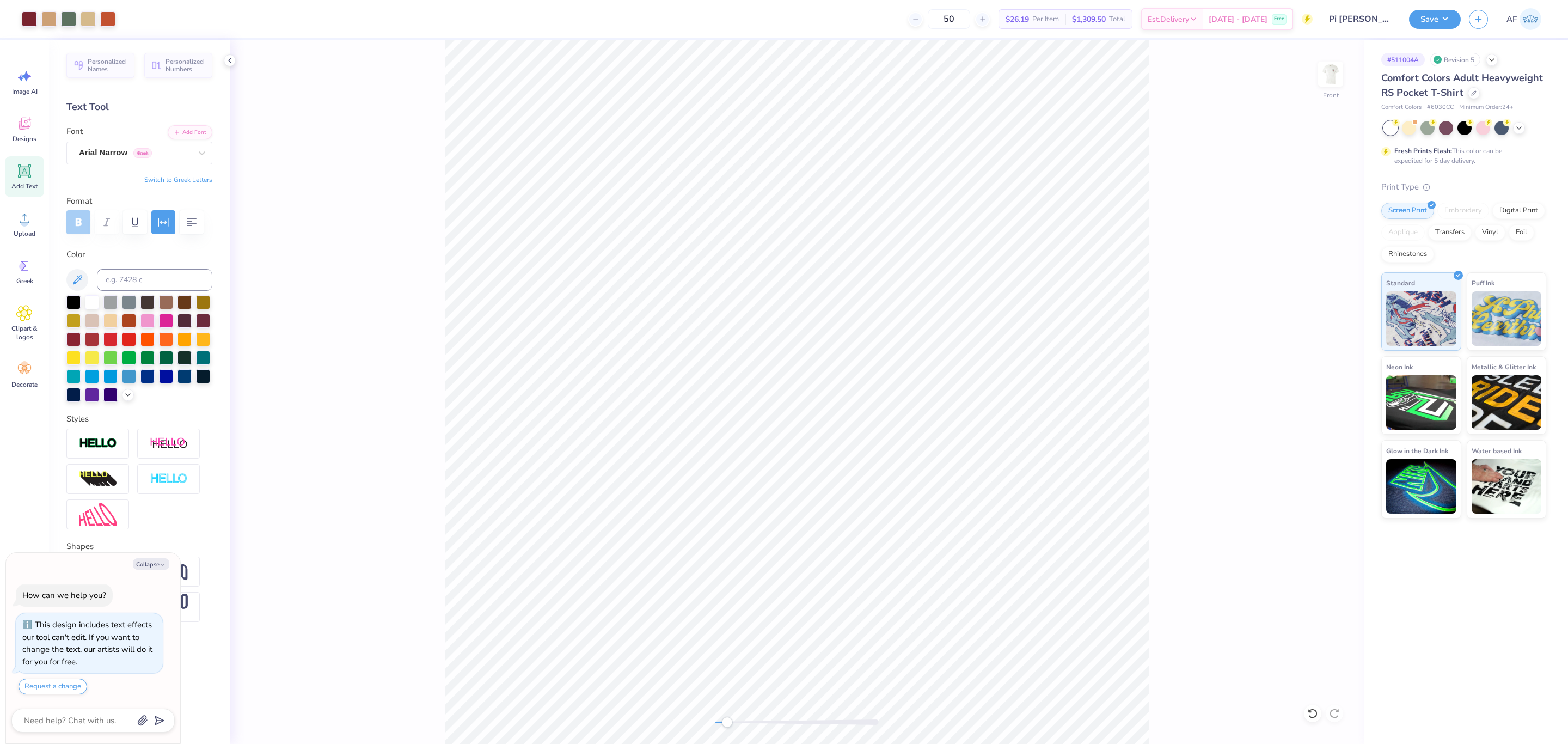
click at [391, 446] on div "Front" at bounding box center [797, 391] width 1134 height 704
type textarea "x"
click at [1338, 335] on input "10.91" at bounding box center [1323, 342] width 39 height 16
click at [1340, 337] on input "10.92" at bounding box center [1323, 342] width 39 height 16
click at [1340, 337] on input "10.93" at bounding box center [1323, 342] width 39 height 16
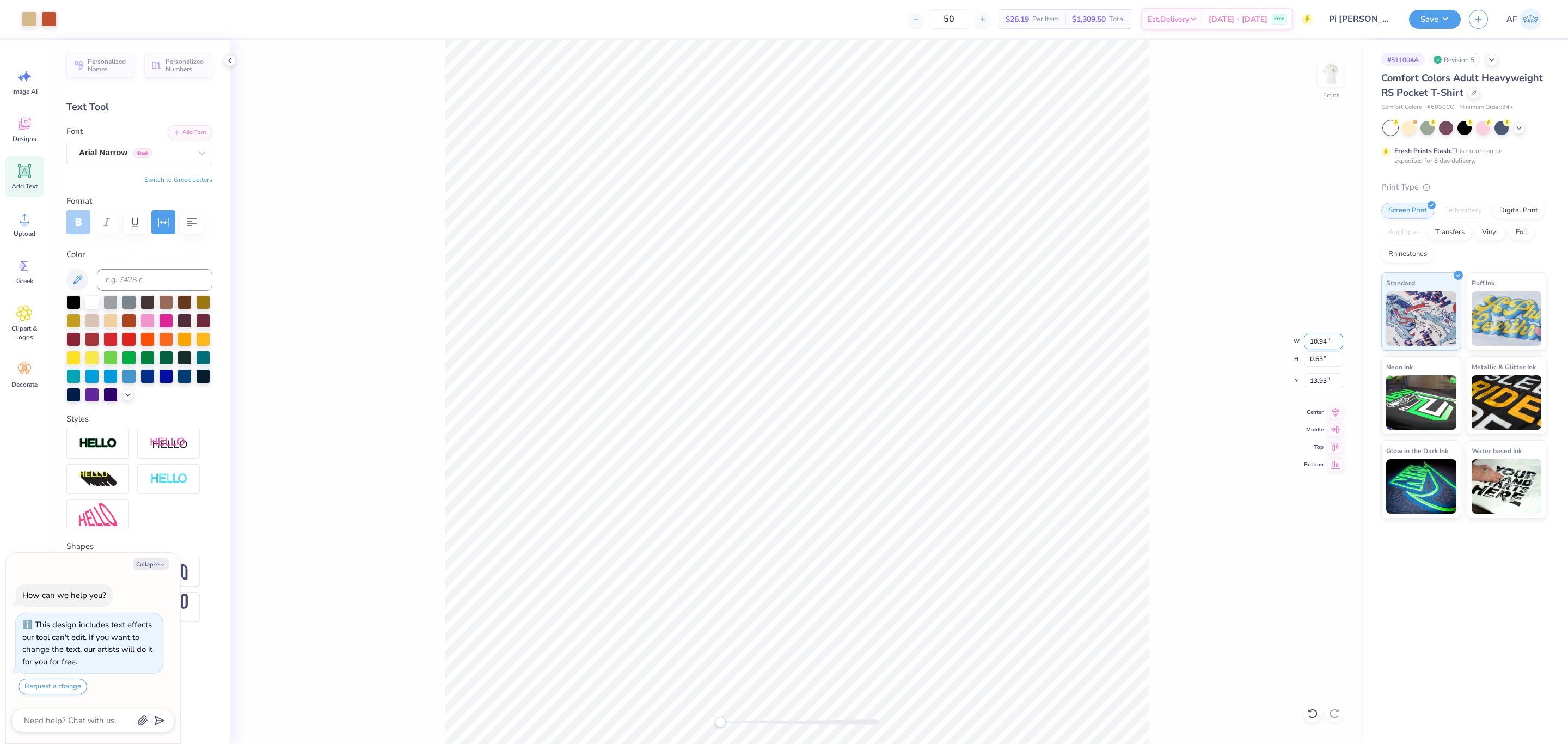
click at [1340, 337] on input "10.94" at bounding box center [1323, 342] width 39 height 16
click at [1340, 337] on input "10.95" at bounding box center [1323, 342] width 39 height 16
click at [1340, 337] on input "10.96" at bounding box center [1323, 342] width 39 height 16
click at [1340, 337] on input "10.97" at bounding box center [1323, 342] width 39 height 16
click at [1340, 337] on input "10.98" at bounding box center [1323, 342] width 39 height 16
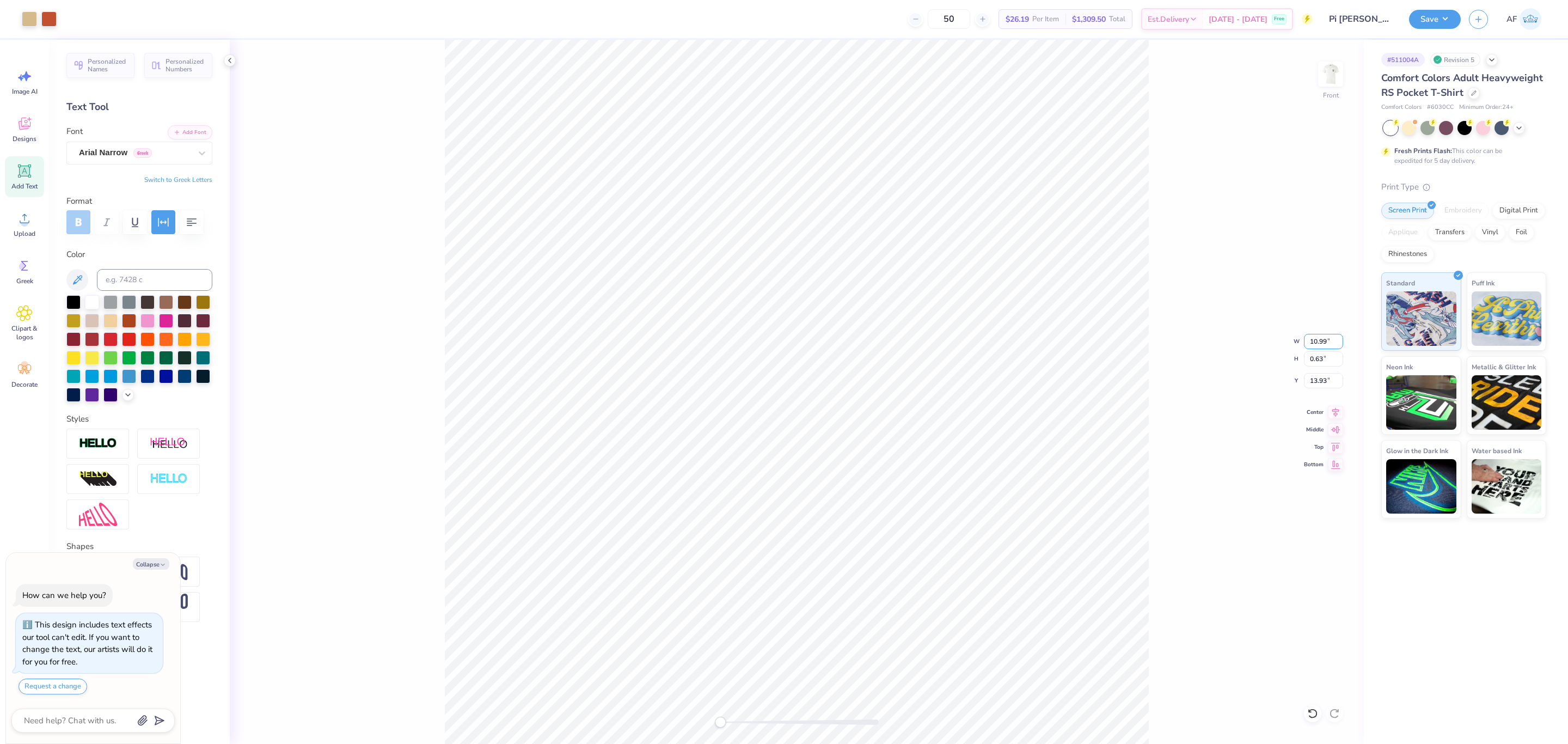
click at [1340, 337] on input "10.99" at bounding box center [1323, 342] width 39 height 16
click at [1340, 337] on input "11" at bounding box center [1323, 342] width 39 height 16
click at [1340, 337] on input "11.01" at bounding box center [1323, 342] width 39 height 16
type input "11"
click at [1339, 345] on input "11" at bounding box center [1323, 342] width 39 height 16
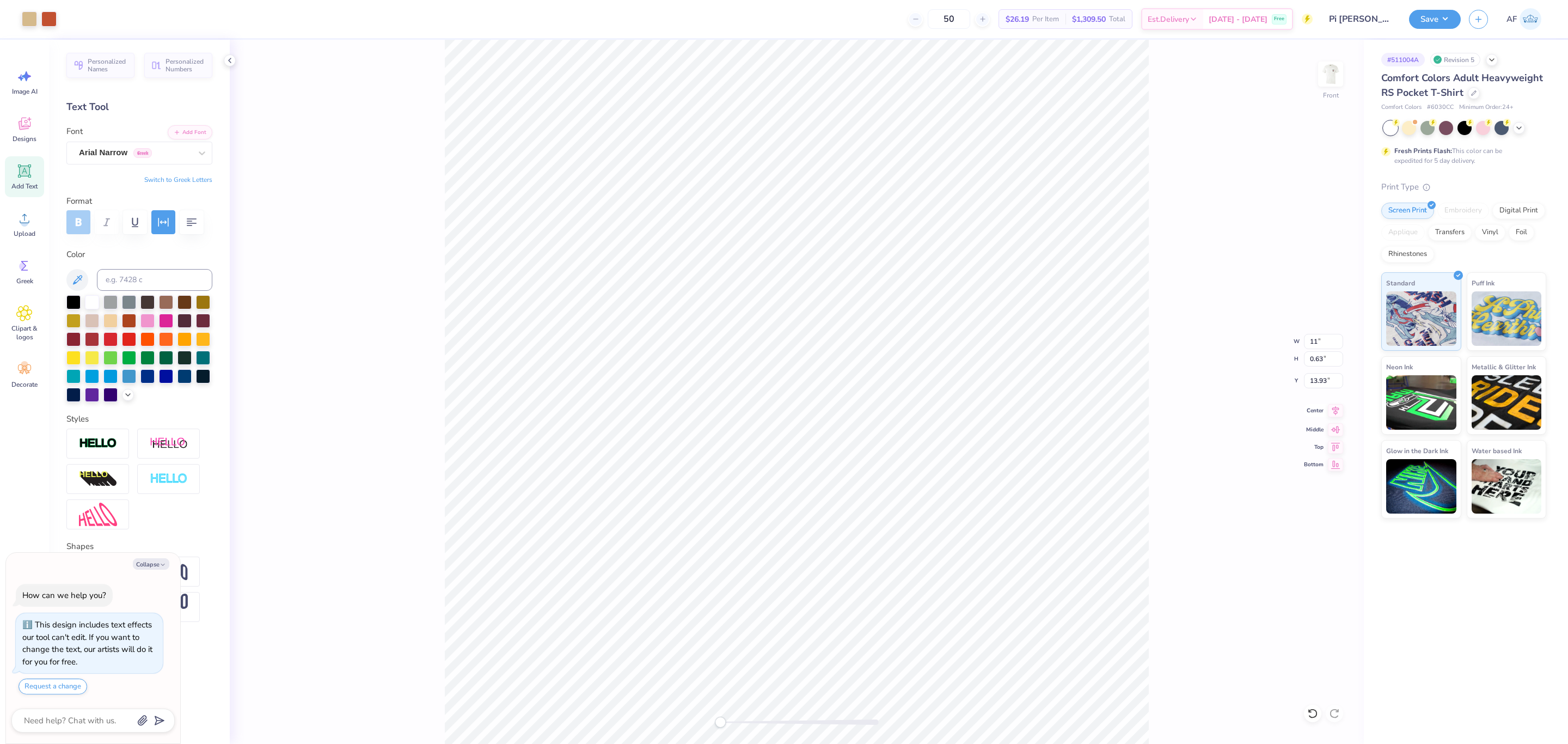
click at [1337, 413] on icon at bounding box center [1336, 411] width 16 height 13
click at [1334, 414] on icon at bounding box center [1336, 411] width 7 height 9
type textarea "x"
type input "12.50"
type input "10.83"
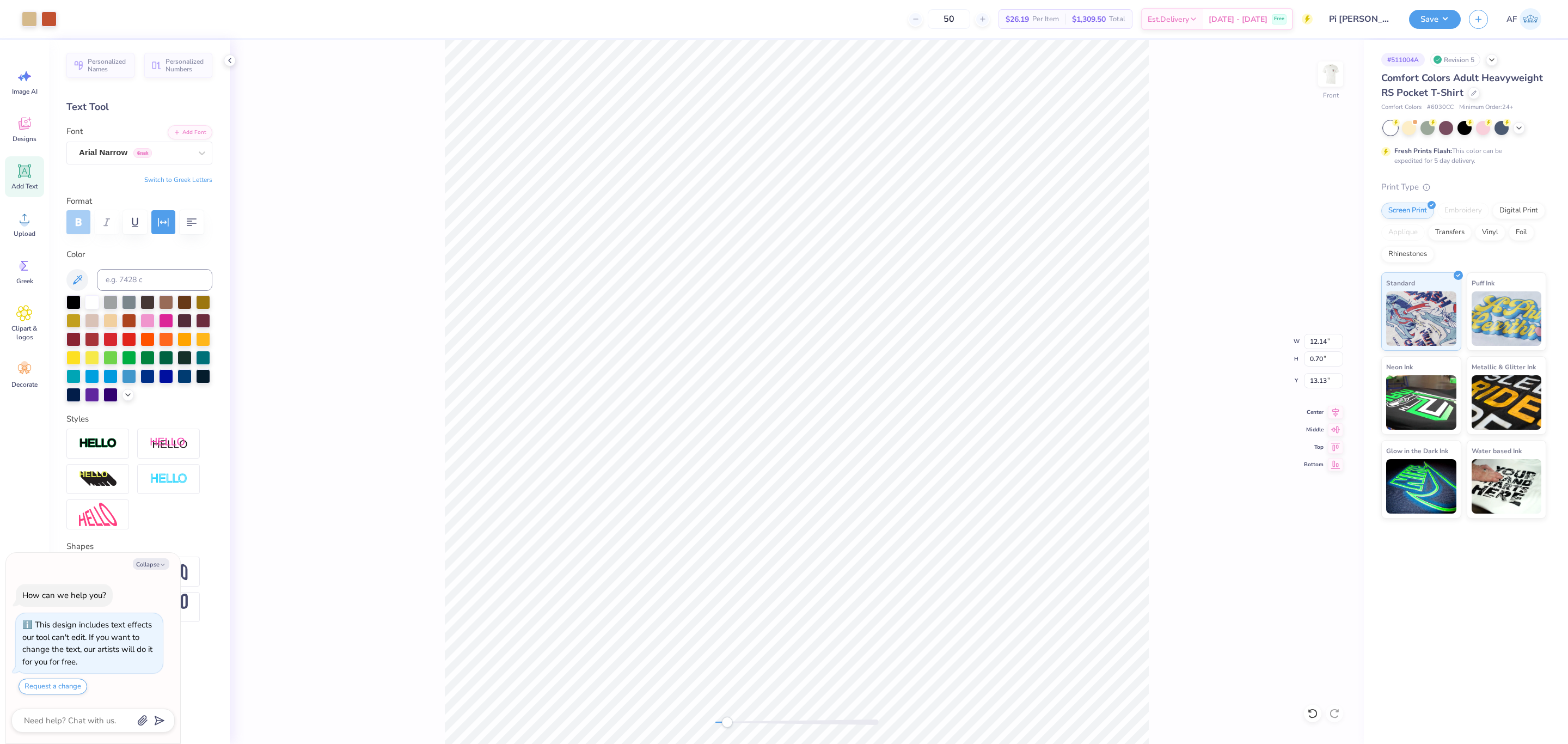
type input "3.00"
click at [1316, 79] on div "Front W 12.50 12.50 " H 10.83 10.83 " Y 3.00 3.00 " Center Middle Top Bottom" at bounding box center [797, 391] width 1134 height 704
click at [1324, 80] on img at bounding box center [1331, 74] width 44 height 44
click at [1199, 221] on div "Back W 2.97 2.97 " H 3.40 3.40 " Max Pocket Size Center Middle Top Bottom" at bounding box center [797, 391] width 1134 height 704
click at [1446, 20] on button "Save" at bounding box center [1435, 18] width 52 height 19
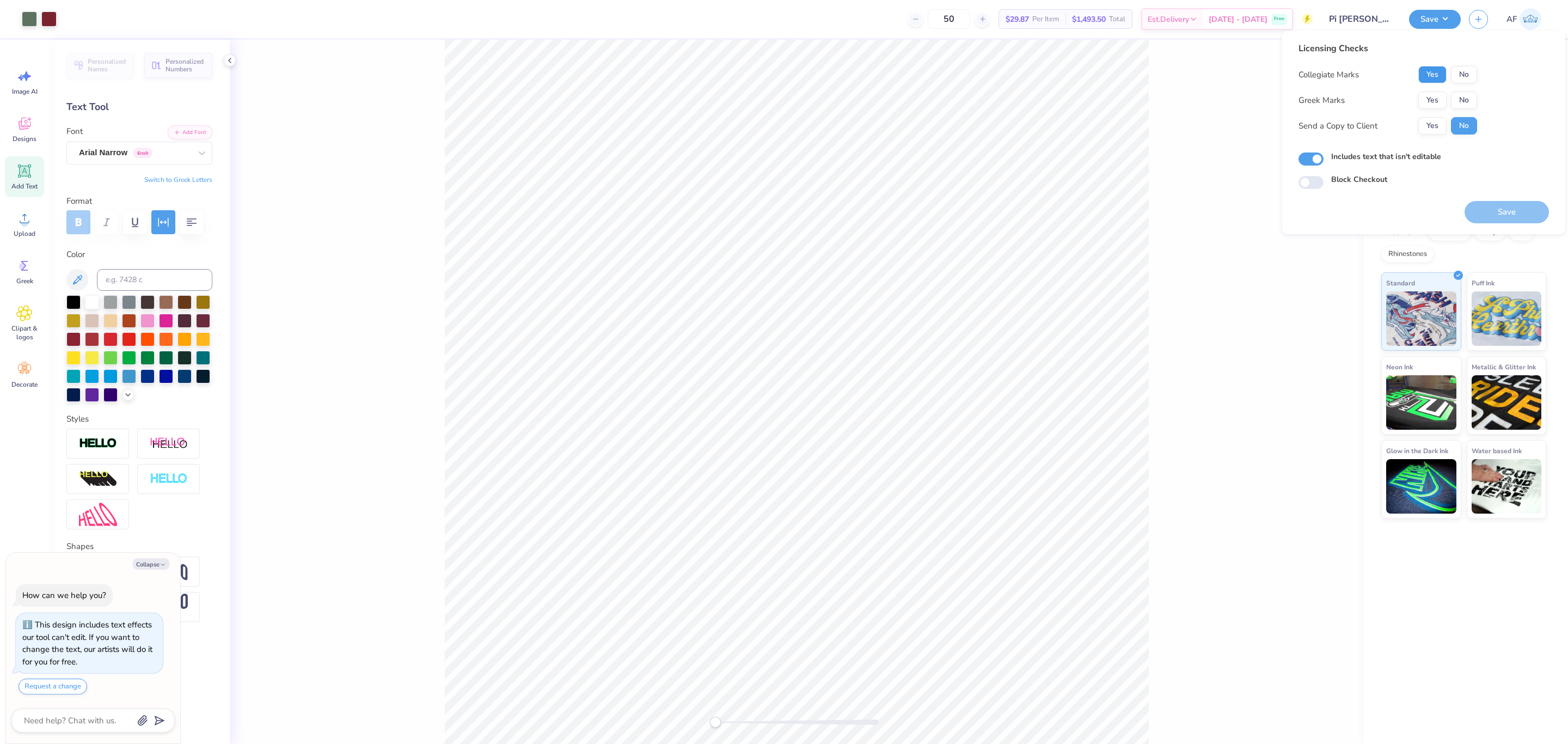
click at [1431, 81] on button "Yes" at bounding box center [1433, 74] width 28 height 18
click at [1430, 101] on button "Yes" at bounding box center [1433, 100] width 28 height 18
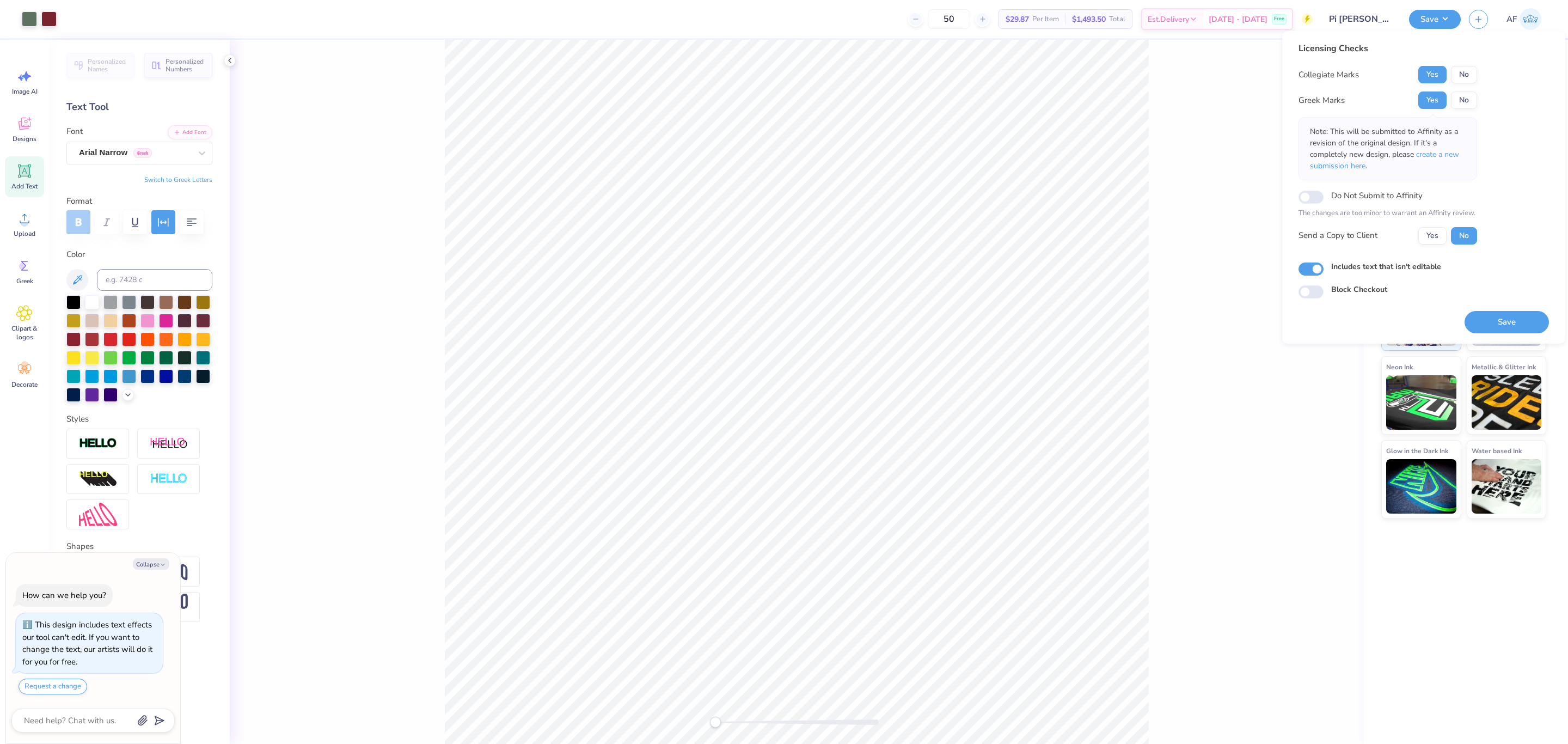
click at [1433, 127] on p "Note: This will be submitted to Affinity as a revision of the original design. …" at bounding box center [1388, 149] width 156 height 46
click at [1422, 232] on button "Yes" at bounding box center [1433, 236] width 28 height 18
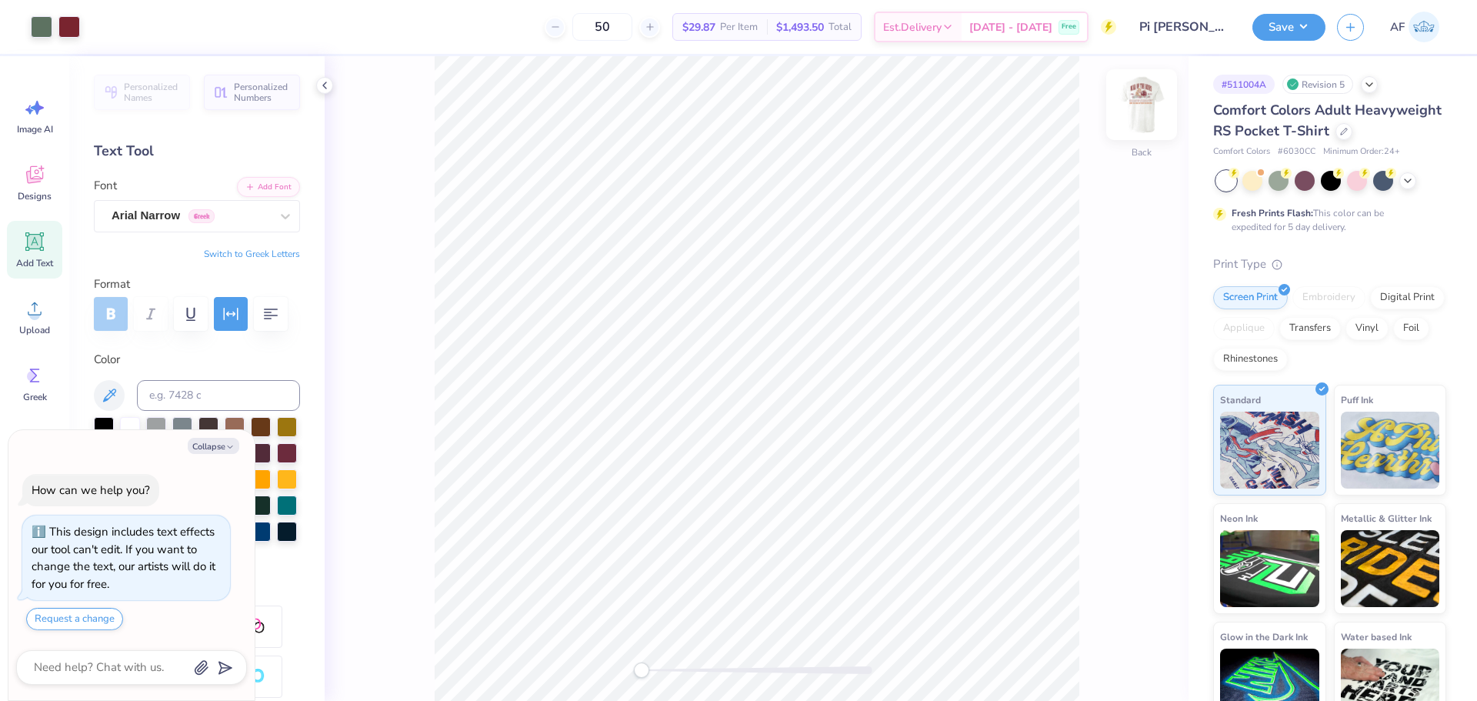
click at [1139, 103] on img at bounding box center [1142, 105] width 62 height 62
click at [413, 467] on div "Front" at bounding box center [757, 378] width 864 height 645
click at [429, 393] on div "Front" at bounding box center [757, 378] width 864 height 645
click at [129, 28] on div at bounding box center [125, 26] width 22 height 22
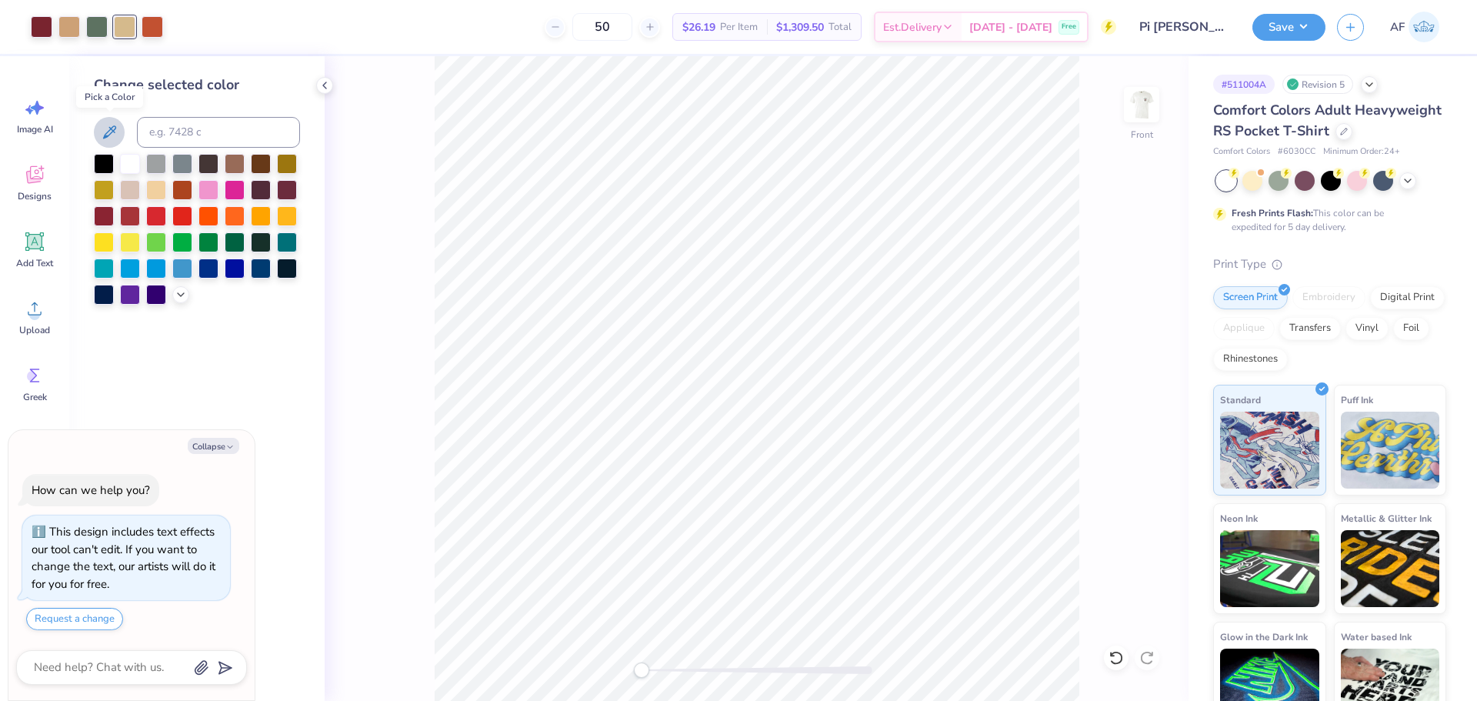
click at [109, 134] on icon at bounding box center [109, 132] width 18 height 18
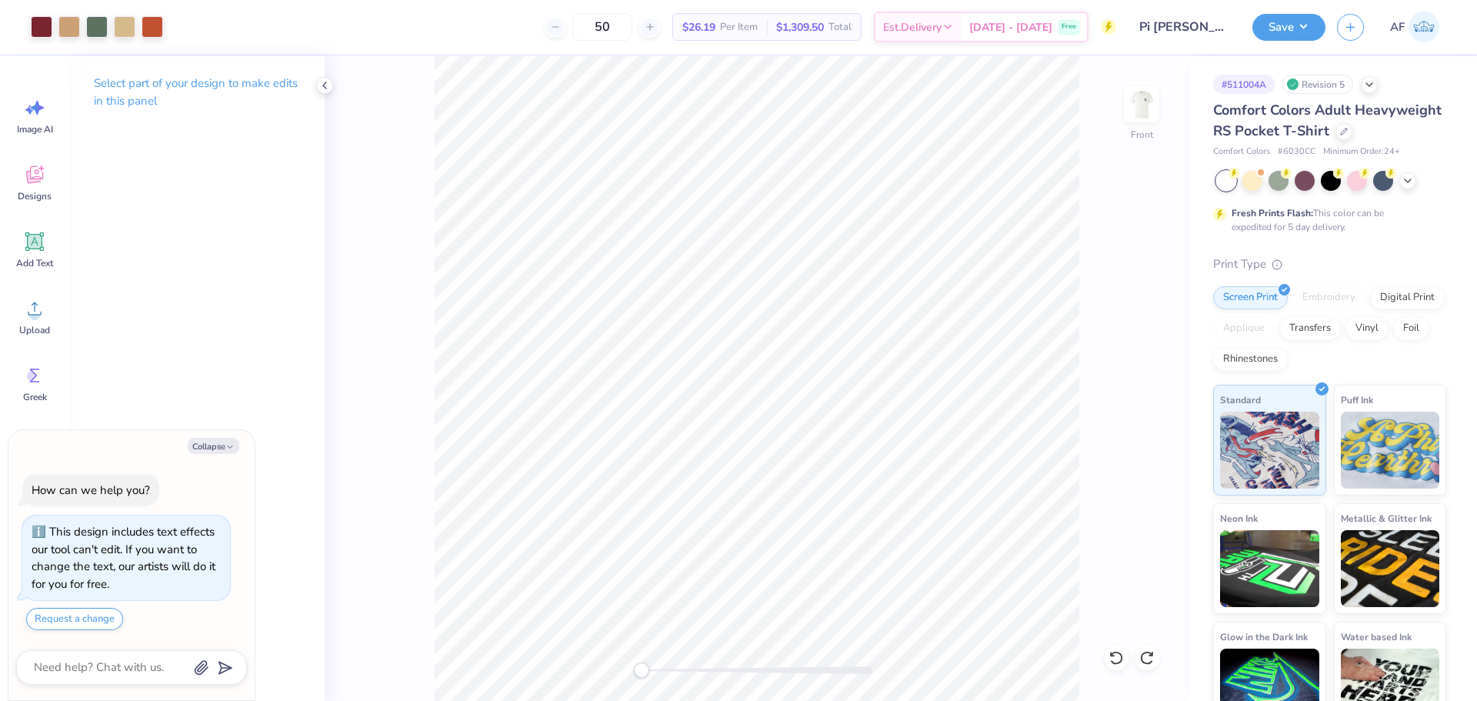
click at [181, 39] on div "50 $26.19 Per Item $1,309.50 Total Est. Delivery Sep 21 - 24 Free" at bounding box center [646, 27] width 942 height 54
click at [124, 30] on div at bounding box center [125, 26] width 22 height 22
click at [67, 30] on div at bounding box center [69, 26] width 22 height 22
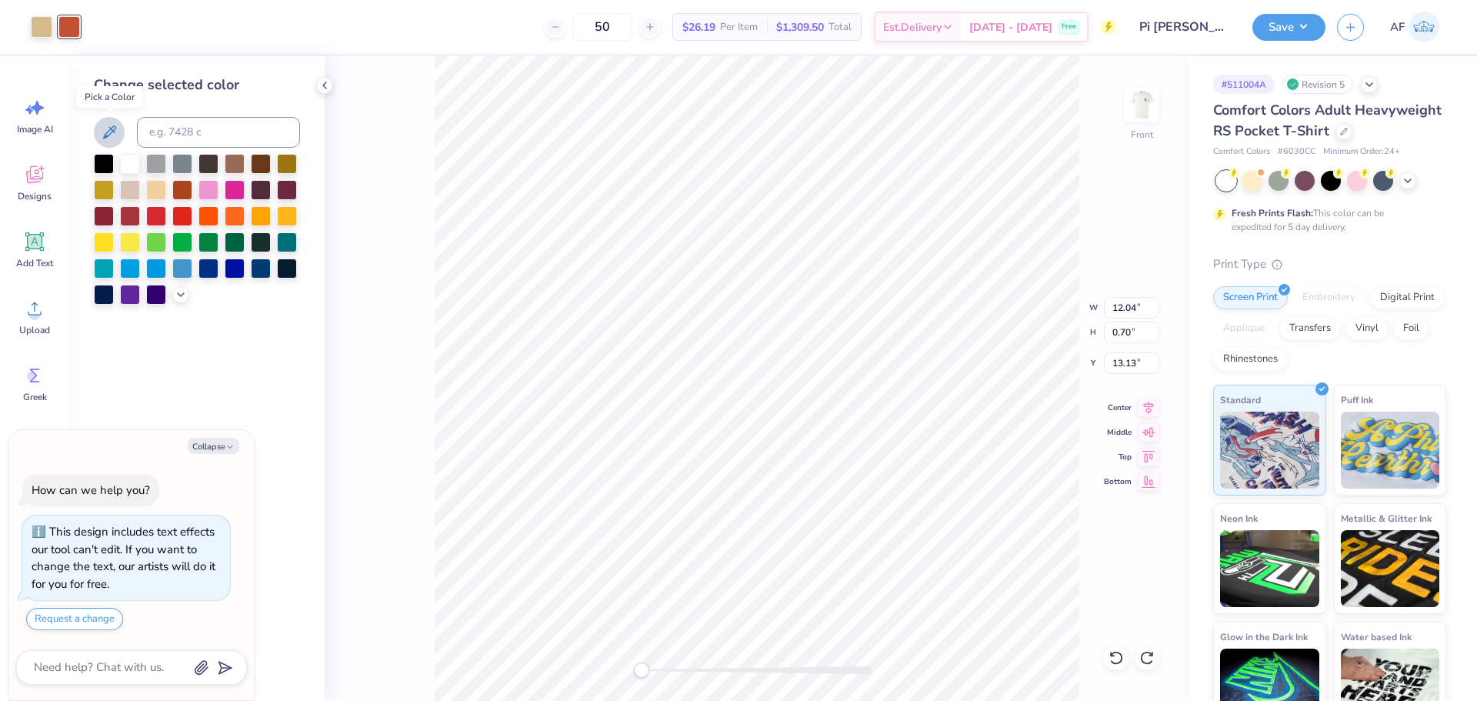
click at [100, 130] on icon at bounding box center [109, 132] width 18 height 18
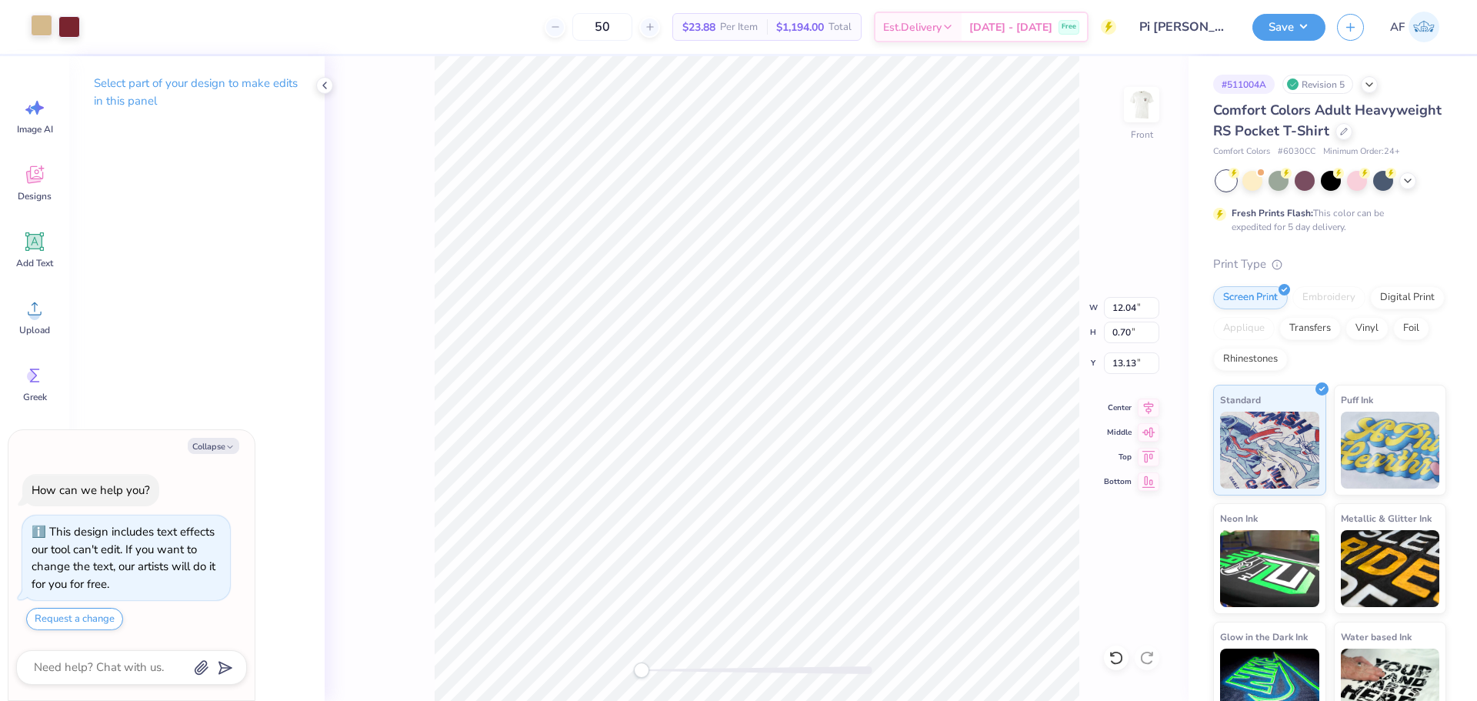
click at [42, 27] on div at bounding box center [42, 26] width 22 height 22
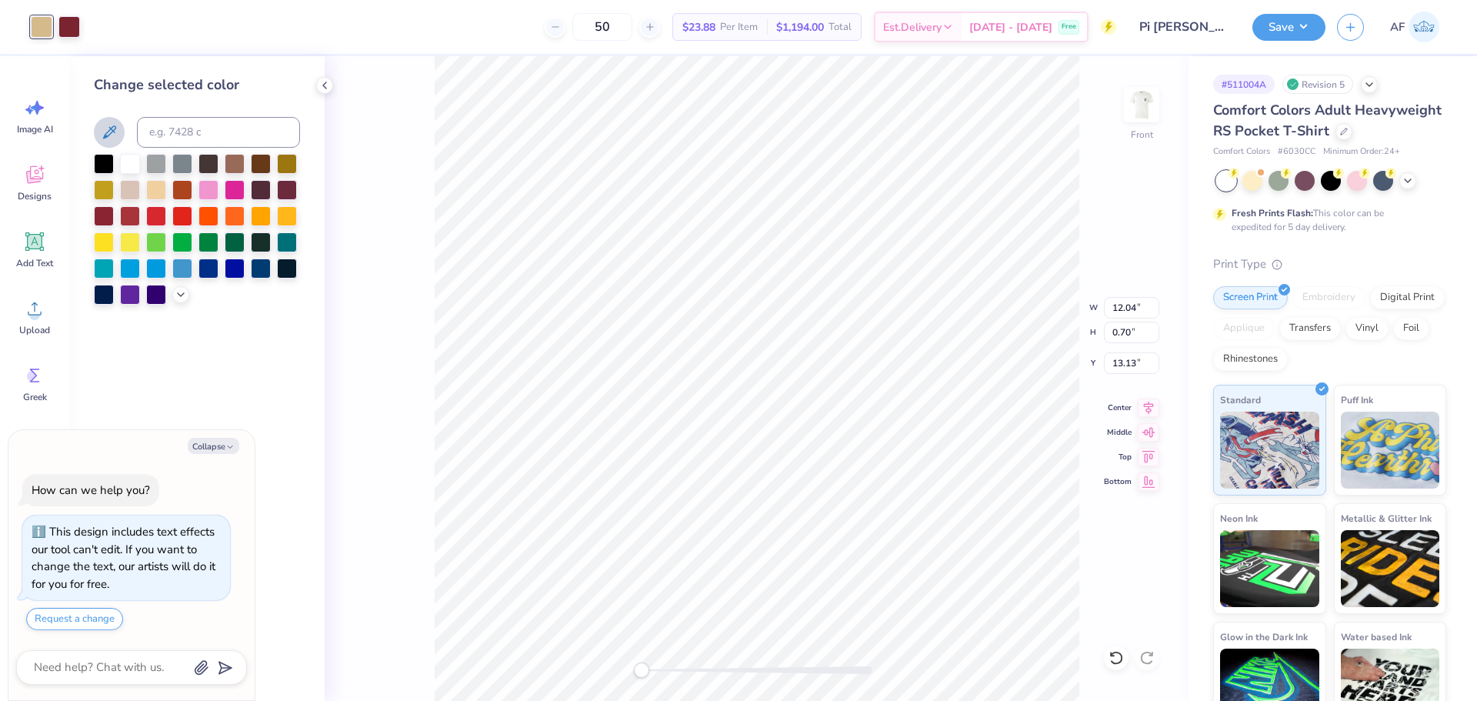
click at [110, 132] on icon at bounding box center [109, 132] width 18 height 18
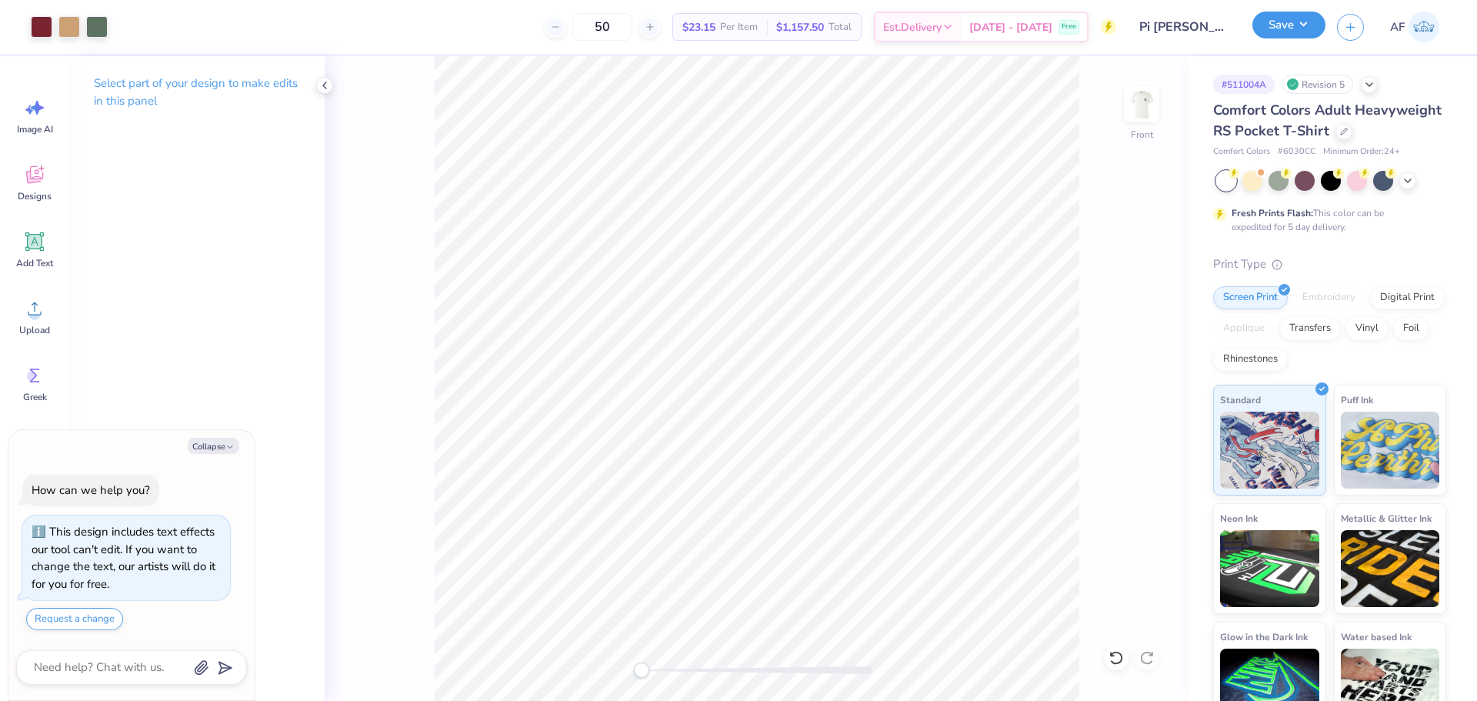
click at [1308, 35] on button "Save" at bounding box center [1288, 25] width 73 height 27
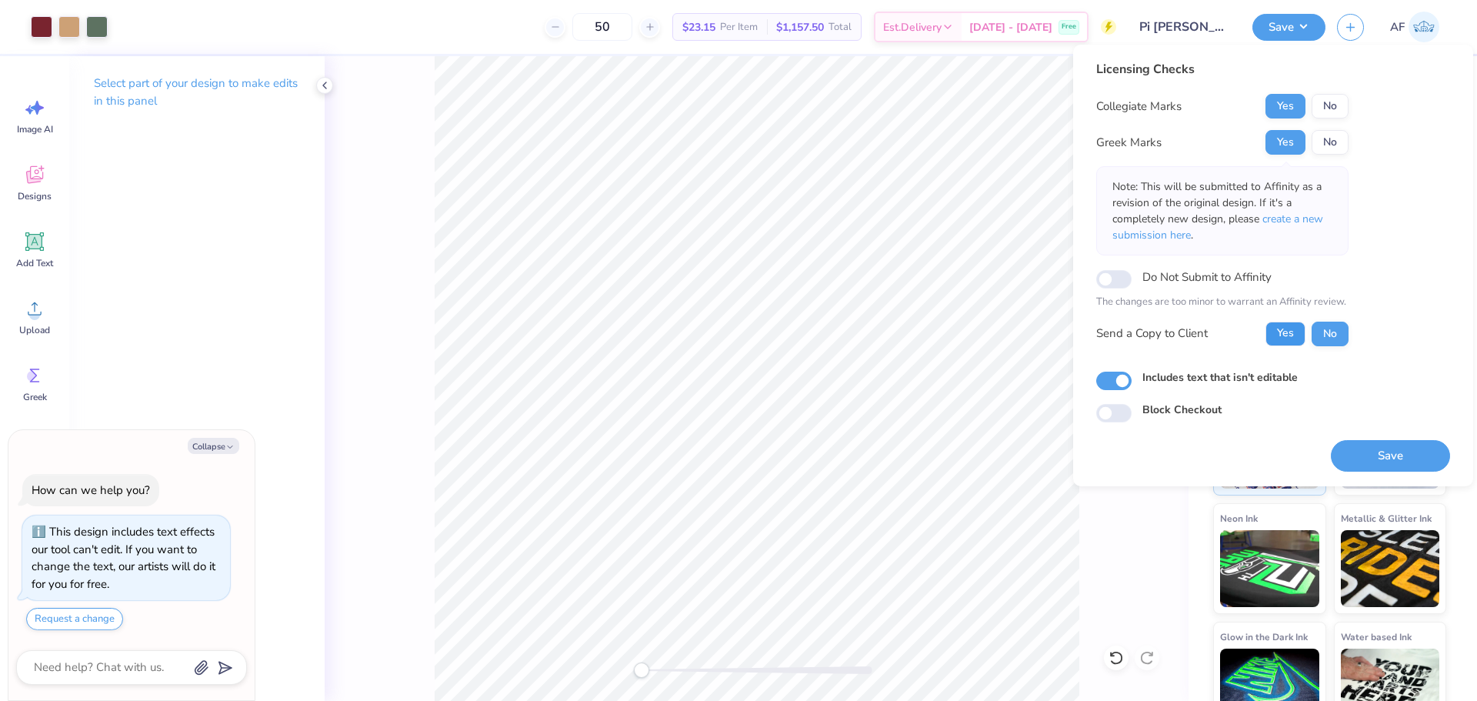
click at [1269, 334] on button "Yes" at bounding box center [1285, 334] width 40 height 25
click at [1349, 451] on button "Save" at bounding box center [1390, 456] width 119 height 32
type textarea "x"
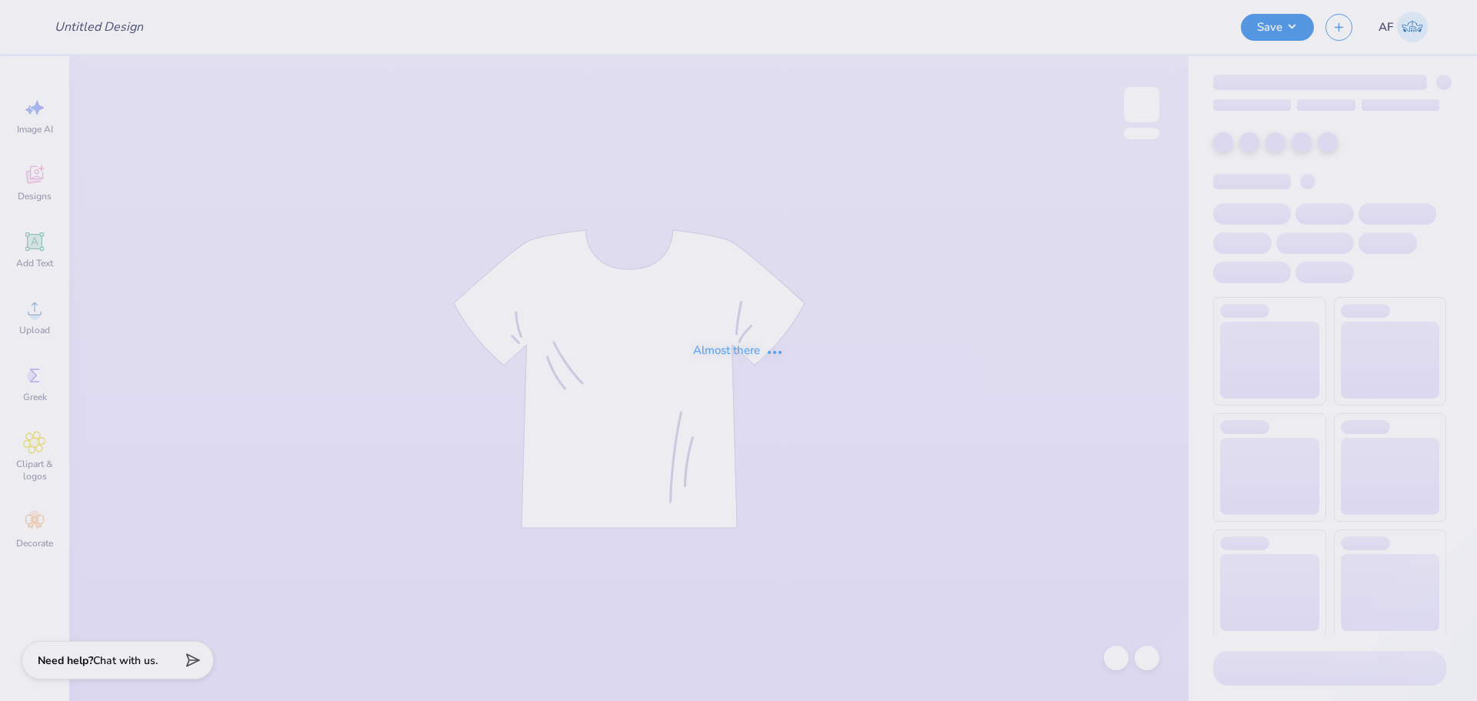
type input "sdt parents weekend"
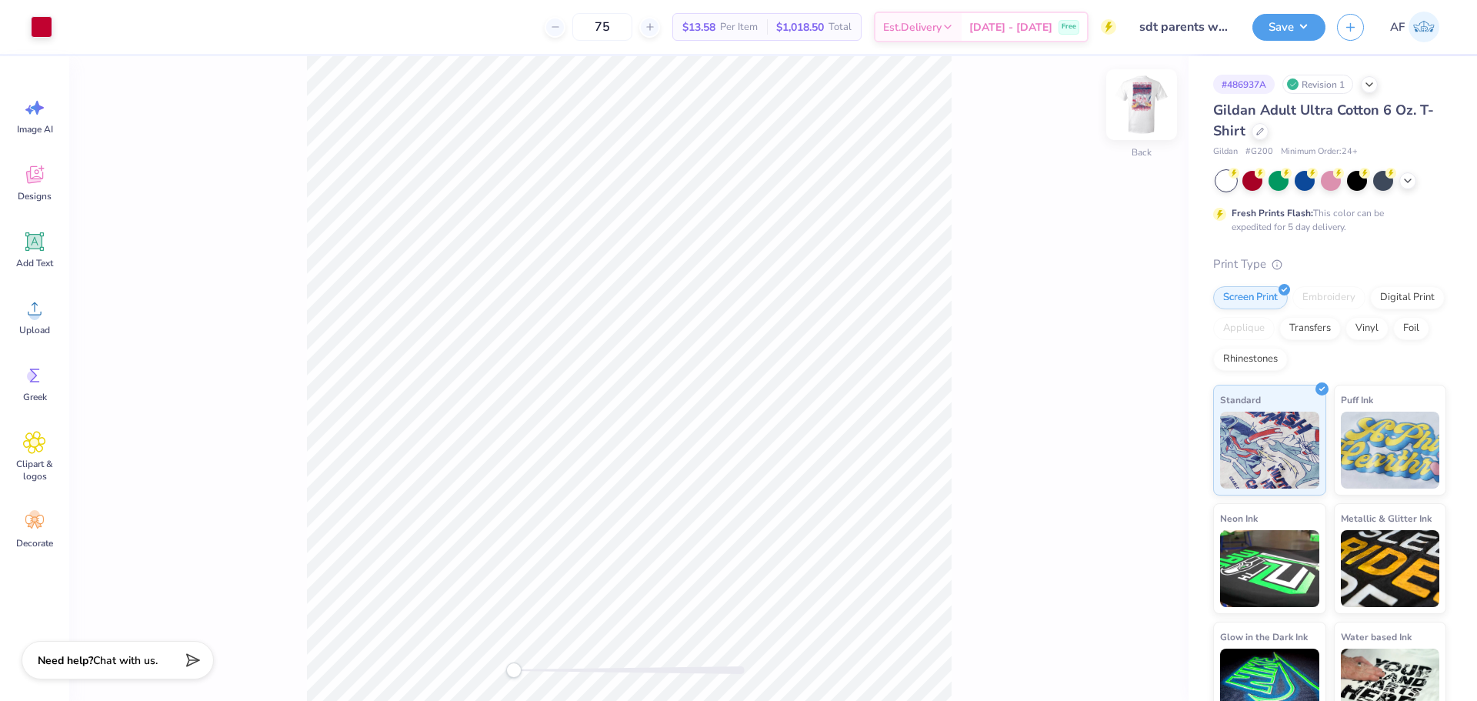
click at [1141, 117] on img at bounding box center [1142, 105] width 62 height 62
type input "0.44"
type input "0.40"
type input "11.31"
type input "0.36"
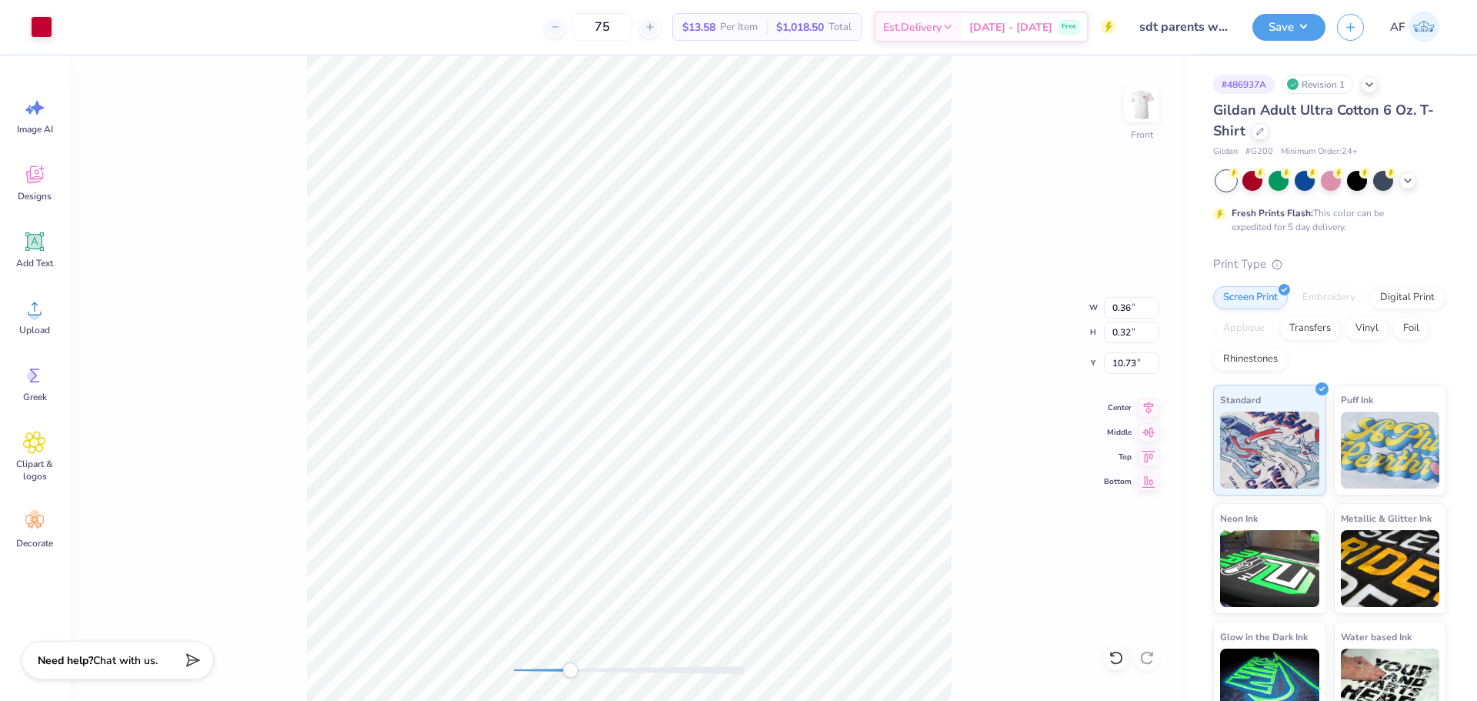
type input "0.32"
type input "10.73"
click at [40, 242] on icon at bounding box center [35, 242] width 15 height 15
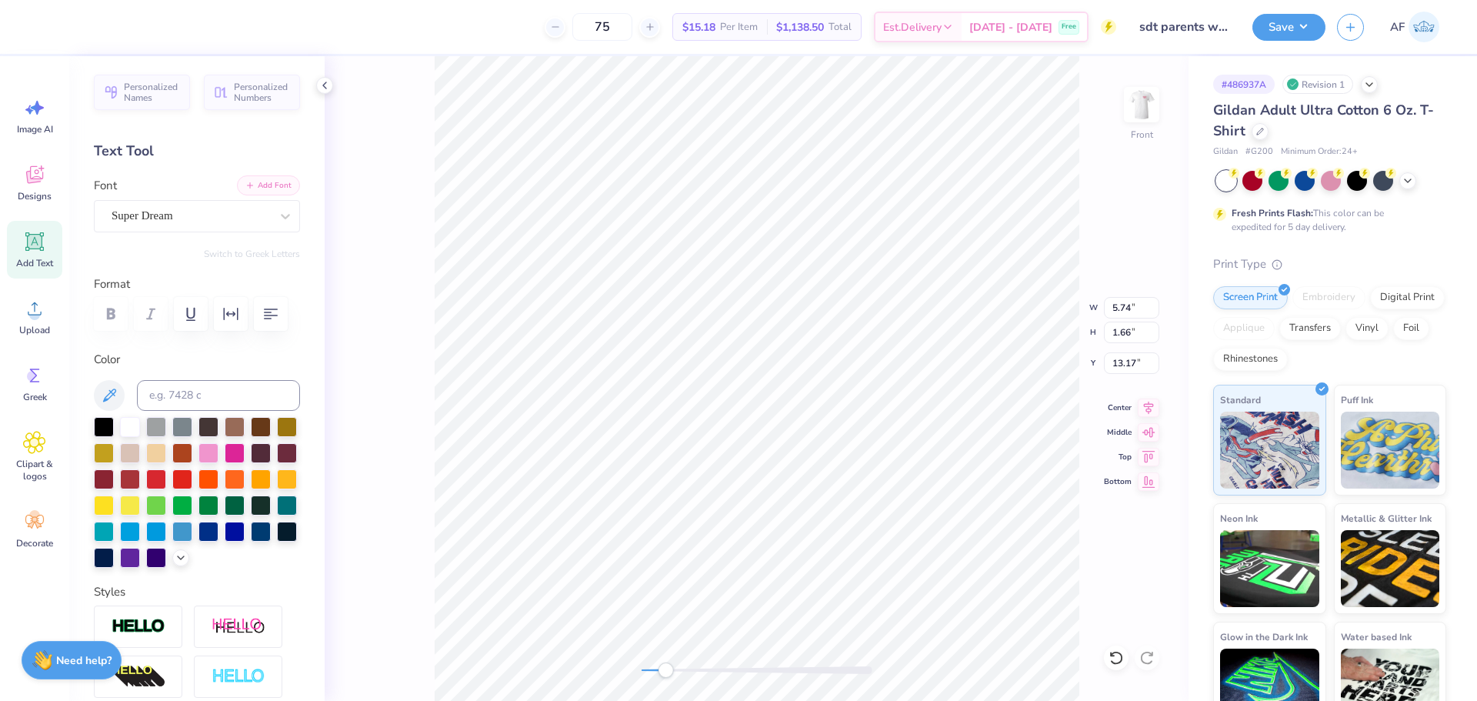
click at [251, 183] on button "Add Font" at bounding box center [268, 185] width 63 height 20
type input "3.14"
type input "0.83"
type input "12.58"
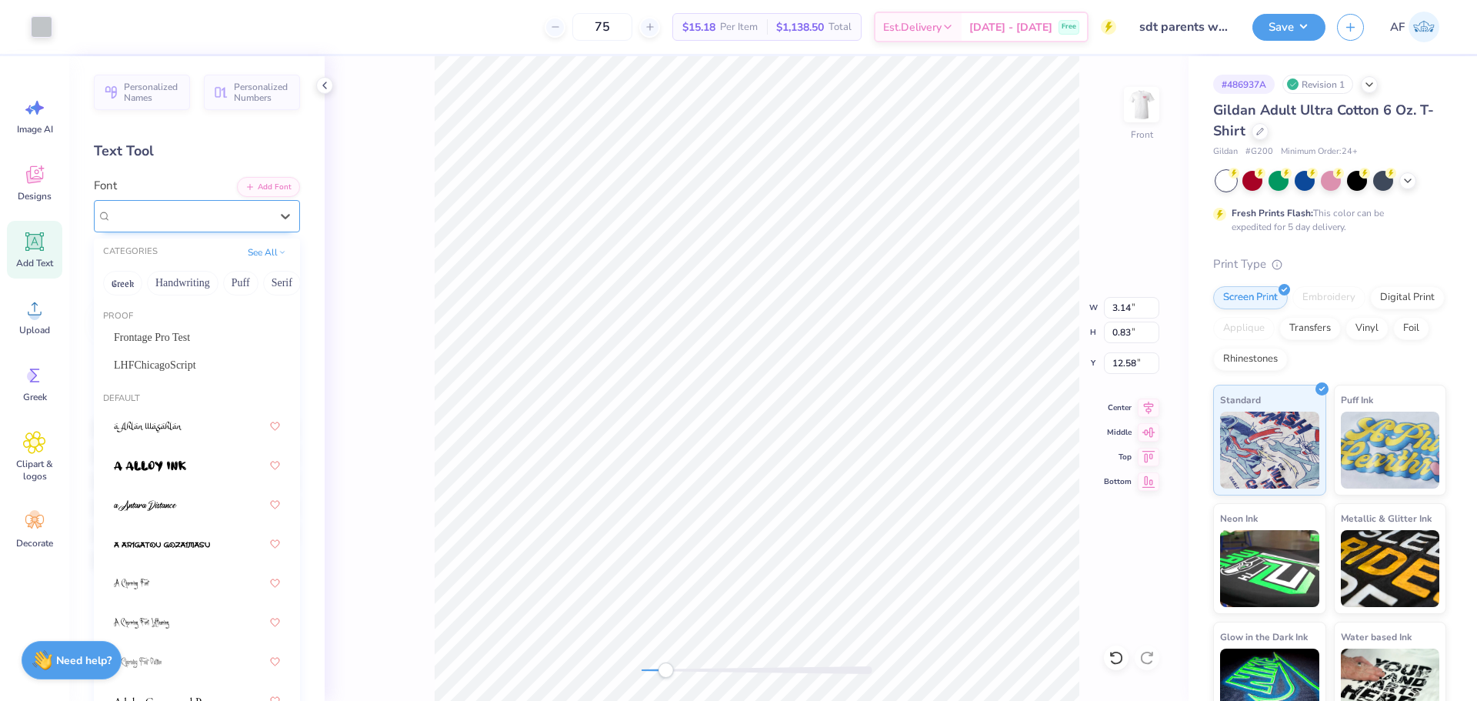
click at [254, 211] on div "Super Dream" at bounding box center [191, 216] width 162 height 24
click at [158, 219] on span "Super Dream" at bounding box center [143, 216] width 62 height 18
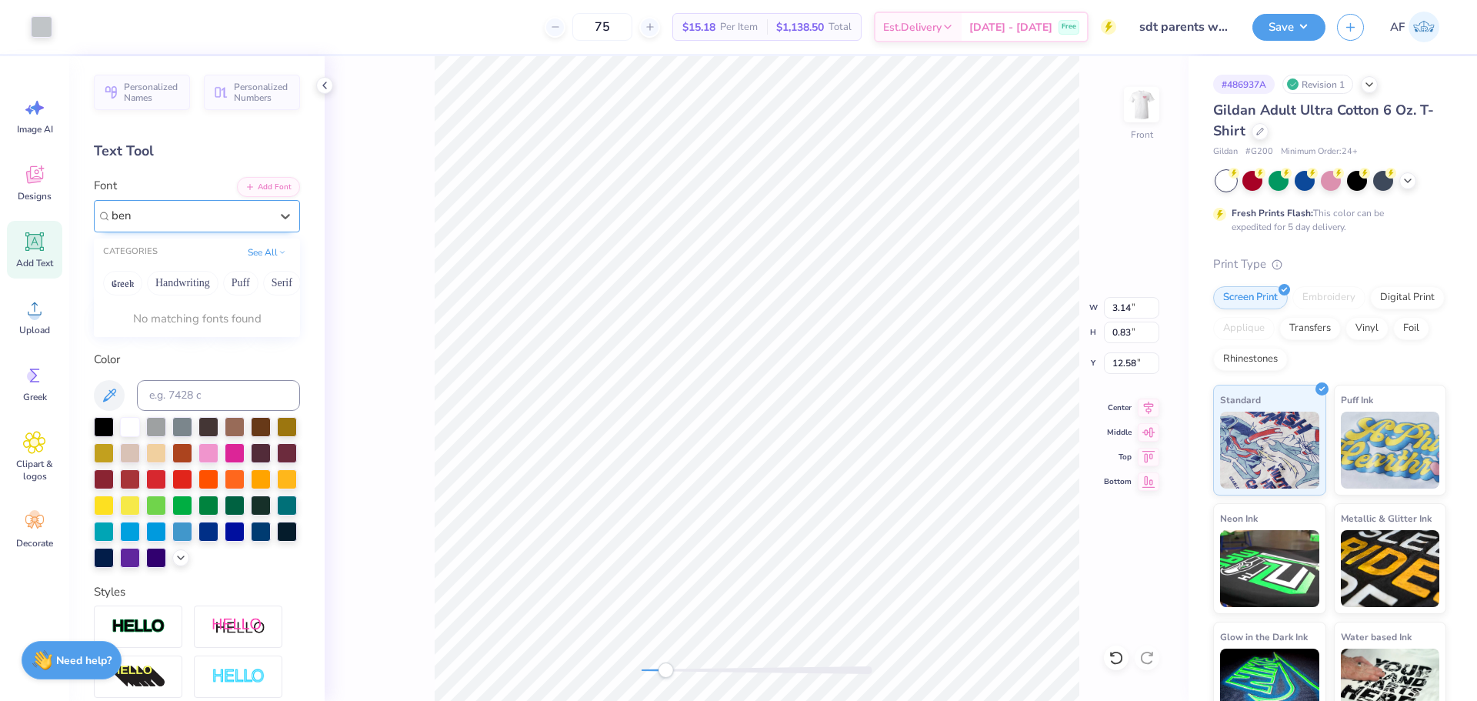
type input "ben"
click at [272, 185] on button "Add Font" at bounding box center [268, 185] width 63 height 20
type input "0.24"
type input "0.29"
type input "10.71"
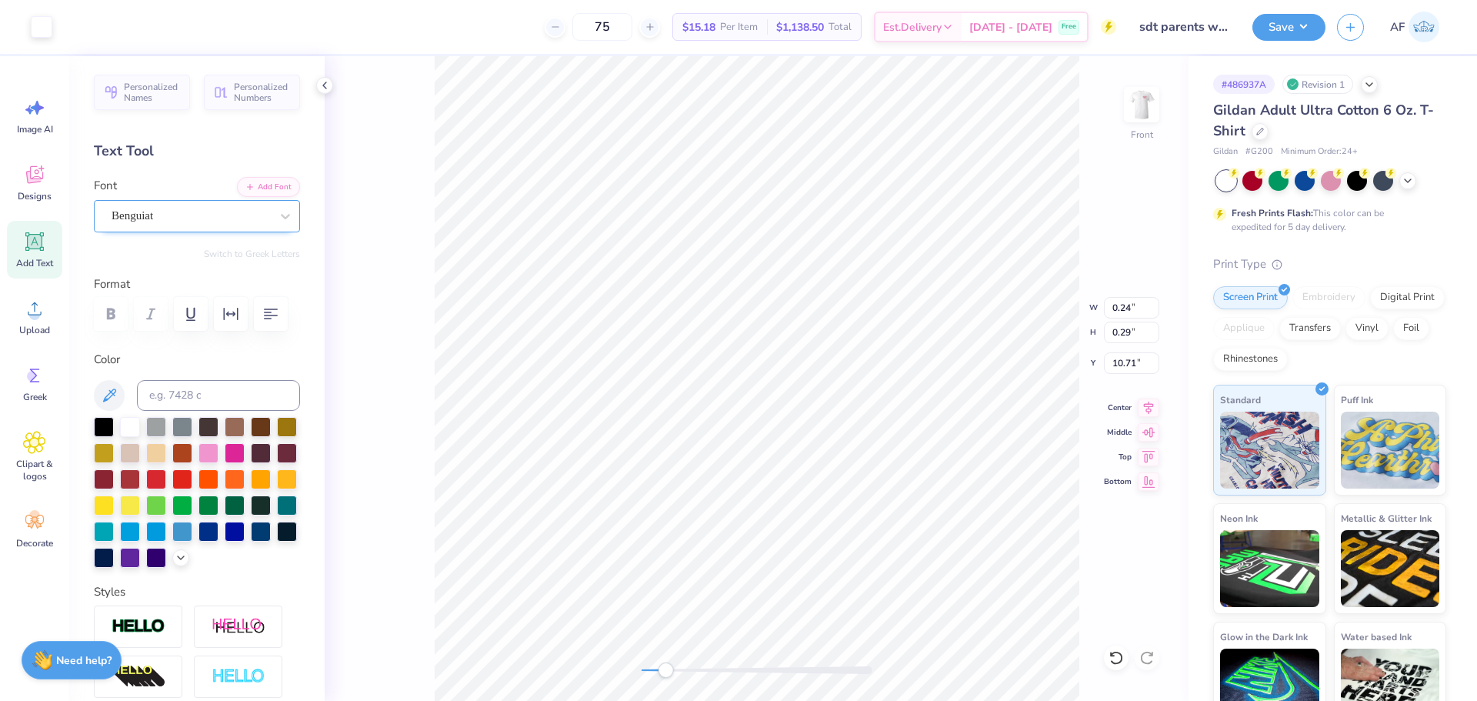
type input "5.88"
type input "1.62"
type input "17.74"
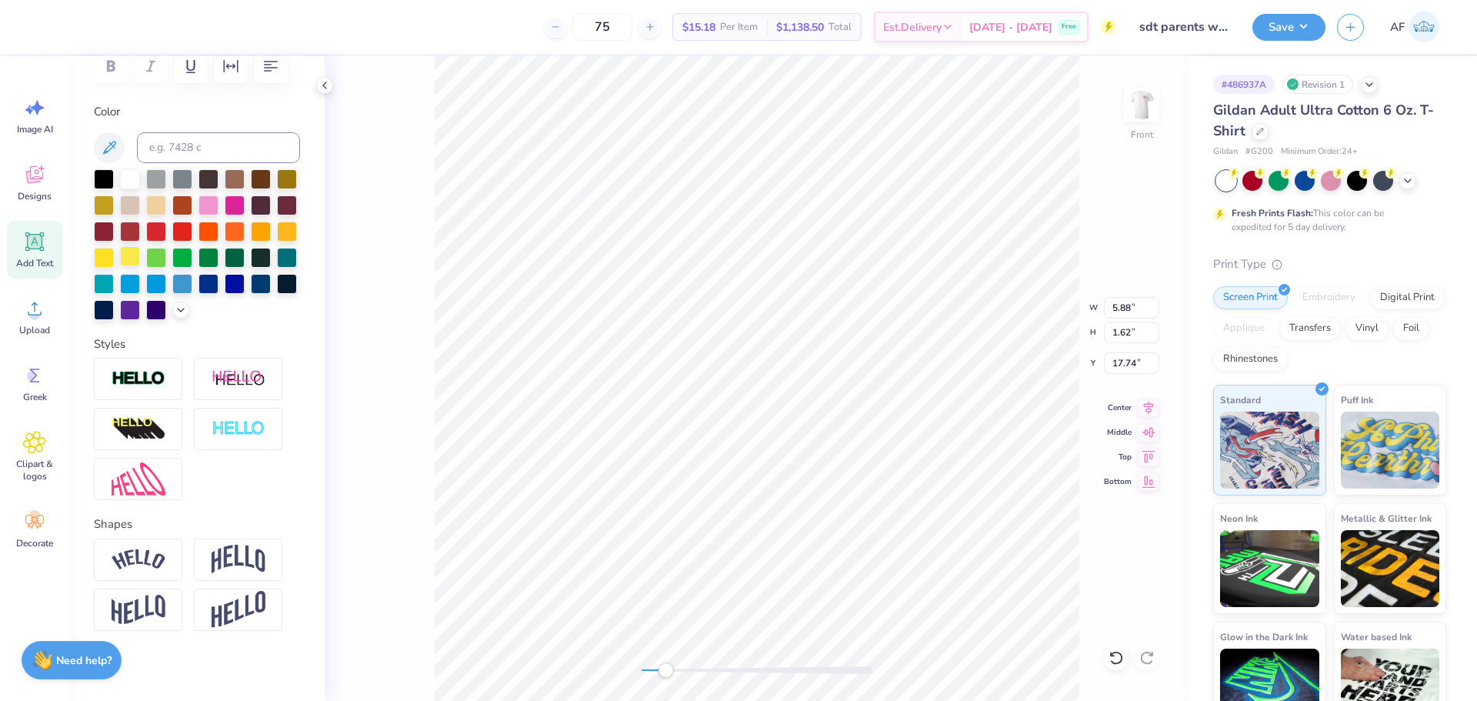
scroll to position [256, 0]
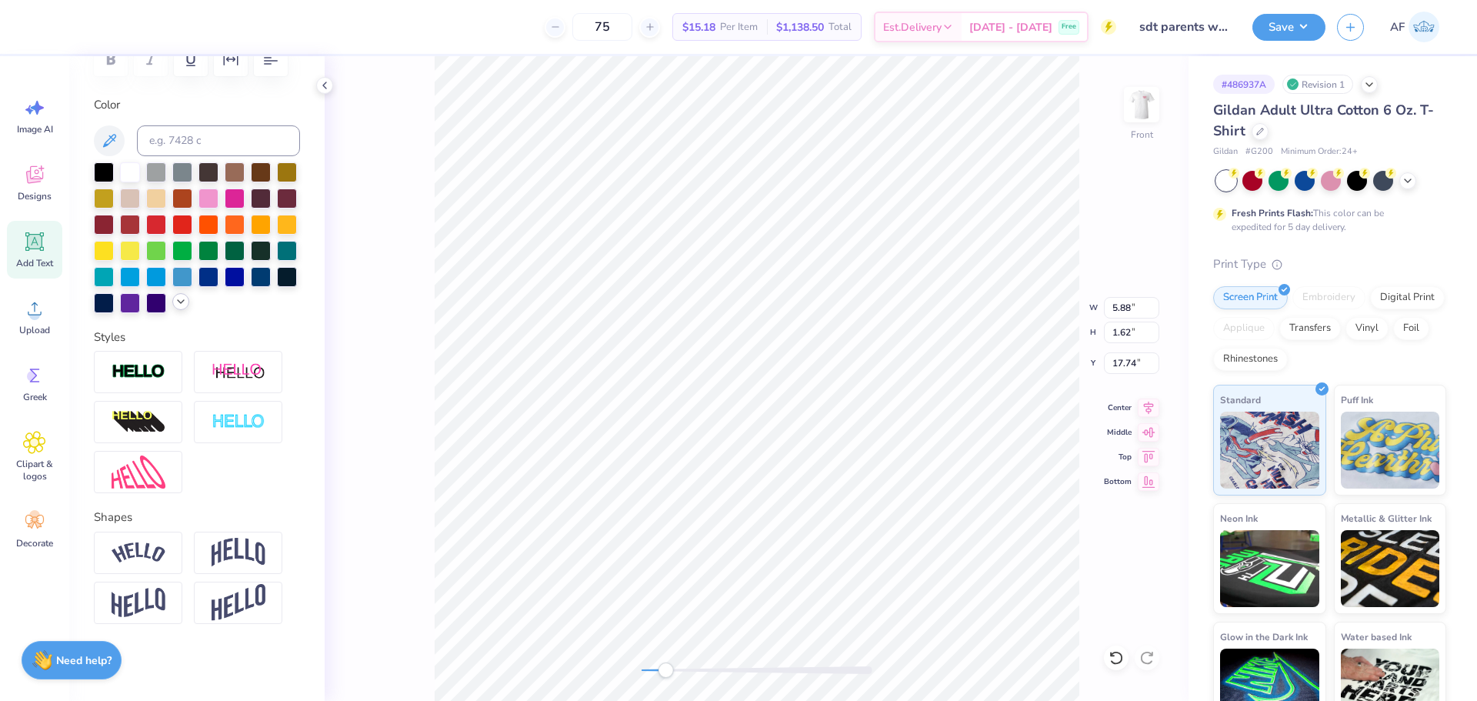
click at [175, 308] on icon at bounding box center [181, 301] width 12 height 12
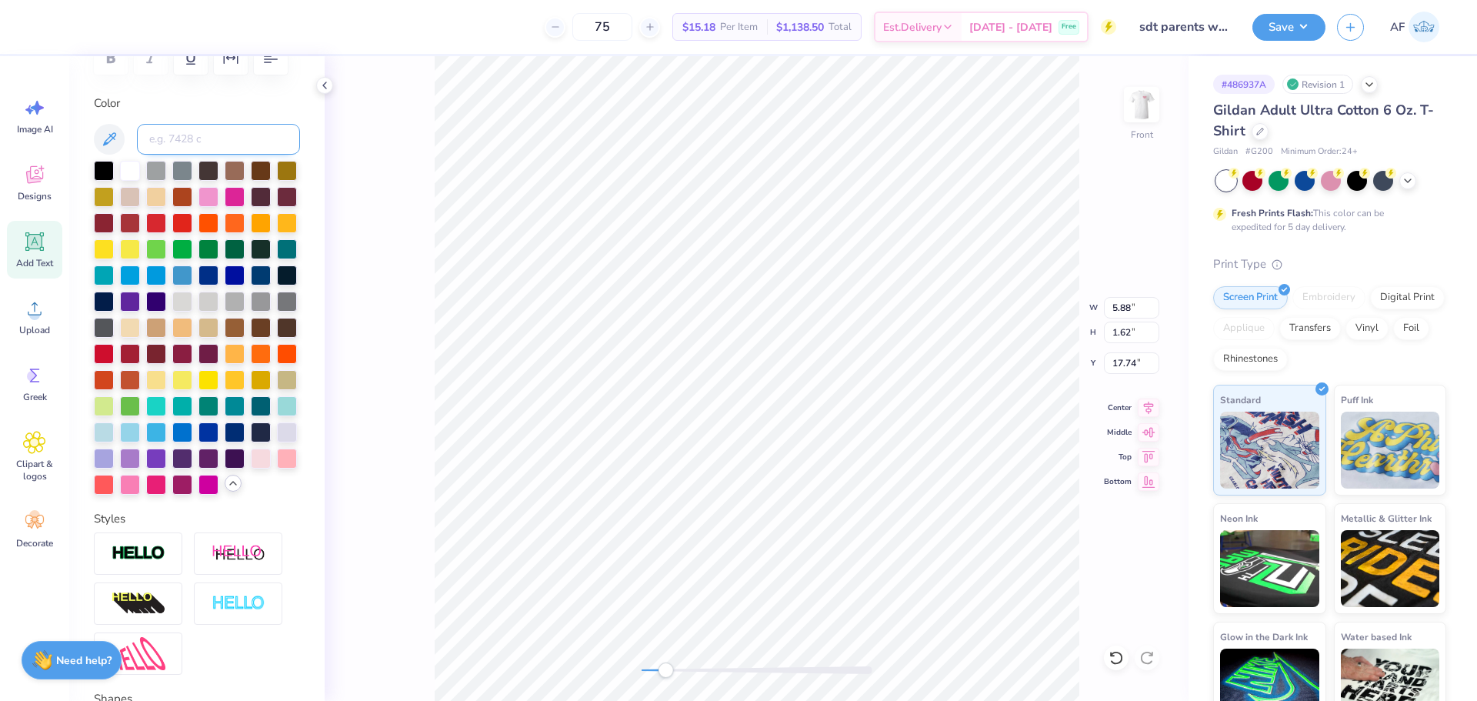
click at [207, 145] on input at bounding box center [218, 139] width 163 height 31
type input "200"
type textarea "loves"
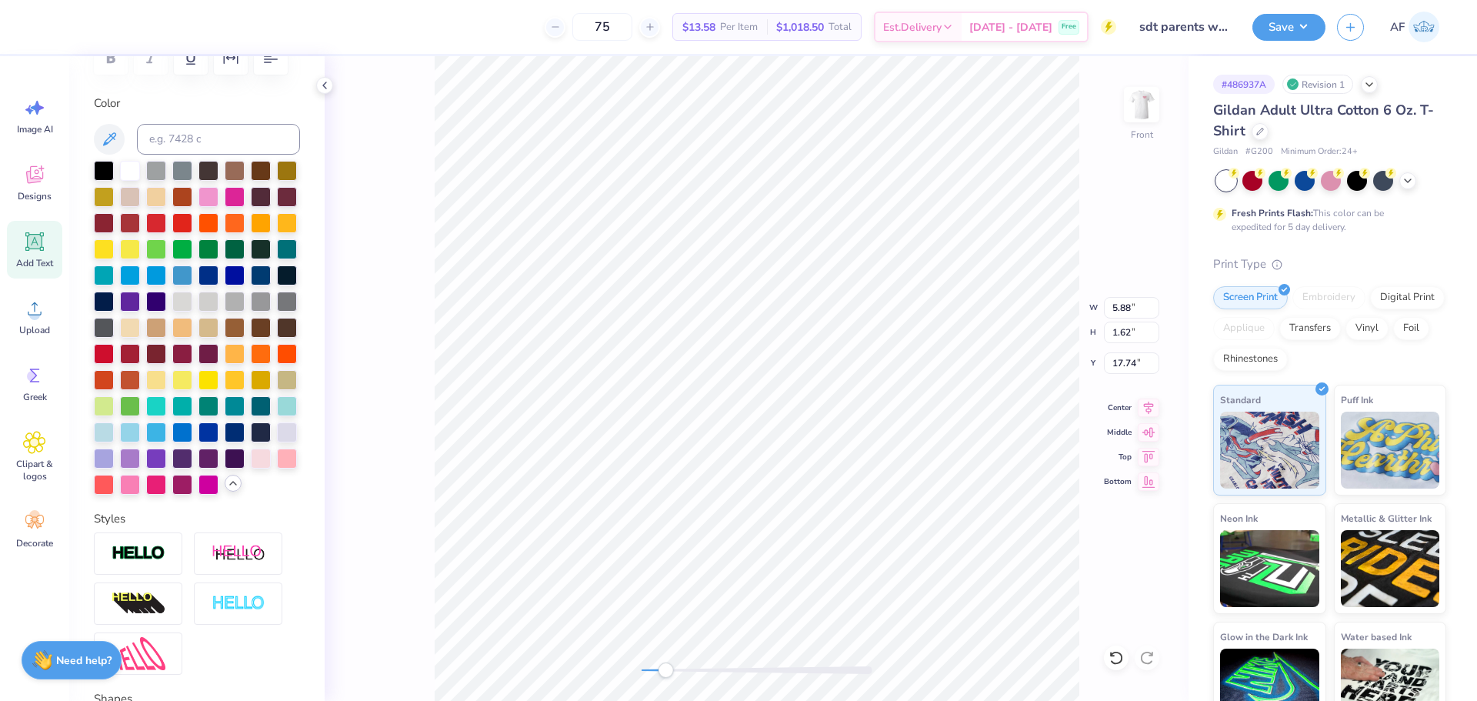
type input "5.83"
type input "1.65"
type input "17.73"
click at [1168, 584] on div "Front W 5.83 5.83 " H 1.65 1.65 " Y 17.73 17.73 " Center Middle Top Bottom" at bounding box center [757, 378] width 864 height 645
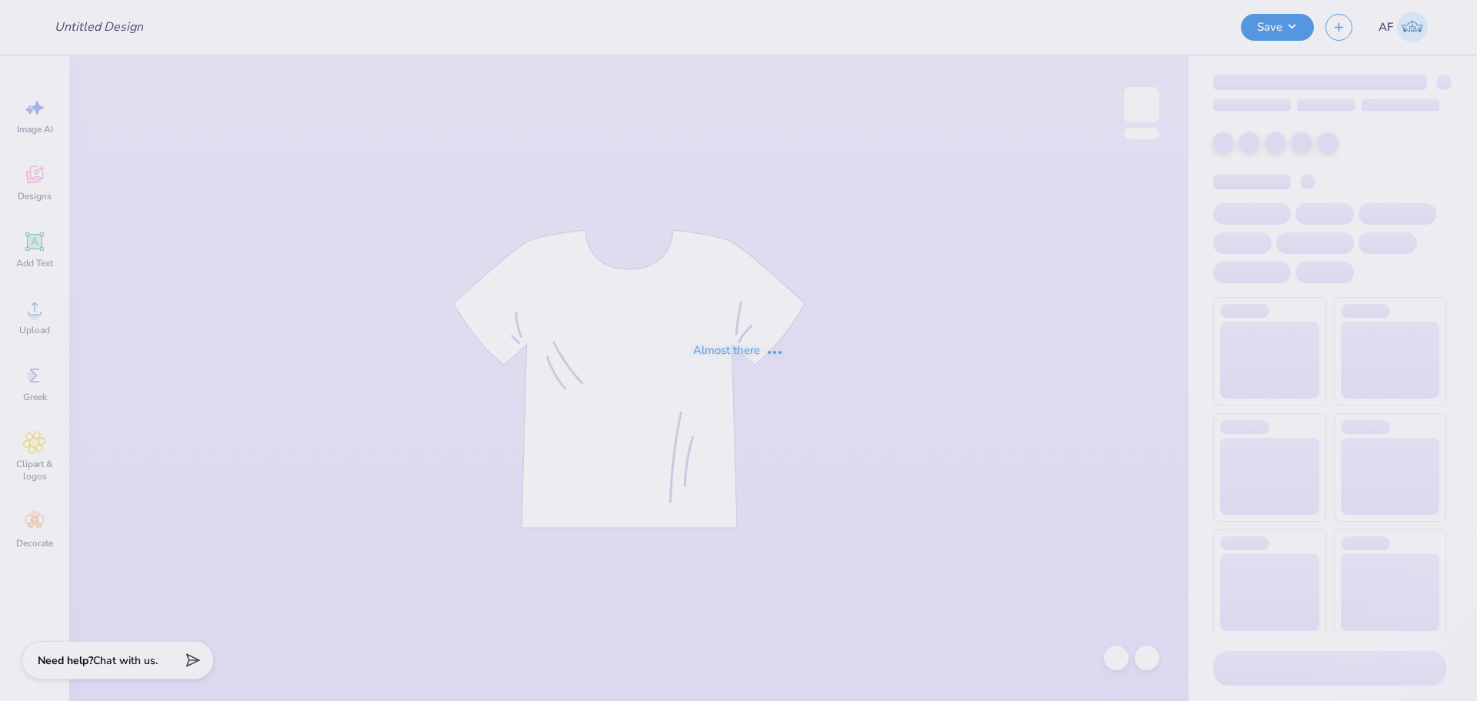
type input "sdt parents weekend"
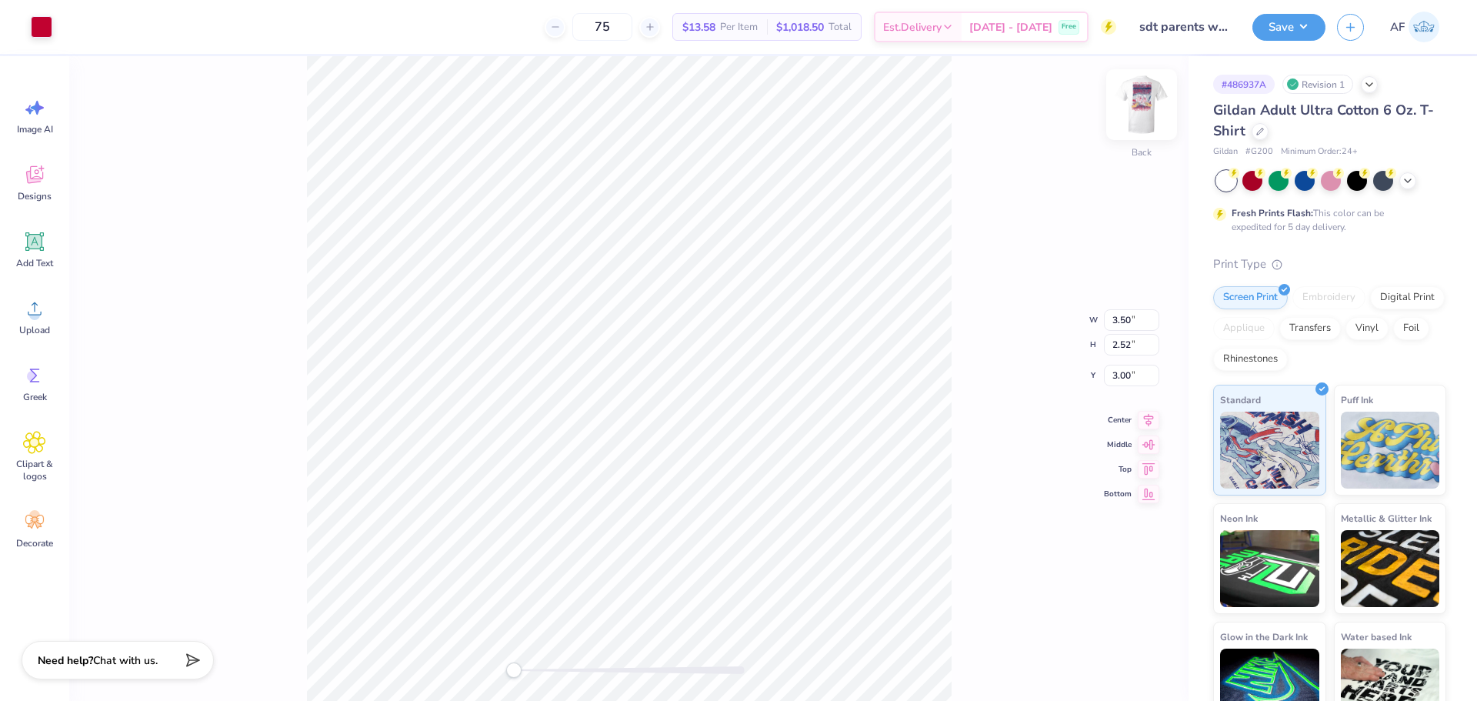
click at [1131, 100] on img at bounding box center [1142, 105] width 62 height 62
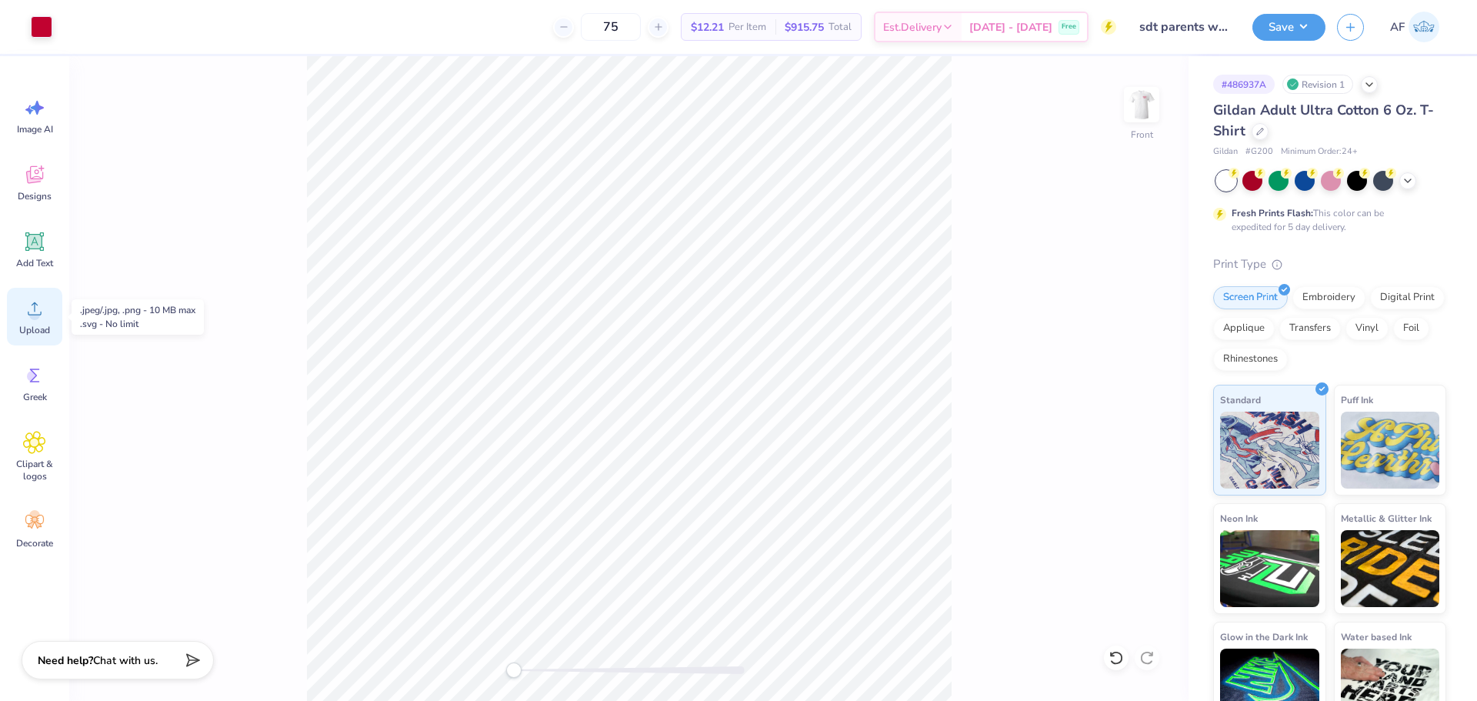
click at [42, 318] on icon at bounding box center [34, 308] width 23 height 23
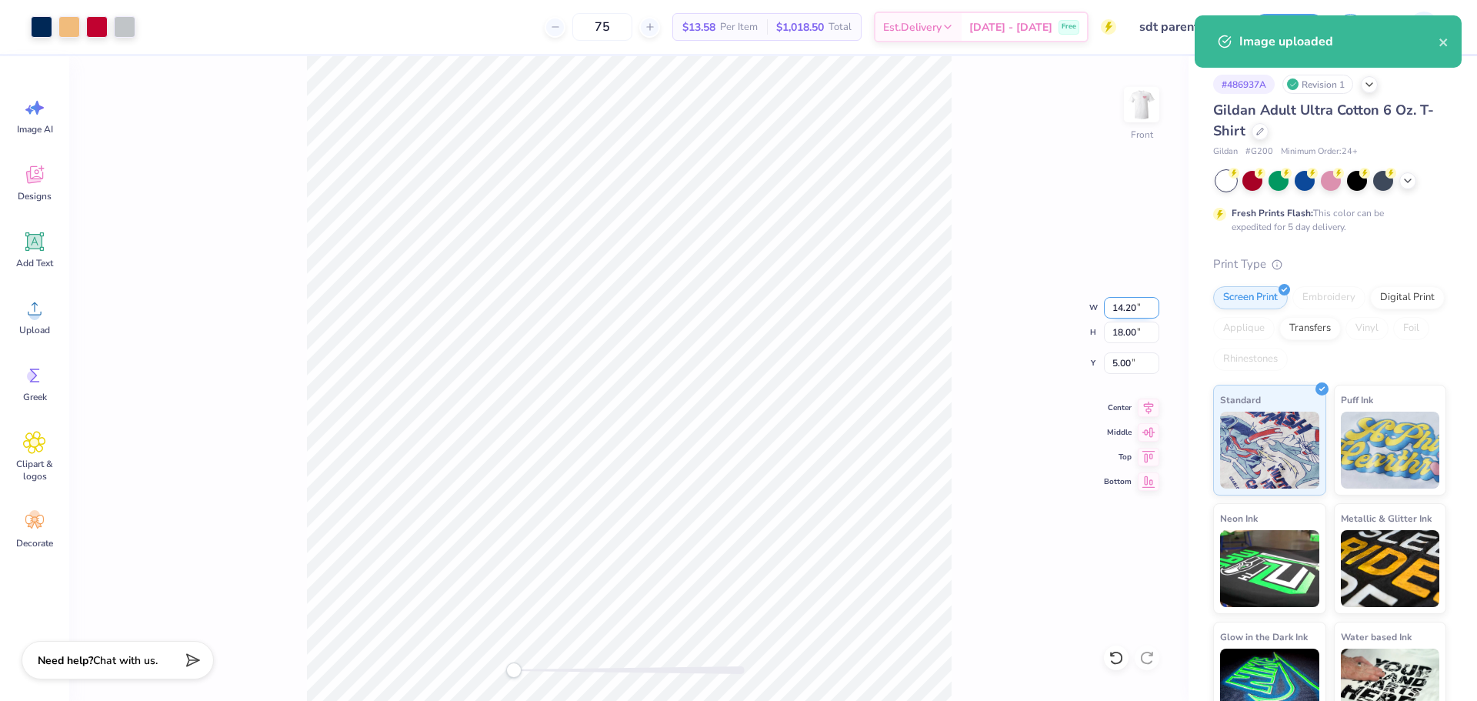
click at [1125, 307] on input "14.20" at bounding box center [1131, 308] width 55 height 22
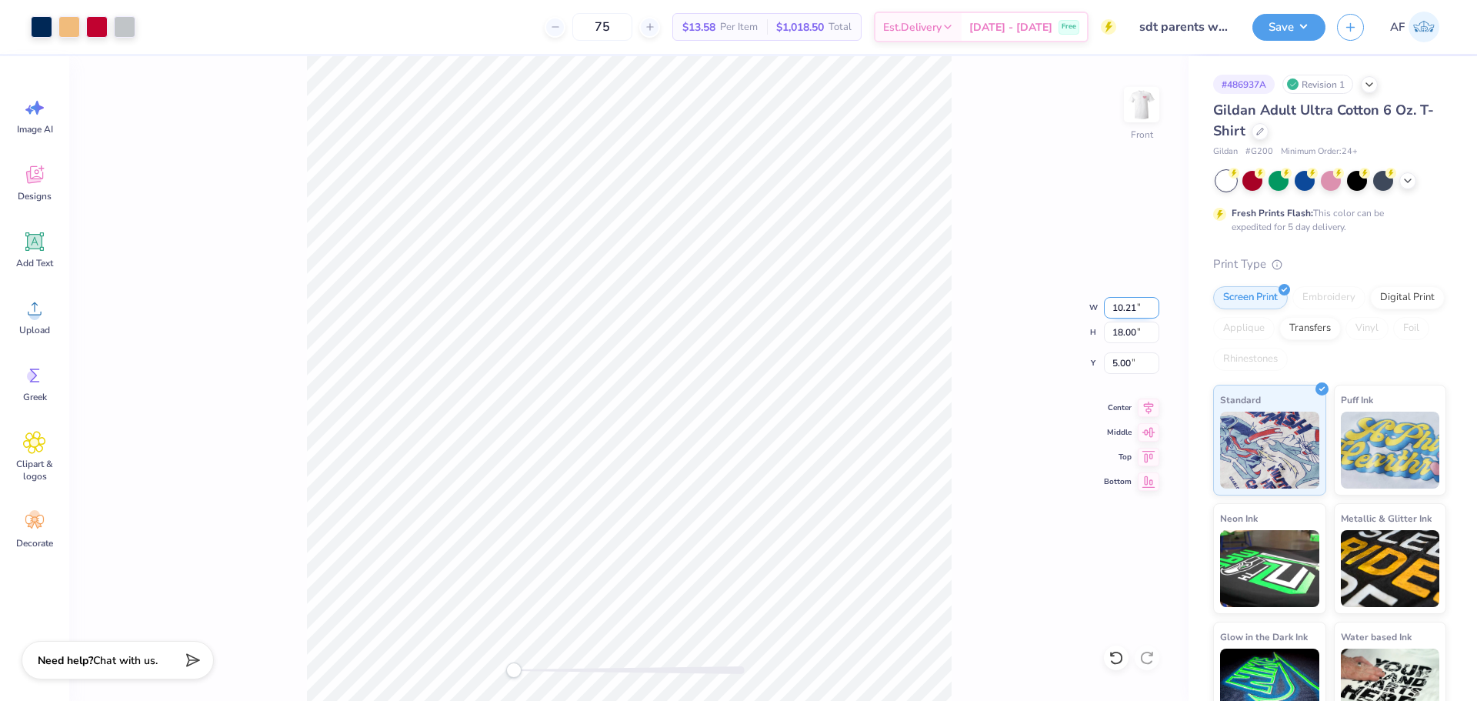
type input "10.21"
click at [1146, 409] on icon at bounding box center [1149, 405] width 22 height 18
click at [1152, 406] on icon at bounding box center [1149, 405] width 22 height 18
click at [1156, 409] on icon at bounding box center [1149, 405] width 22 height 18
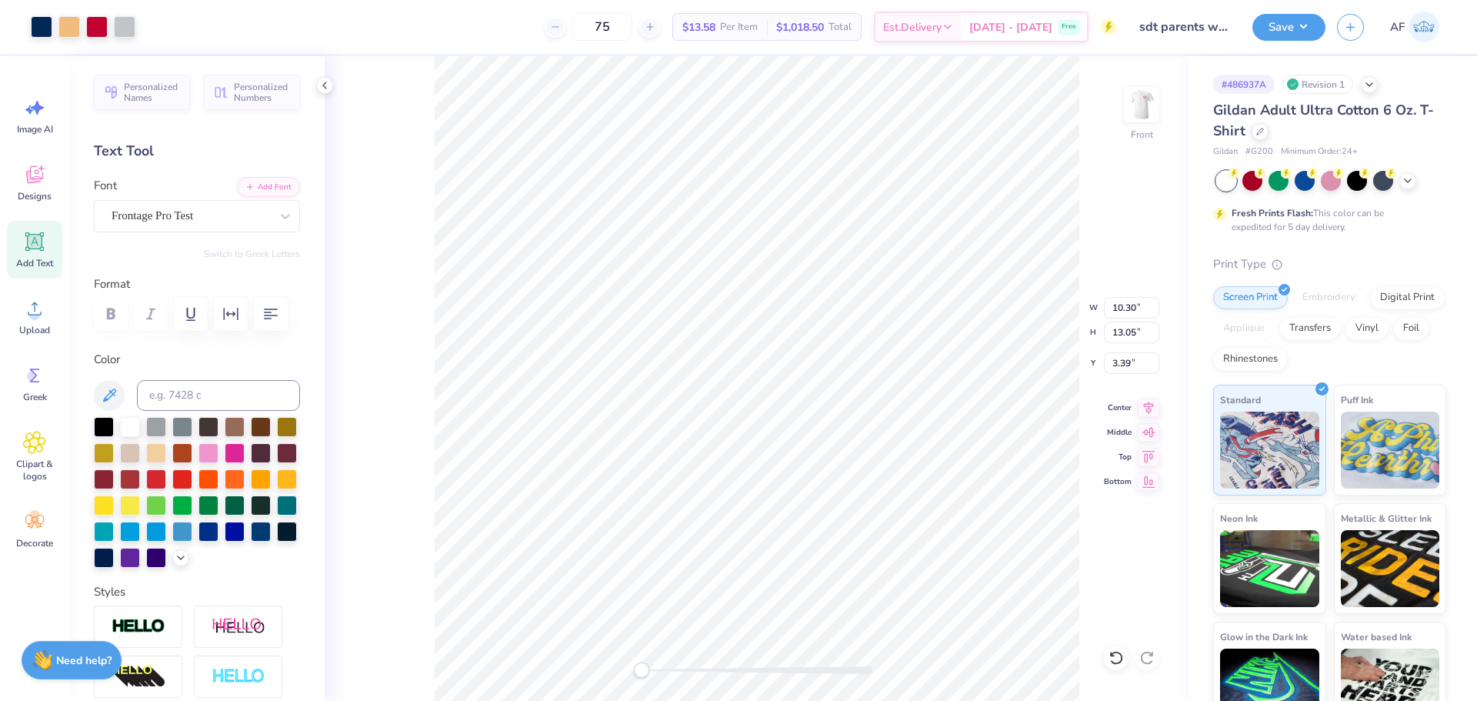
type input "10.30"
type input "13.05"
type input "3.39"
click at [1142, 408] on icon at bounding box center [1149, 405] width 22 height 18
click at [1132, 365] on input "2.48" at bounding box center [1131, 363] width 55 height 22
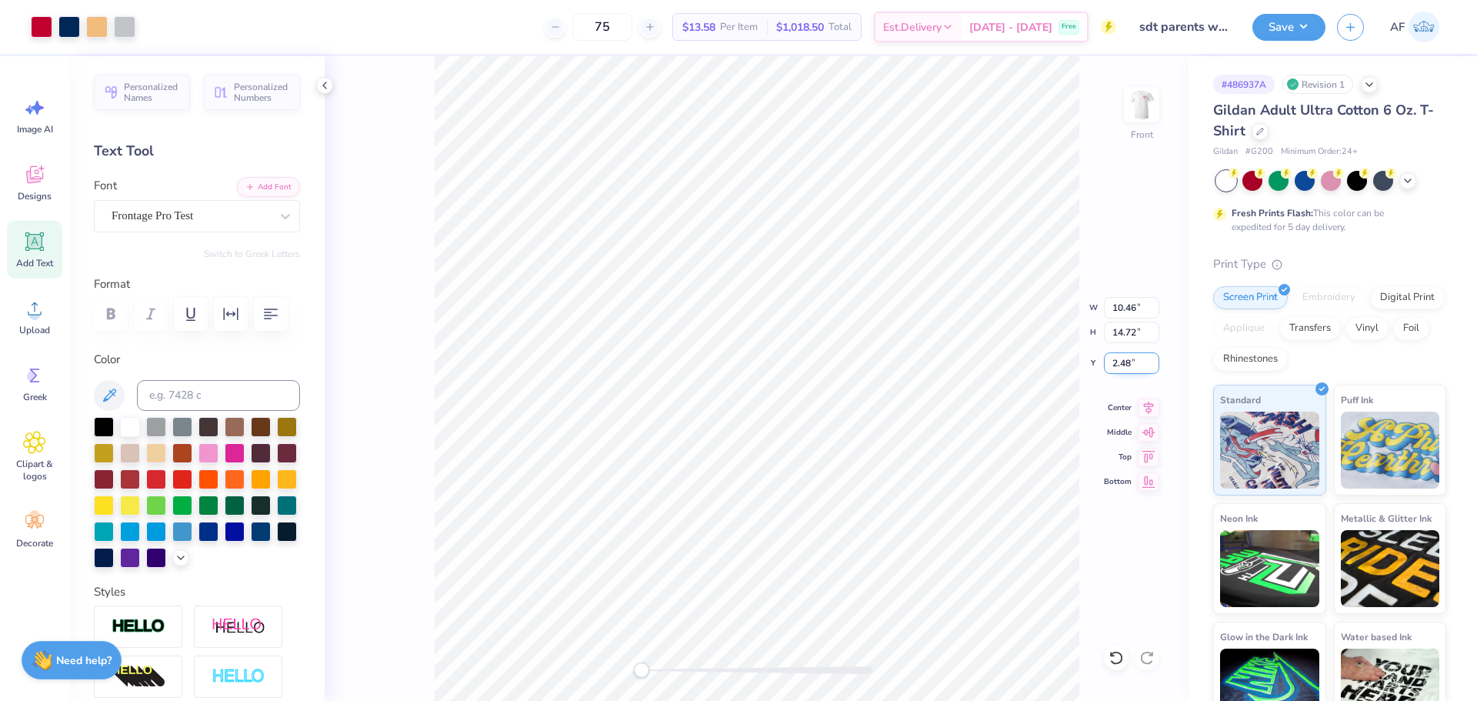
click at [1132, 365] on input "2.48" at bounding box center [1131, 363] width 55 height 22
click at [1119, 363] on input "2.48" at bounding box center [1131, 363] width 55 height 22
type input "3.00"
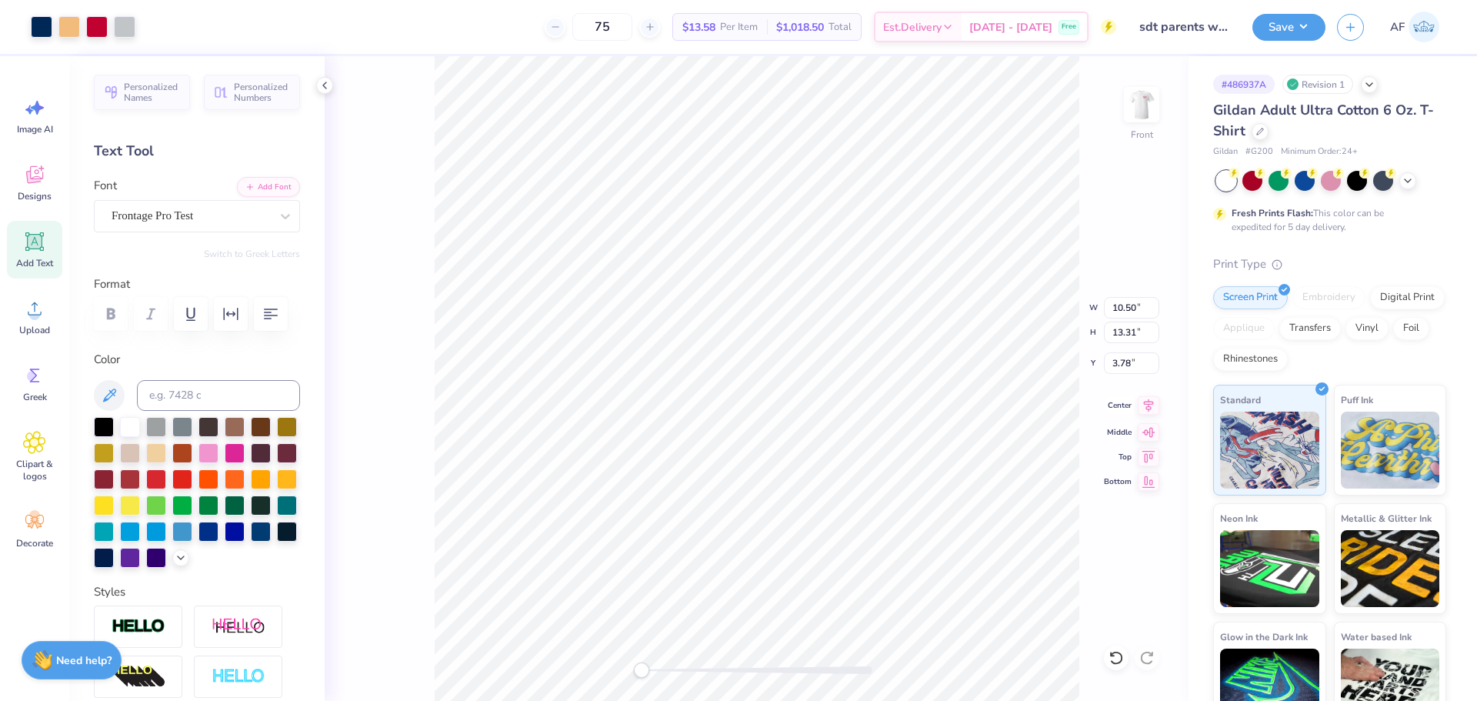
click at [1145, 411] on icon at bounding box center [1149, 405] width 22 height 18
click at [1117, 360] on input "3.00" at bounding box center [1131, 363] width 55 height 22
click at [1119, 359] on input "3.12" at bounding box center [1131, 363] width 55 height 22
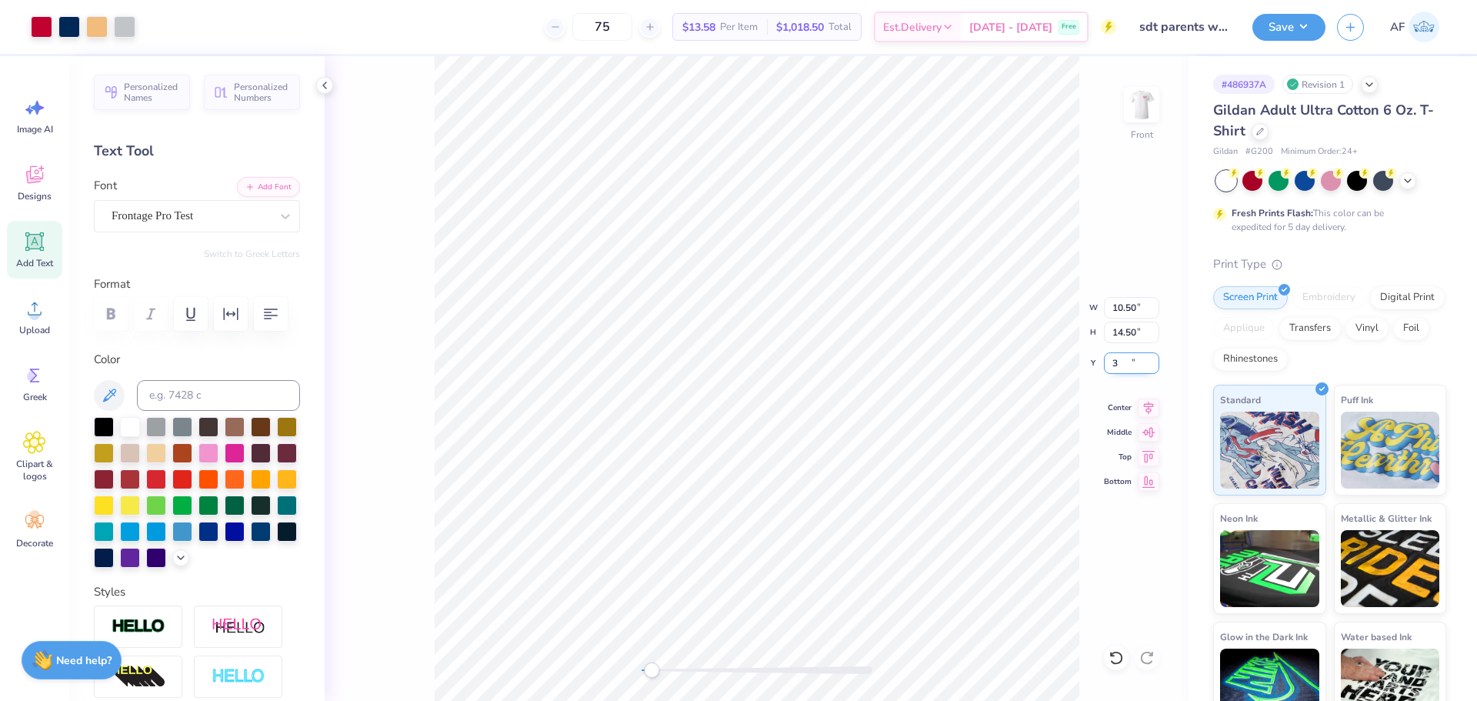
type input "3.00"
click at [1145, 409] on icon at bounding box center [1149, 405] width 22 height 18
click at [1152, 405] on icon at bounding box center [1149, 405] width 22 height 18
click at [1052, 331] on div "Front W 10.50 10.50 " H 13.31 13.31 " Y 3.66 3.66 " Center Middle Top Bottom" at bounding box center [757, 378] width 864 height 645
click at [1313, 27] on button "Save" at bounding box center [1288, 25] width 73 height 27
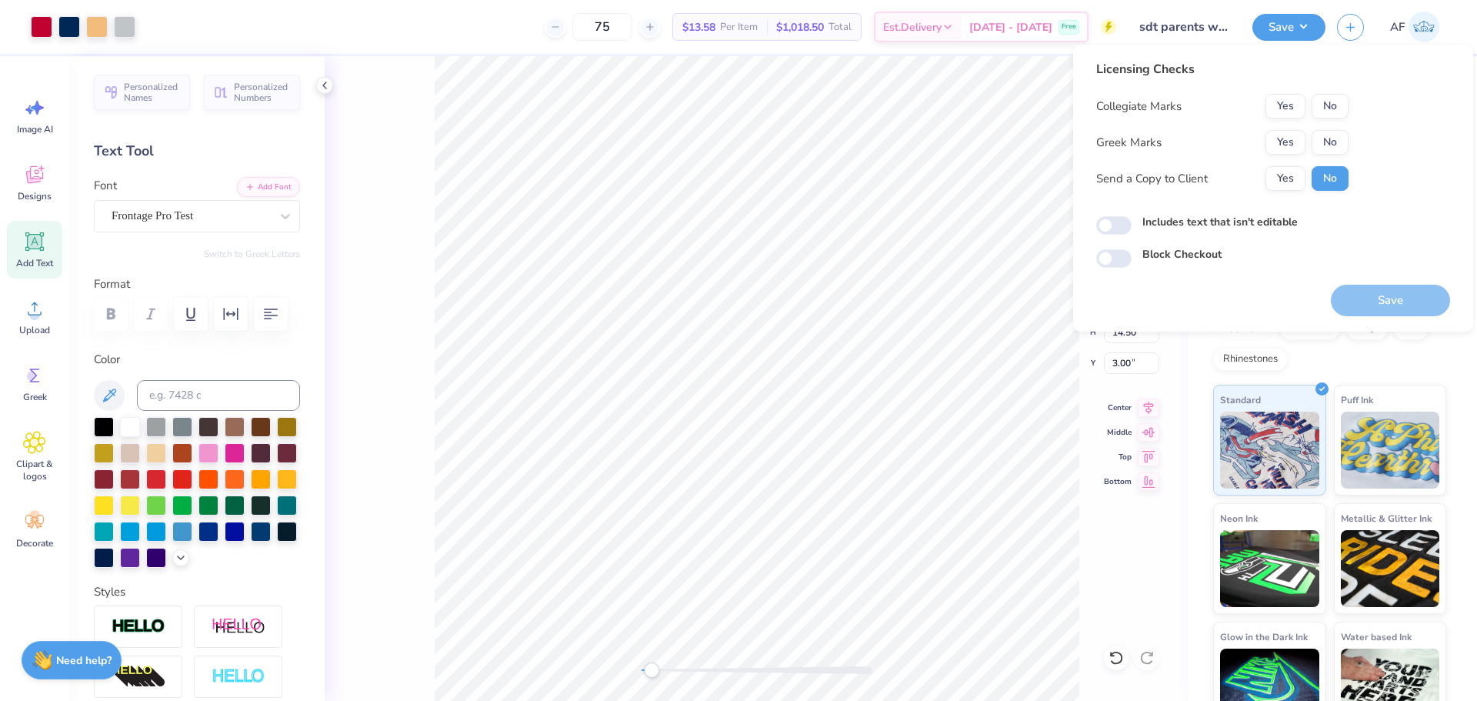
click at [1285, 194] on div "Licensing Checks Collegiate Marks Yes No Greek Marks Yes No Send a Copy to Clie…" at bounding box center [1222, 131] width 252 height 142
click at [1290, 184] on button "Yes" at bounding box center [1285, 178] width 40 height 25
click at [1283, 144] on button "Yes" at bounding box center [1285, 142] width 40 height 25
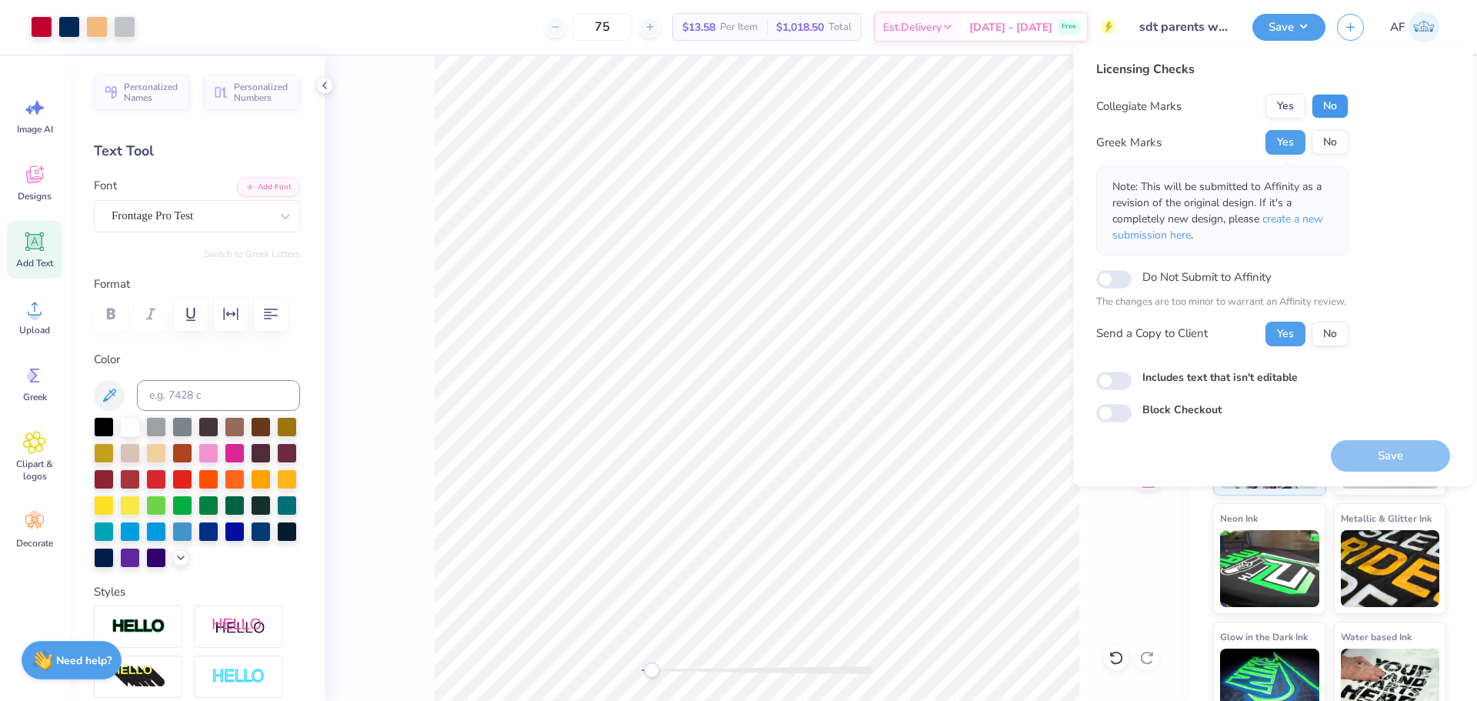
click at [1326, 112] on button "No" at bounding box center [1330, 106] width 37 height 25
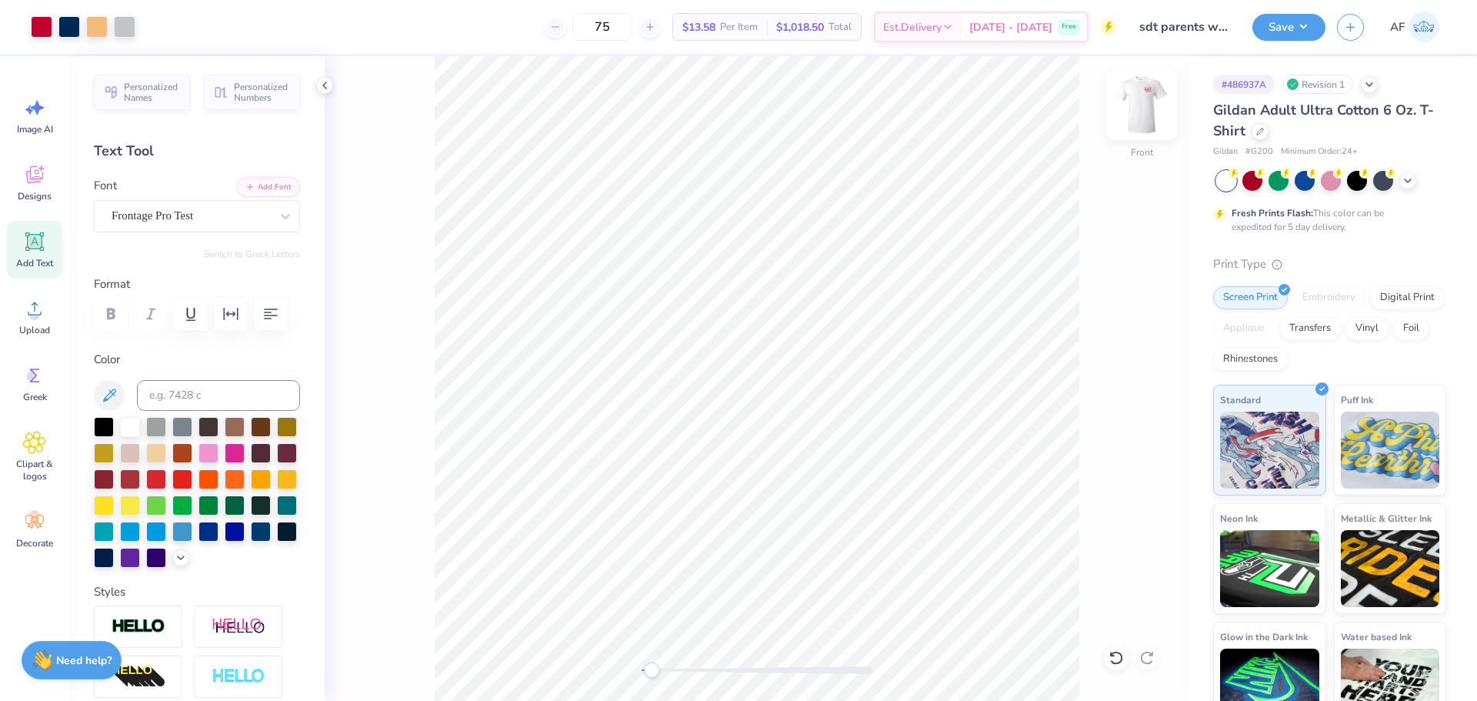
click at [1155, 117] on img at bounding box center [1142, 105] width 62 height 62
click at [1143, 108] on img at bounding box center [1142, 105] width 62 height 62
click at [1296, 31] on button "Save" at bounding box center [1288, 25] width 73 height 27
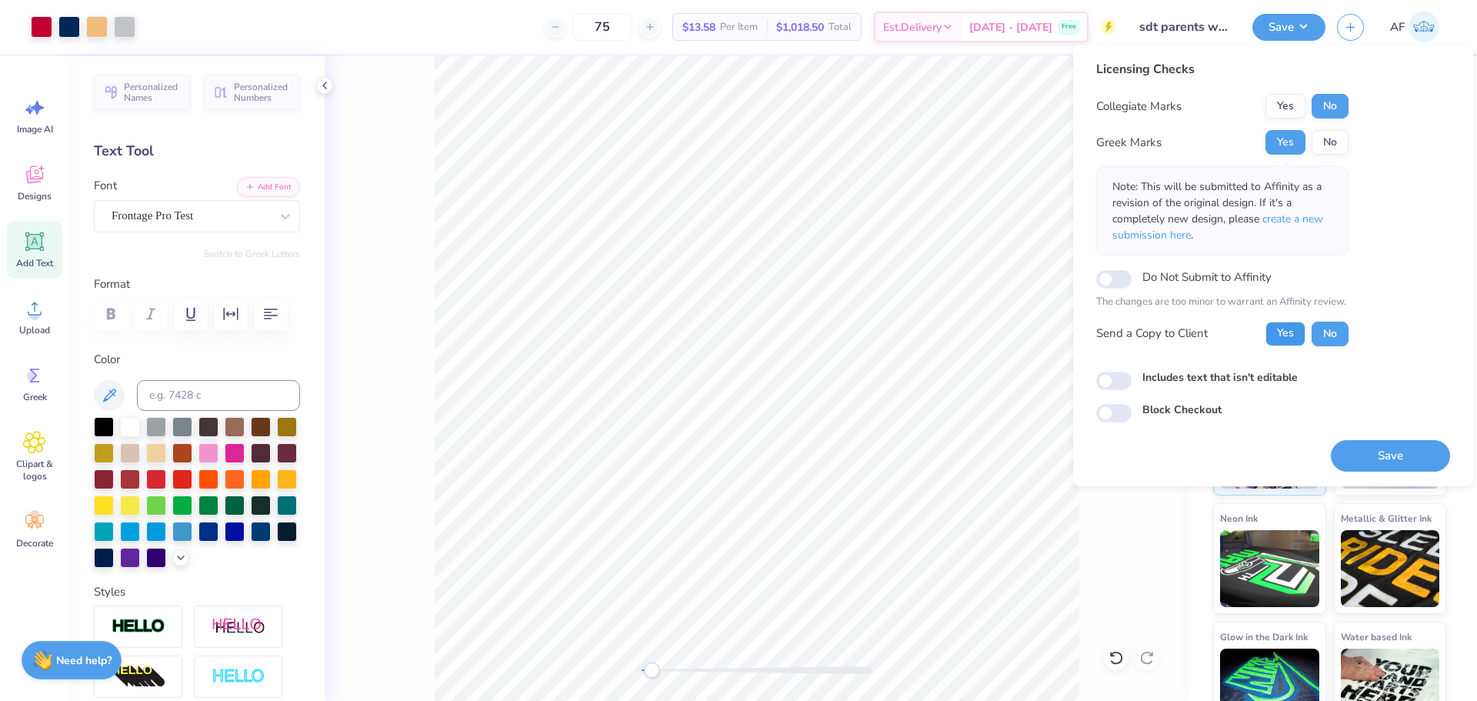
click at [1284, 325] on button "Yes" at bounding box center [1285, 334] width 40 height 25
click at [1360, 456] on button "Save" at bounding box center [1390, 456] width 119 height 32
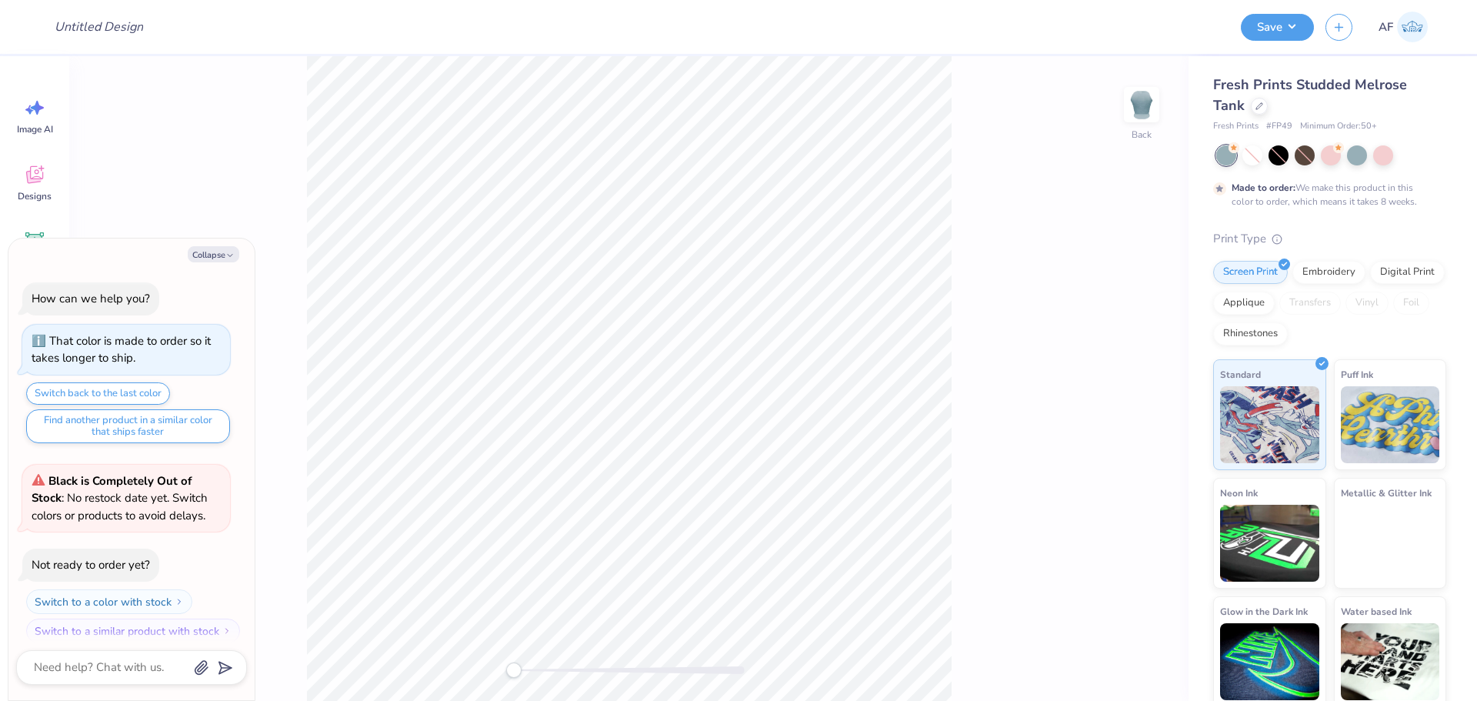
scroll to position [13, 0]
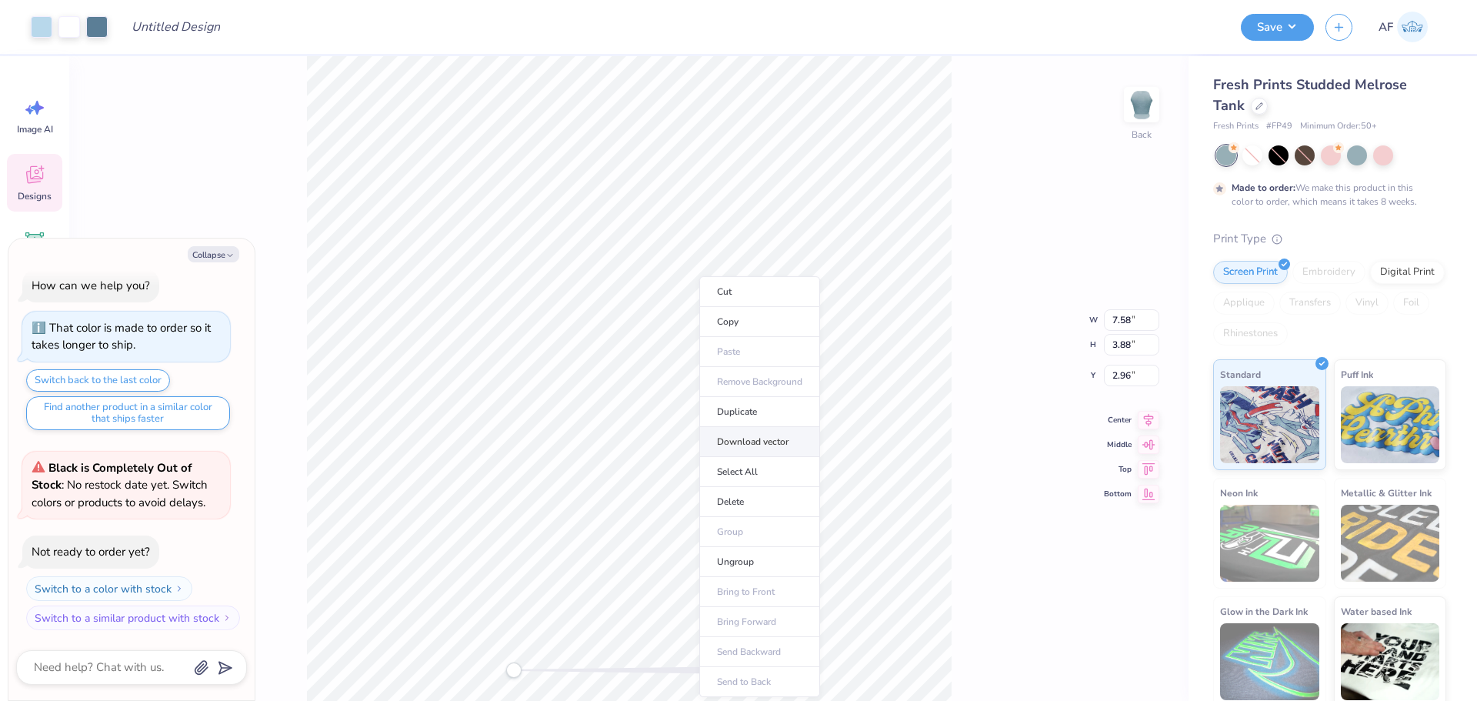
click at [778, 438] on li "Download vector" at bounding box center [759, 442] width 121 height 30
type textarea "x"
type input "0.96"
type input "0.49"
type input "5.58"
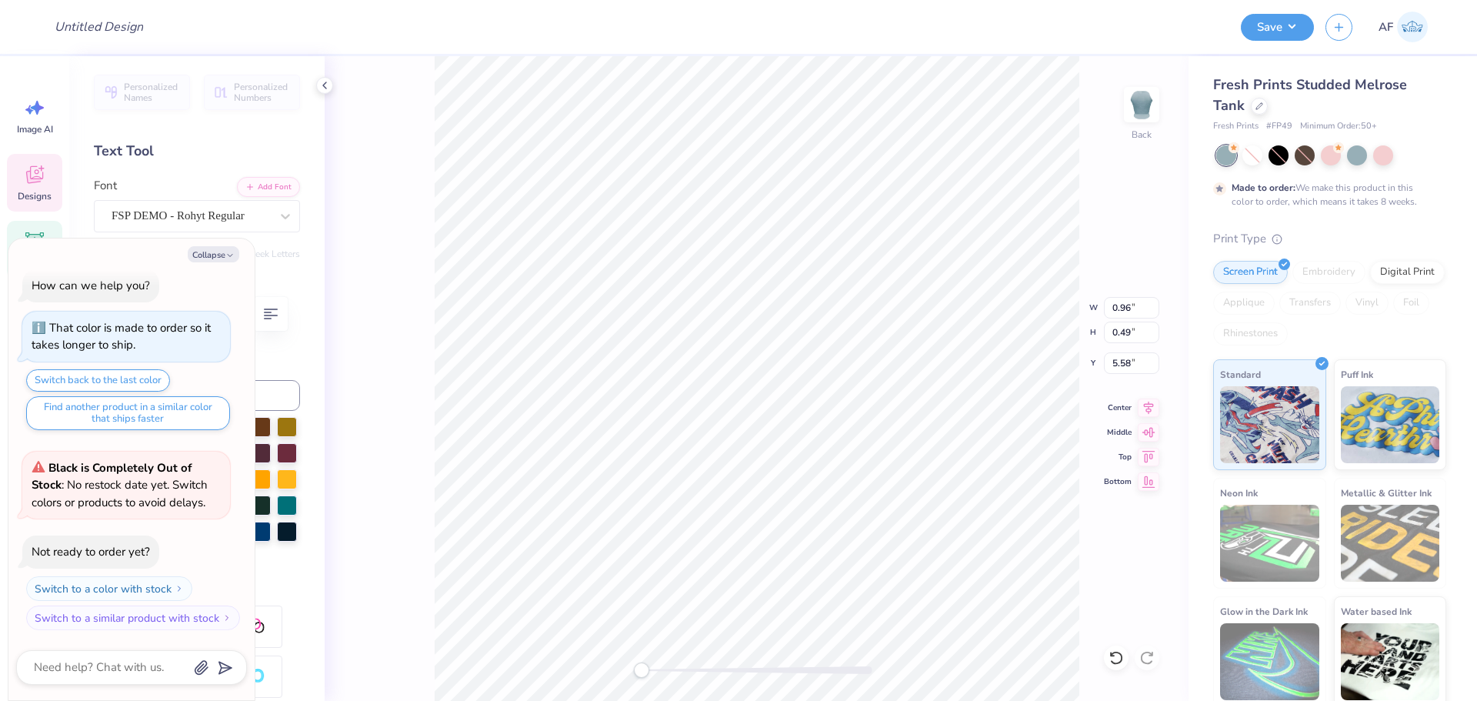
scroll to position [13, 2]
type textarea "x"
type textarea "G"
type textarea "x"
type textarea "GA"
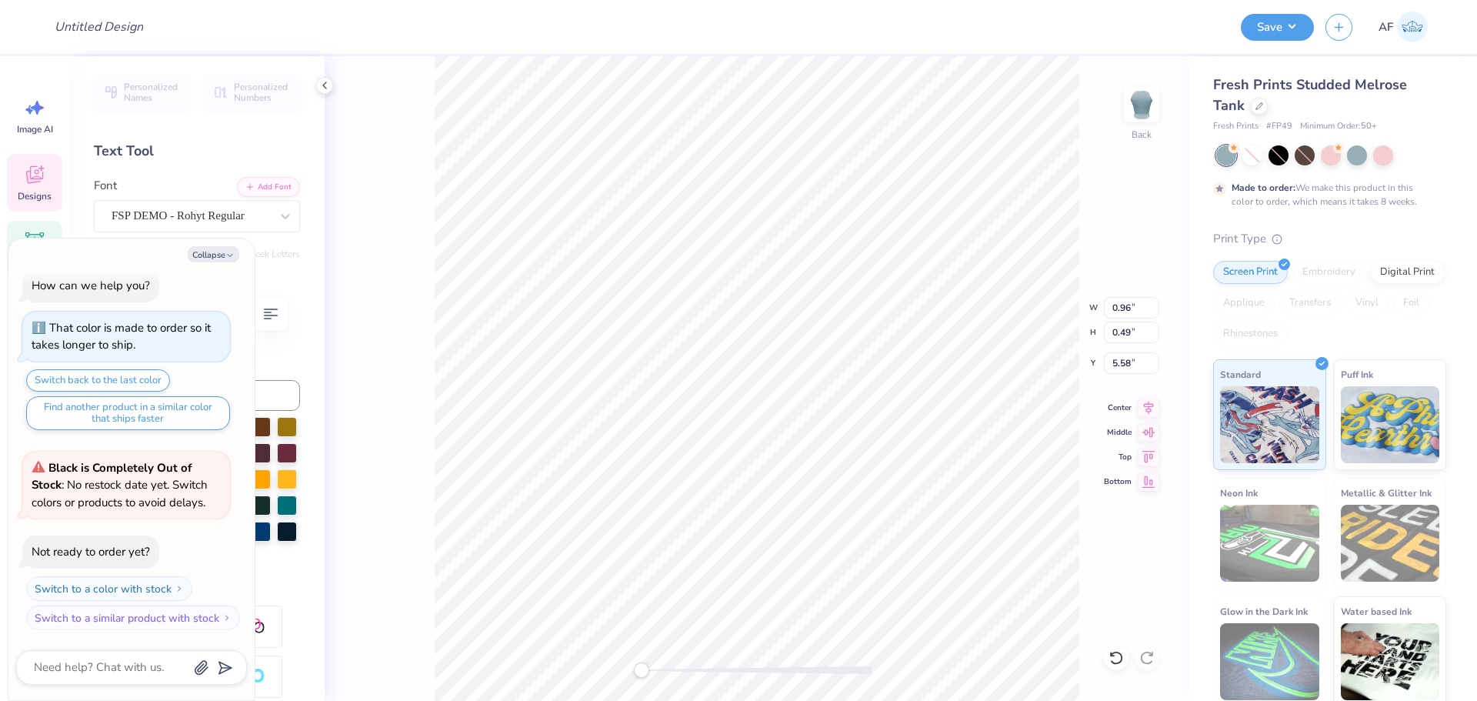
type textarea "x"
type textarea "GAM"
type textarea "x"
type textarea "GAME"
type textarea "x"
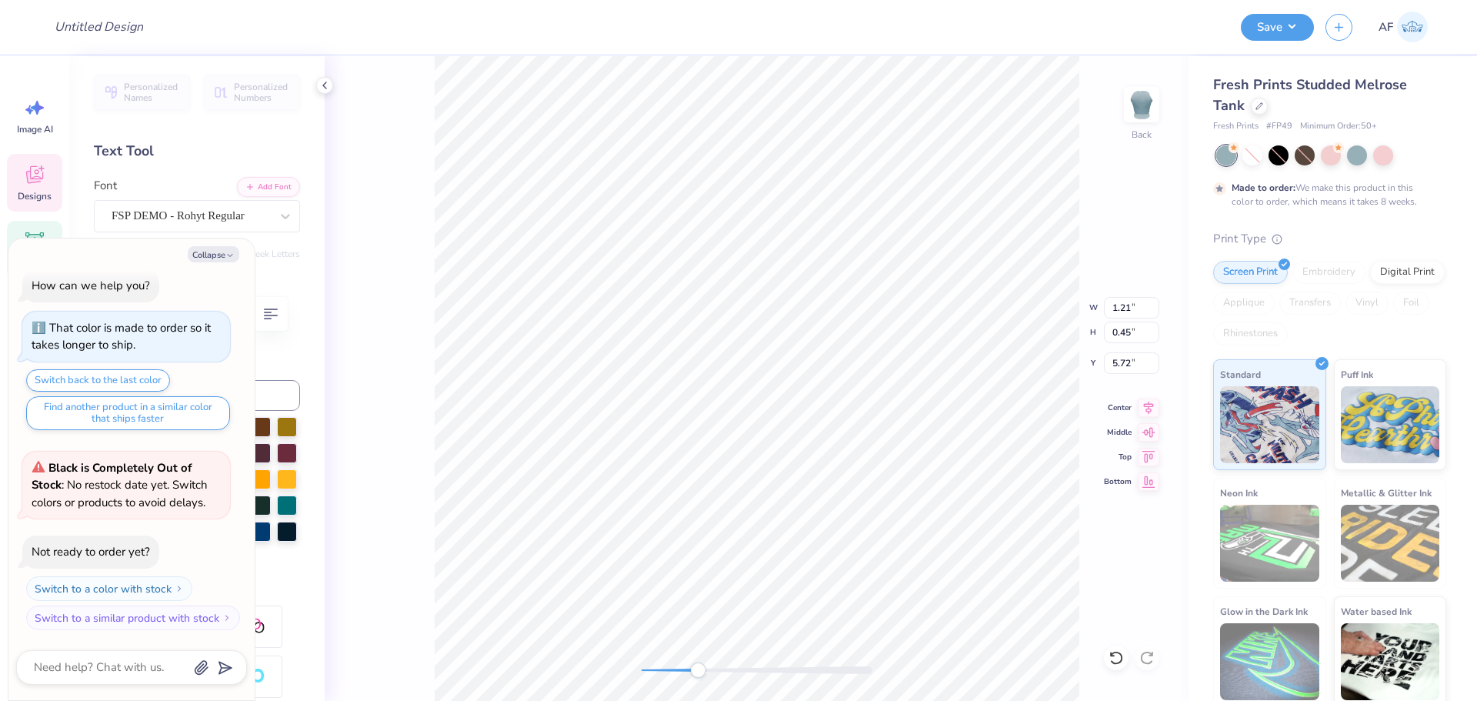
type input "1.48"
type input "0.58"
type input "5.51"
type textarea "x"
type input "1.21"
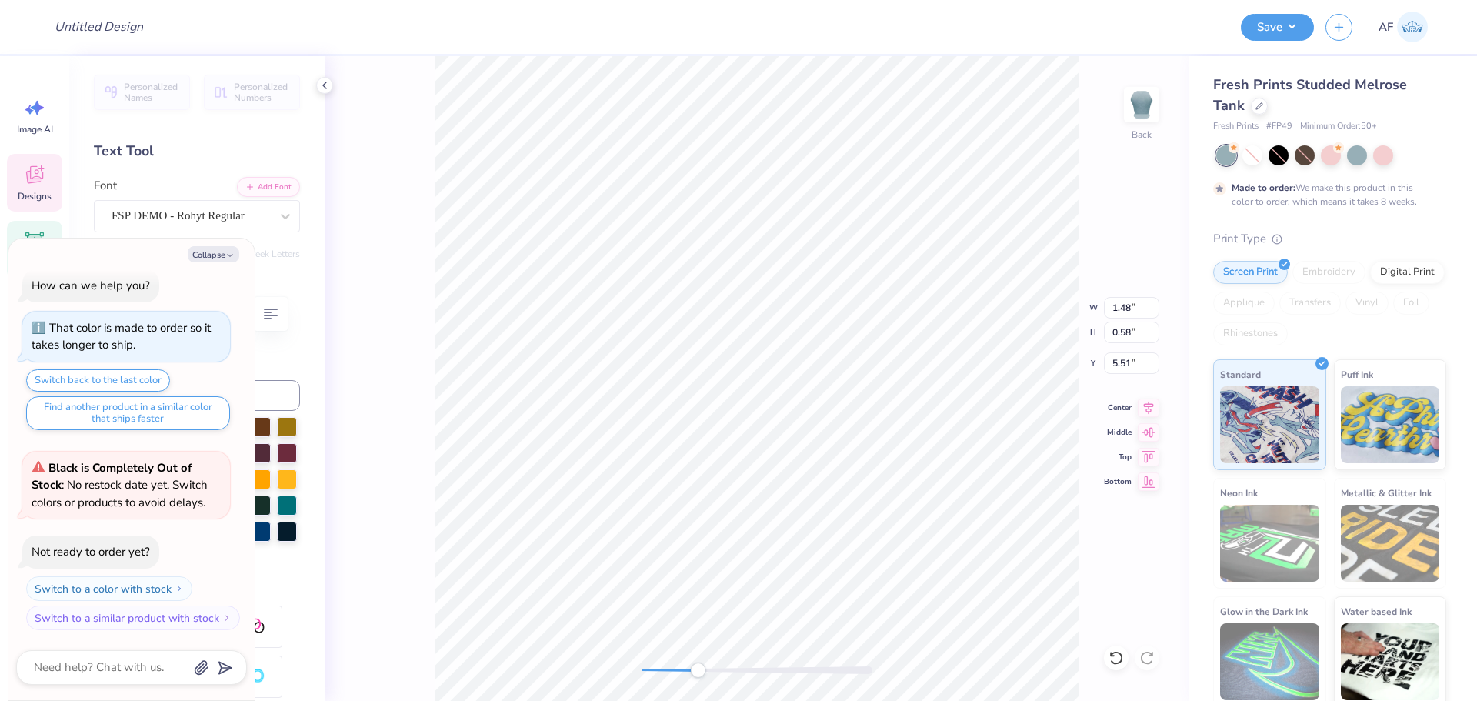
type input "0.45"
type input "5.72"
type textarea "x"
type input "1.48"
type input "0.58"
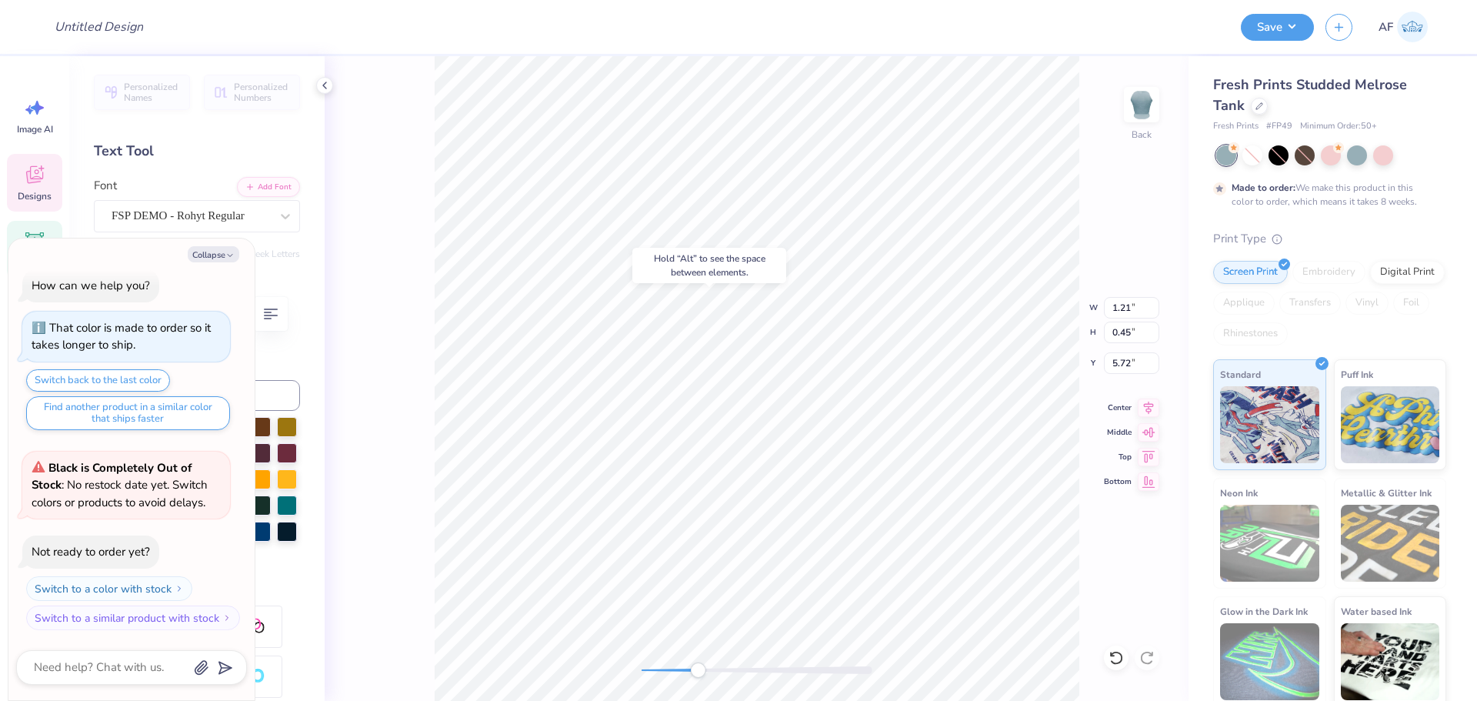
type input "5.51"
type textarea "x"
type input "2.87"
type input "5.64"
type textarea "x"
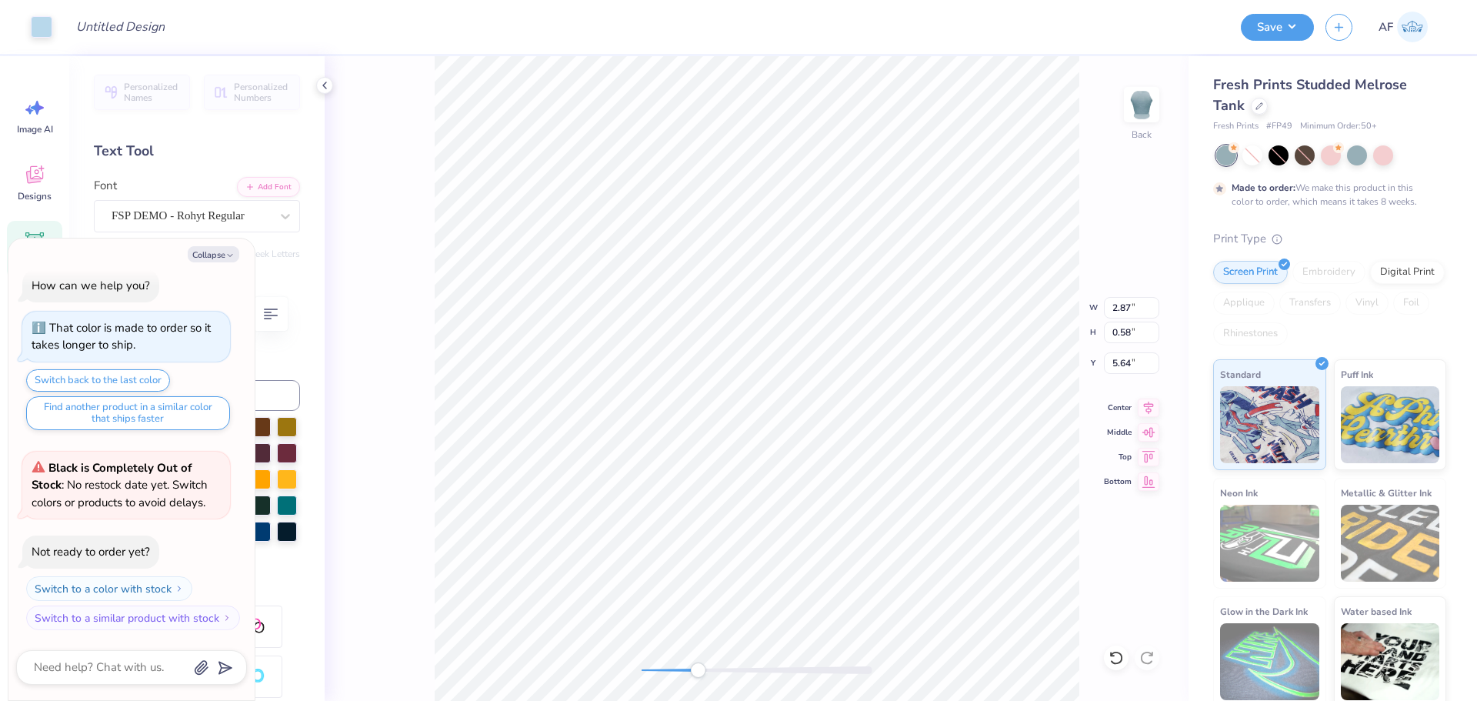
type input "2.49"
type input "0.48"
type input "5.65"
type textarea "x"
type input "1.22"
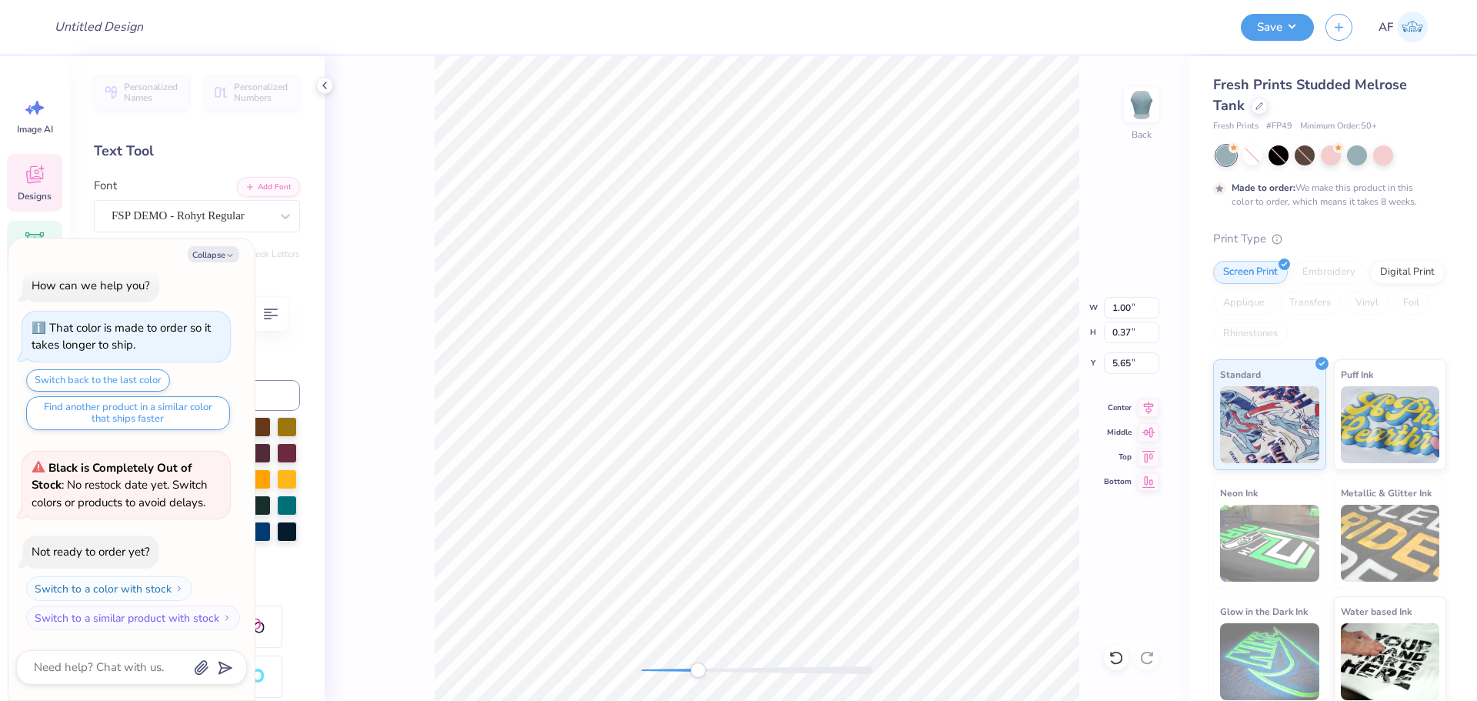
type input "0.48"
type input "5.66"
type textarea "x"
type input "2.43"
type input "0.37"
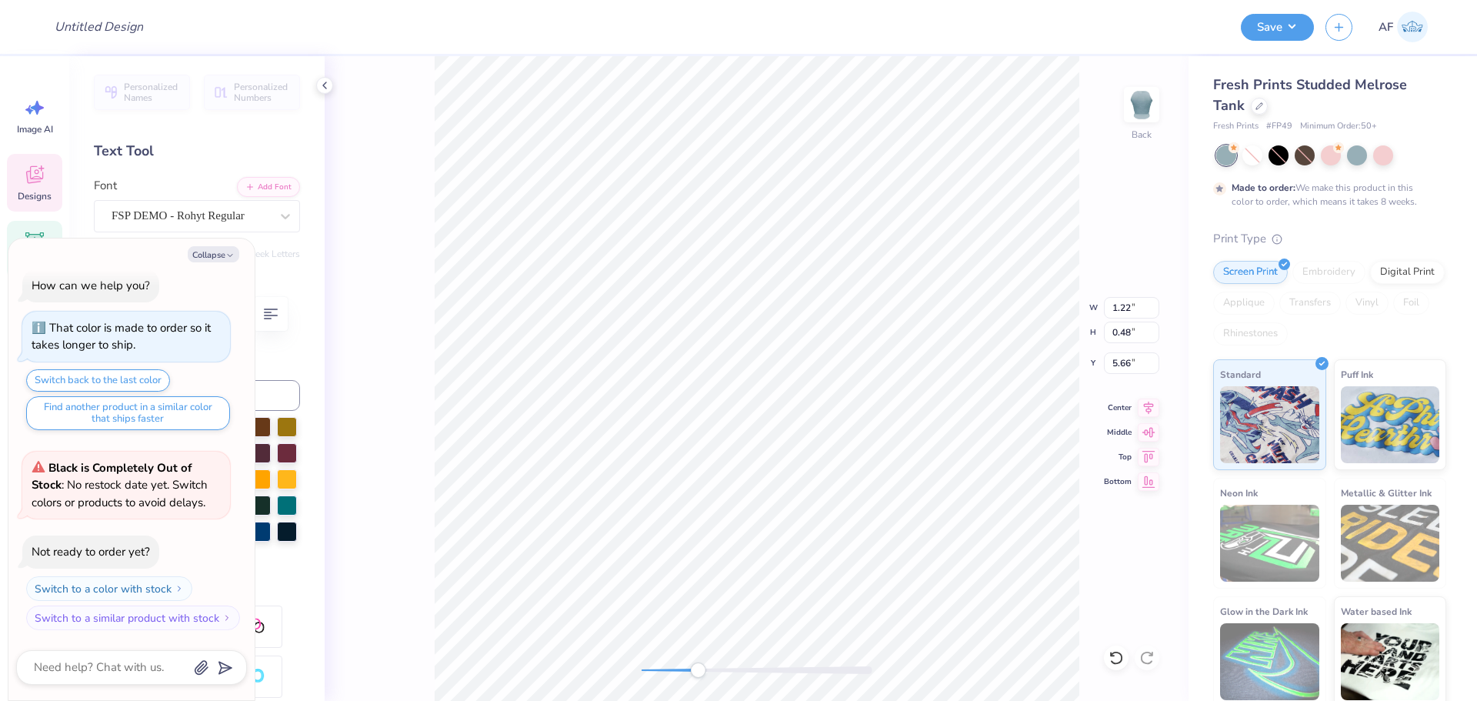
type input "5.71"
type textarea "x"
type input "2.75"
type input "0.44"
type input "5.66"
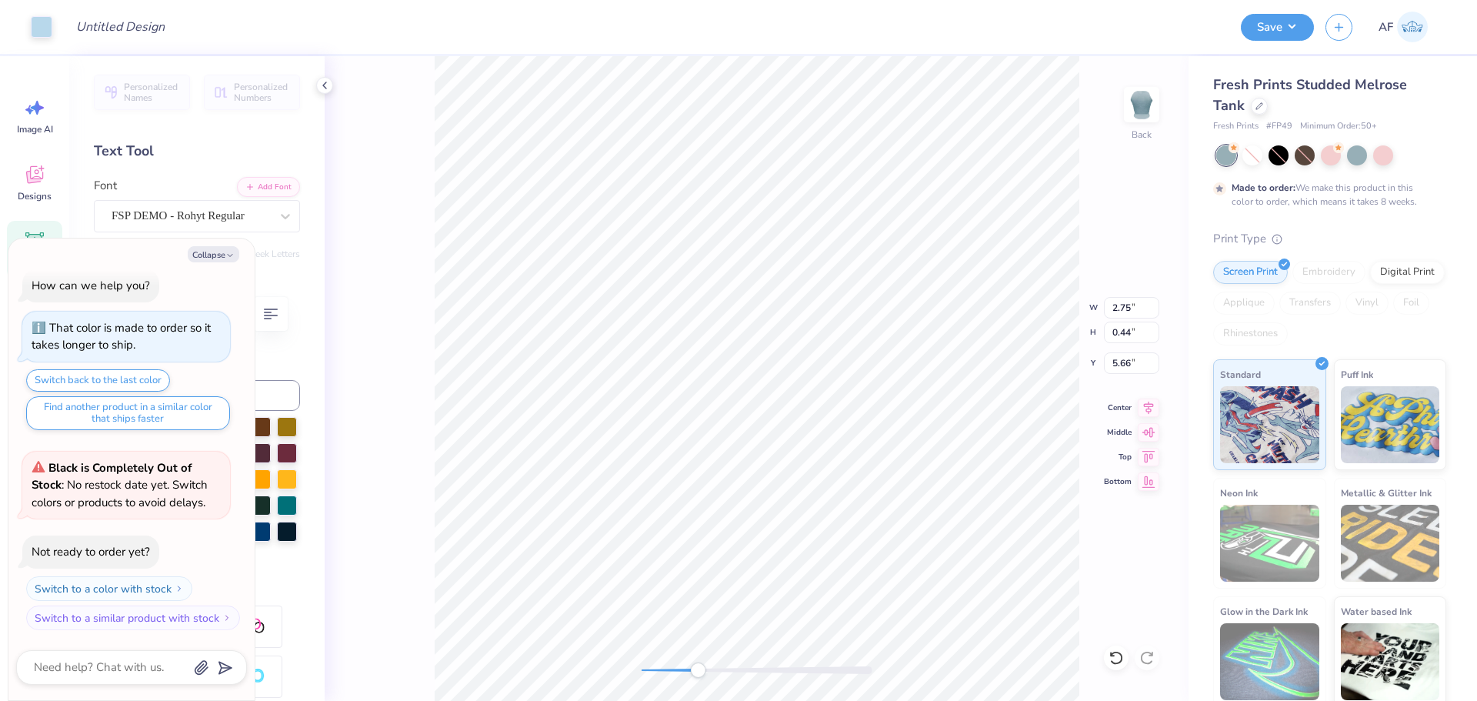
type textarea "x"
type input "5.64"
type textarea "x"
type input "5.86"
type textarea "x"
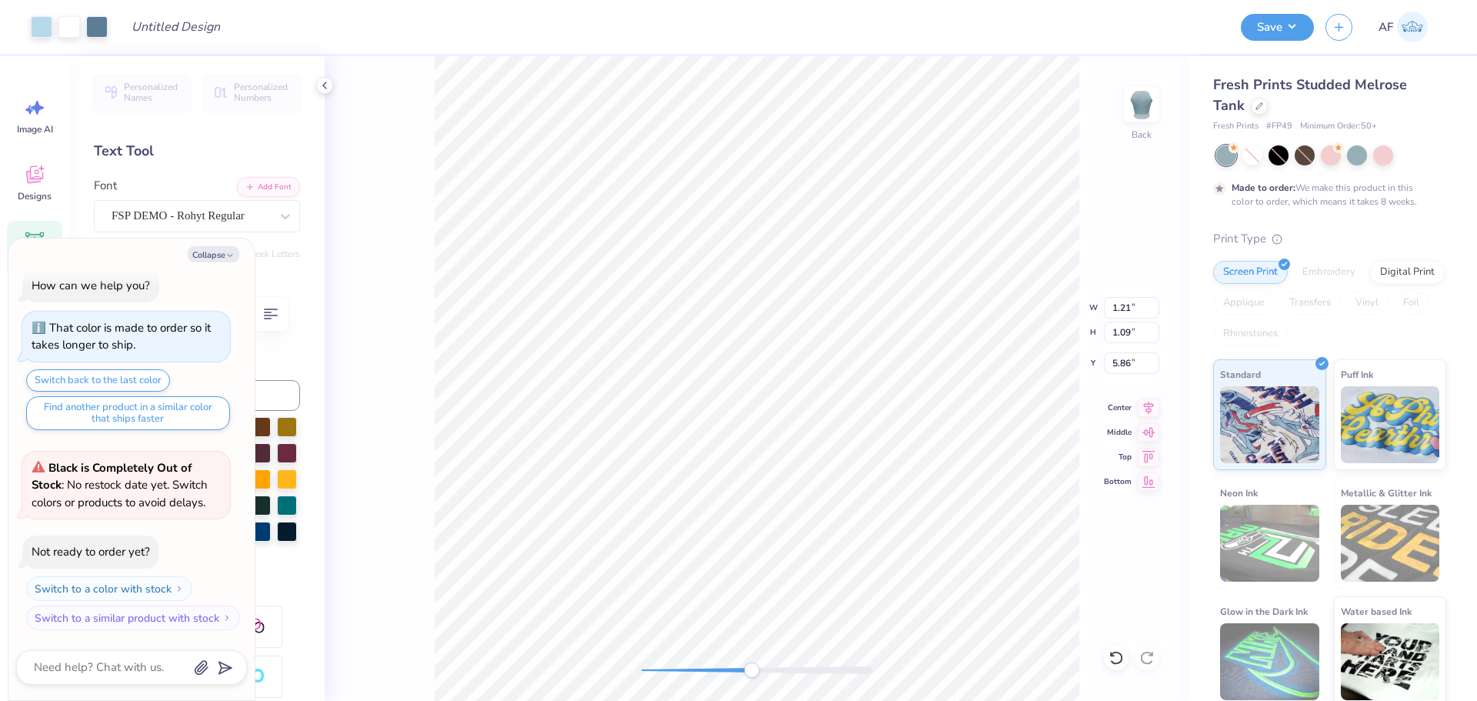
type input "1.44"
type input "0.54"
type input "7.15"
type textarea "x"
type input "1.18"
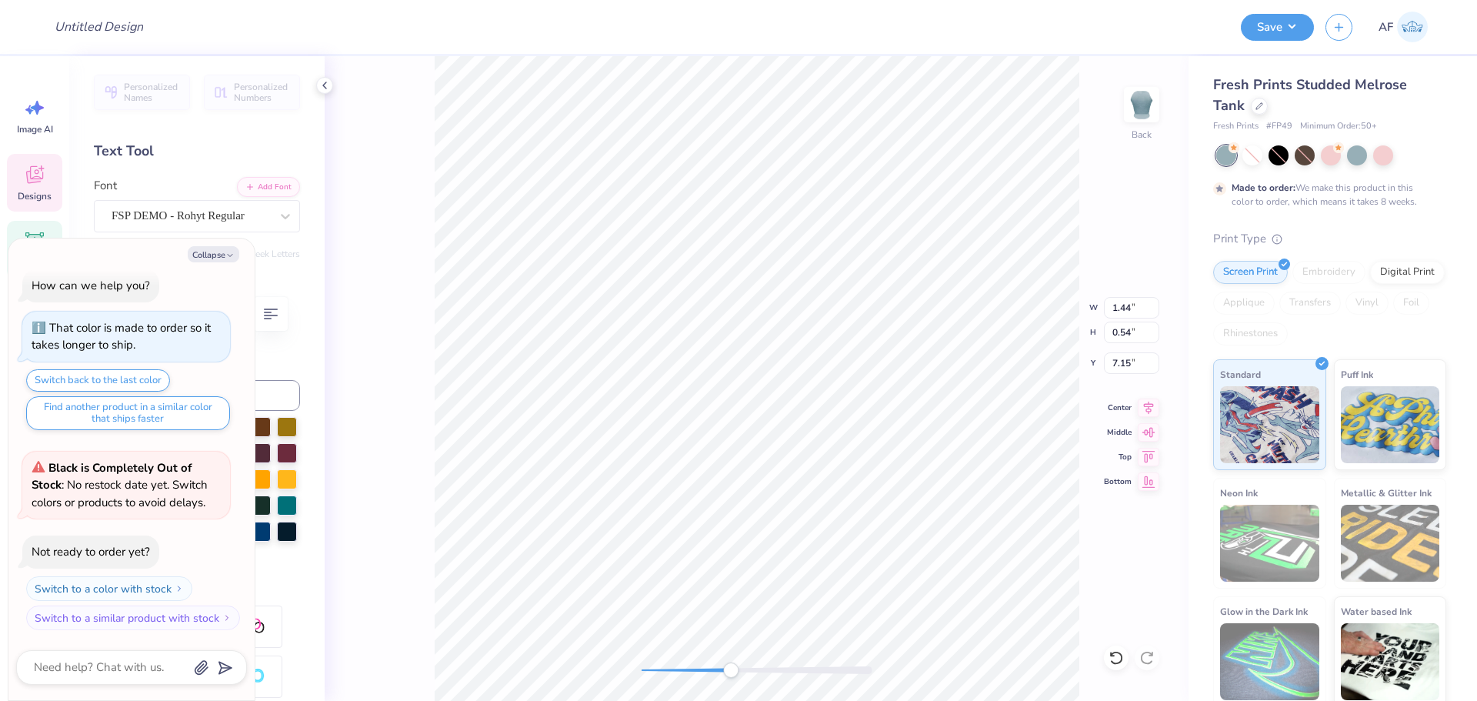
type input "0.44"
type input "5.64"
type textarea "x"
type input "1.44"
type input "0.45"
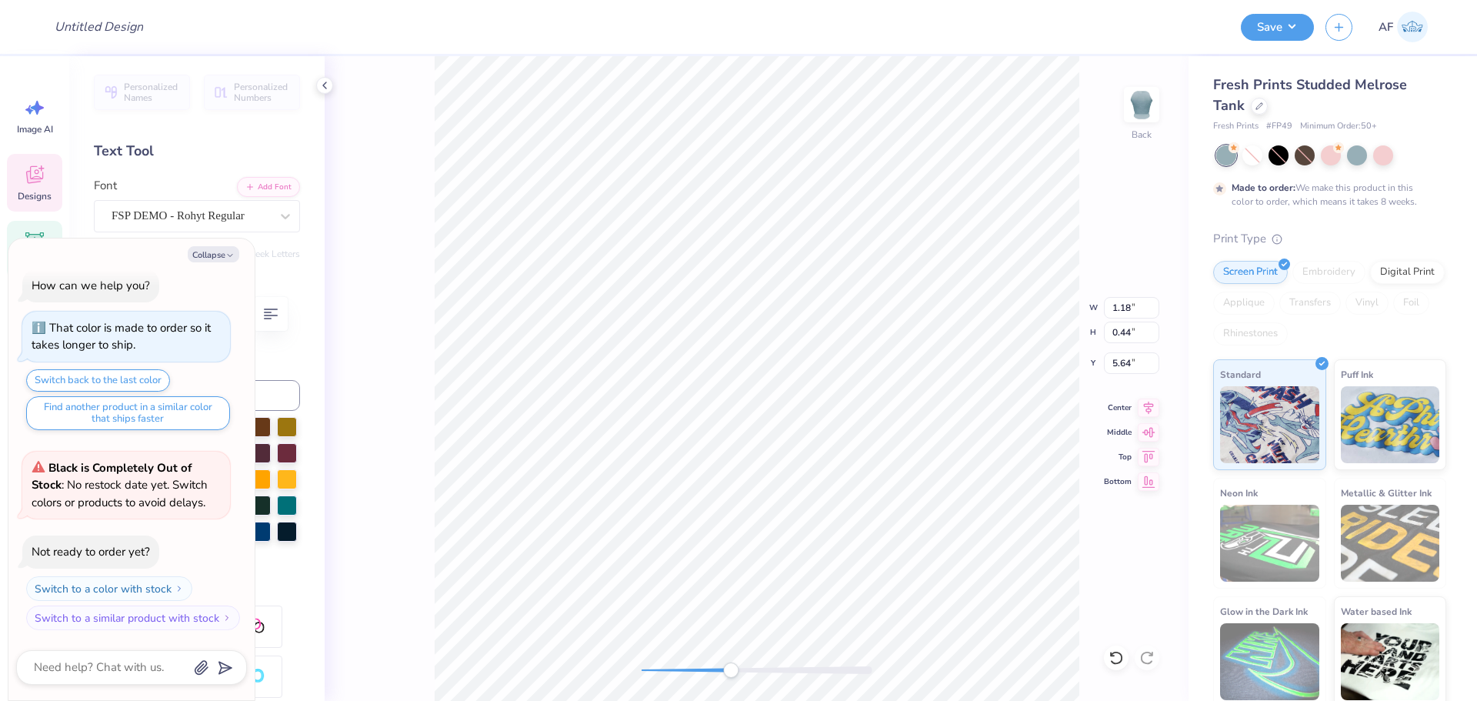
type input "5.60"
type textarea "x"
type input "1.08"
type input "0.40"
type input "5.69"
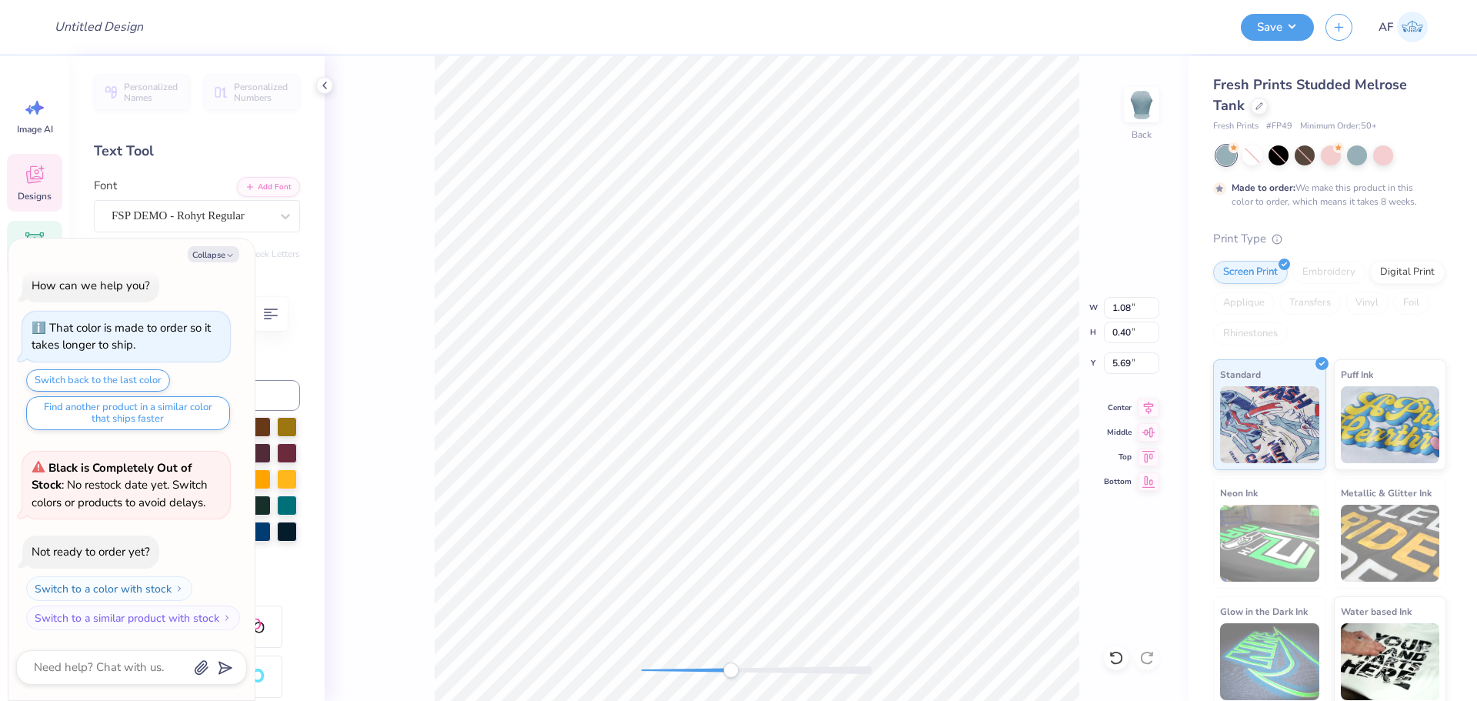
type textarea "x"
type textarea "DA Y"
type textarea "x"
type textarea "D A Y"
type textarea "x"
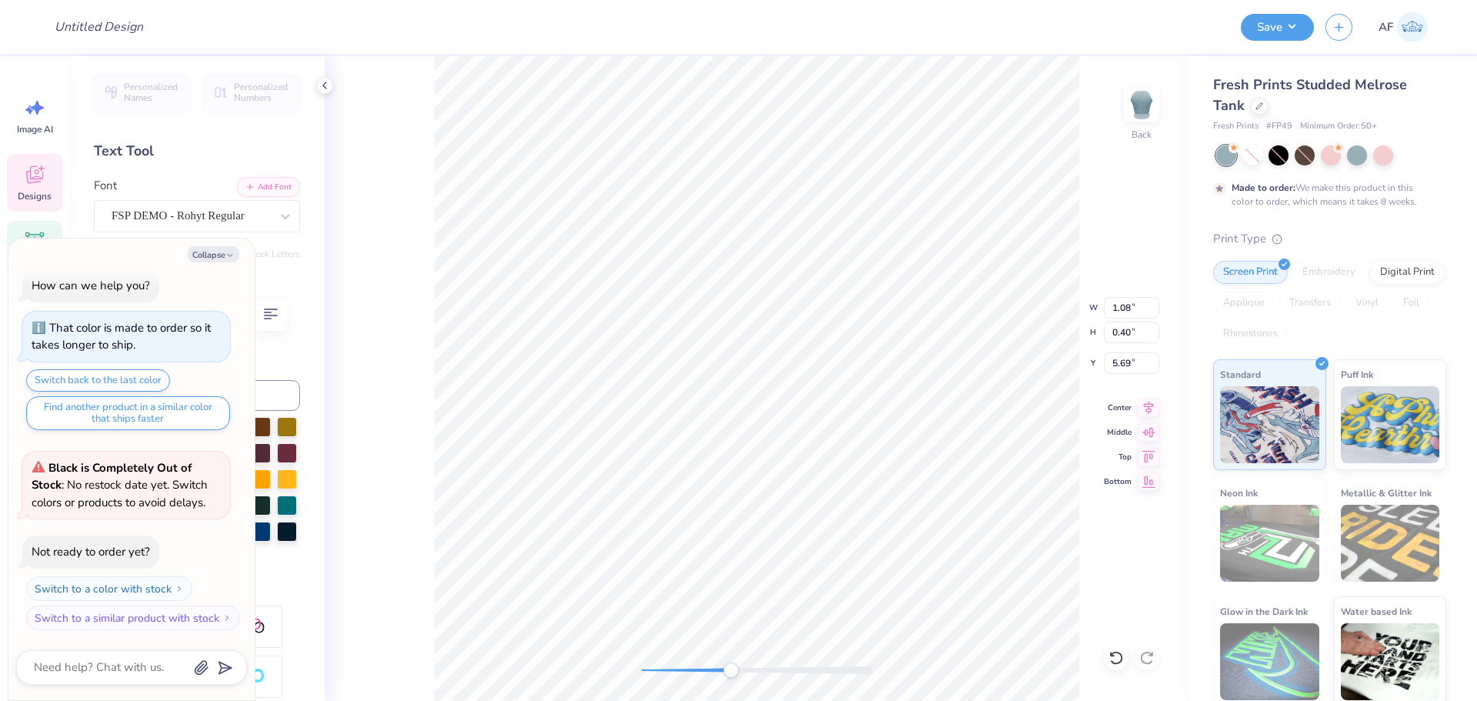
type input "1.33"
type input "0.42"
type input "5.60"
type textarea "x"
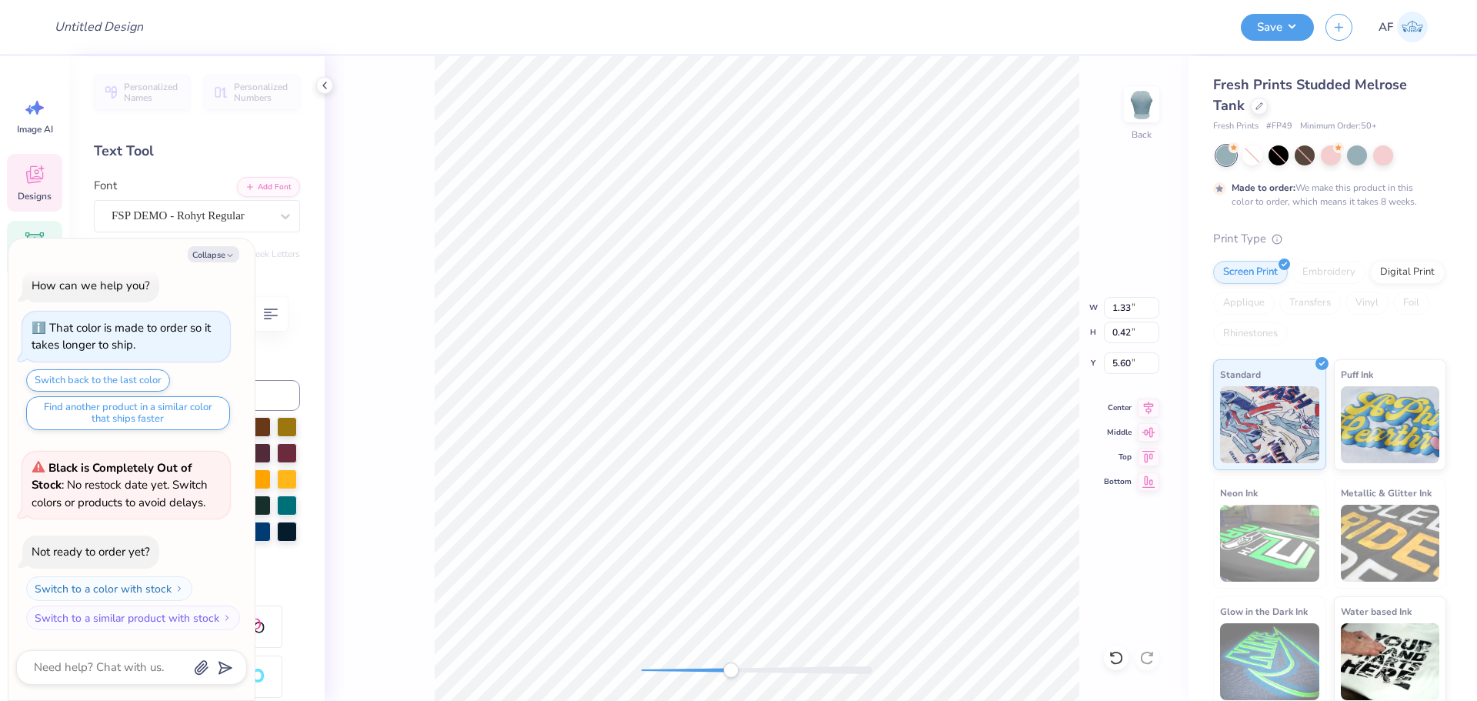
type textarea "GAM E"
type textarea "x"
type textarea "GA M E"
type textarea "x"
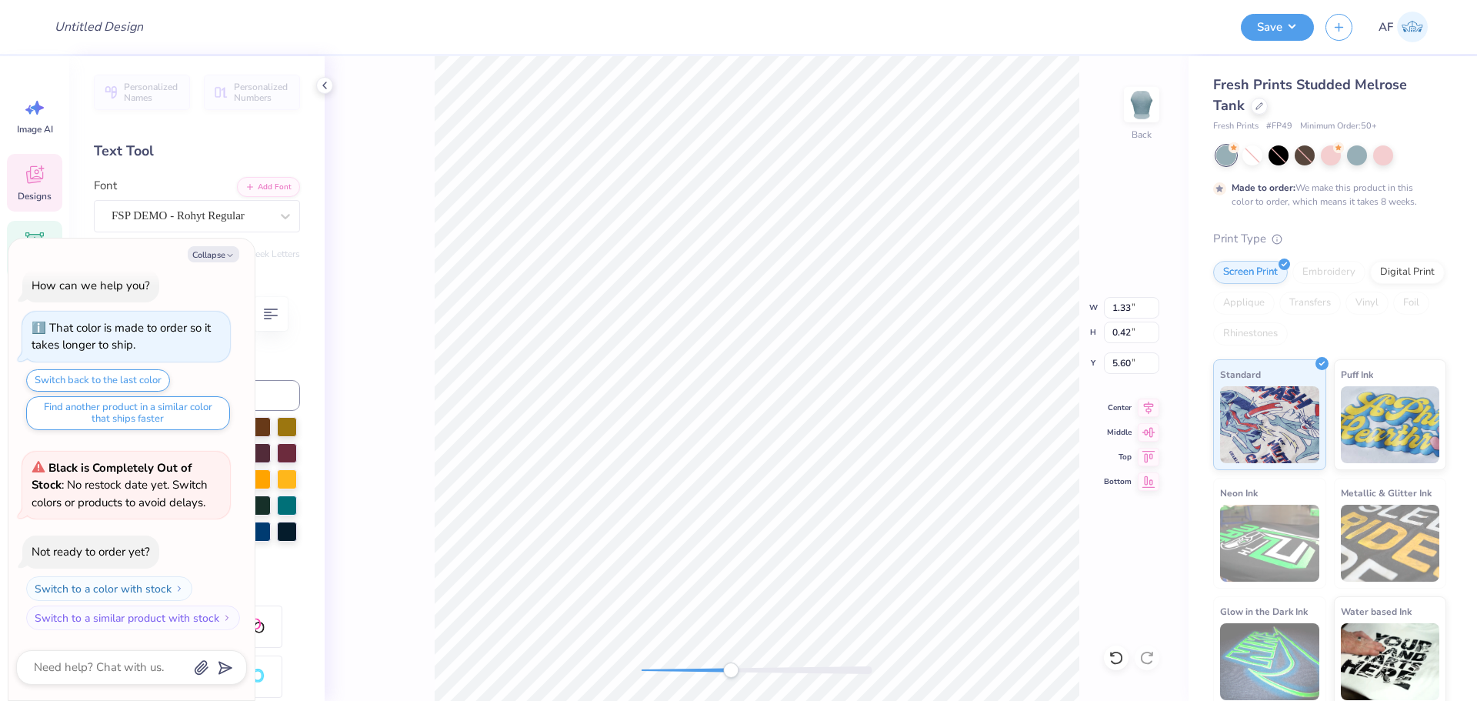
type textarea "G A M E"
type textarea "x"
type input "1.08"
type input "0.40"
type input "5.69"
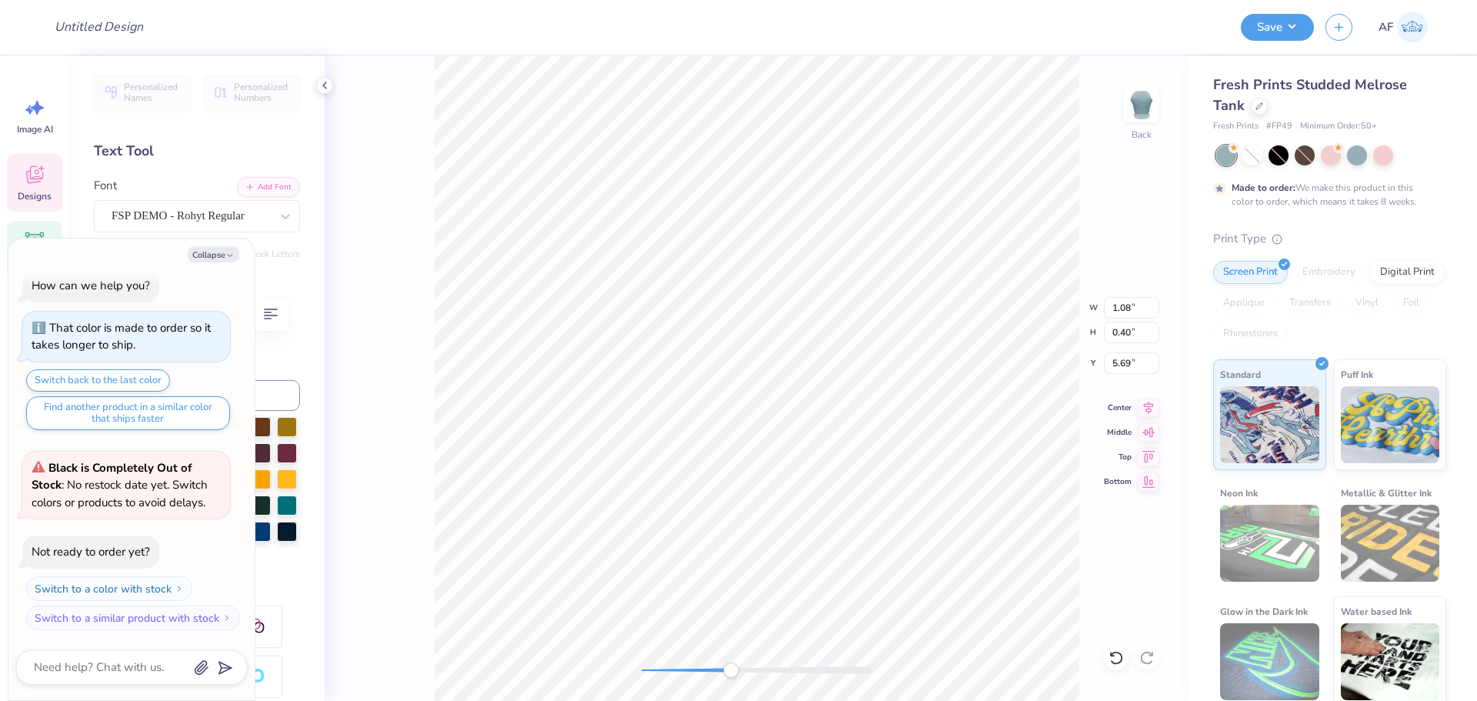
type textarea "x"
type input "1.51"
type input "0.52"
type input "5.51"
type textarea "x"
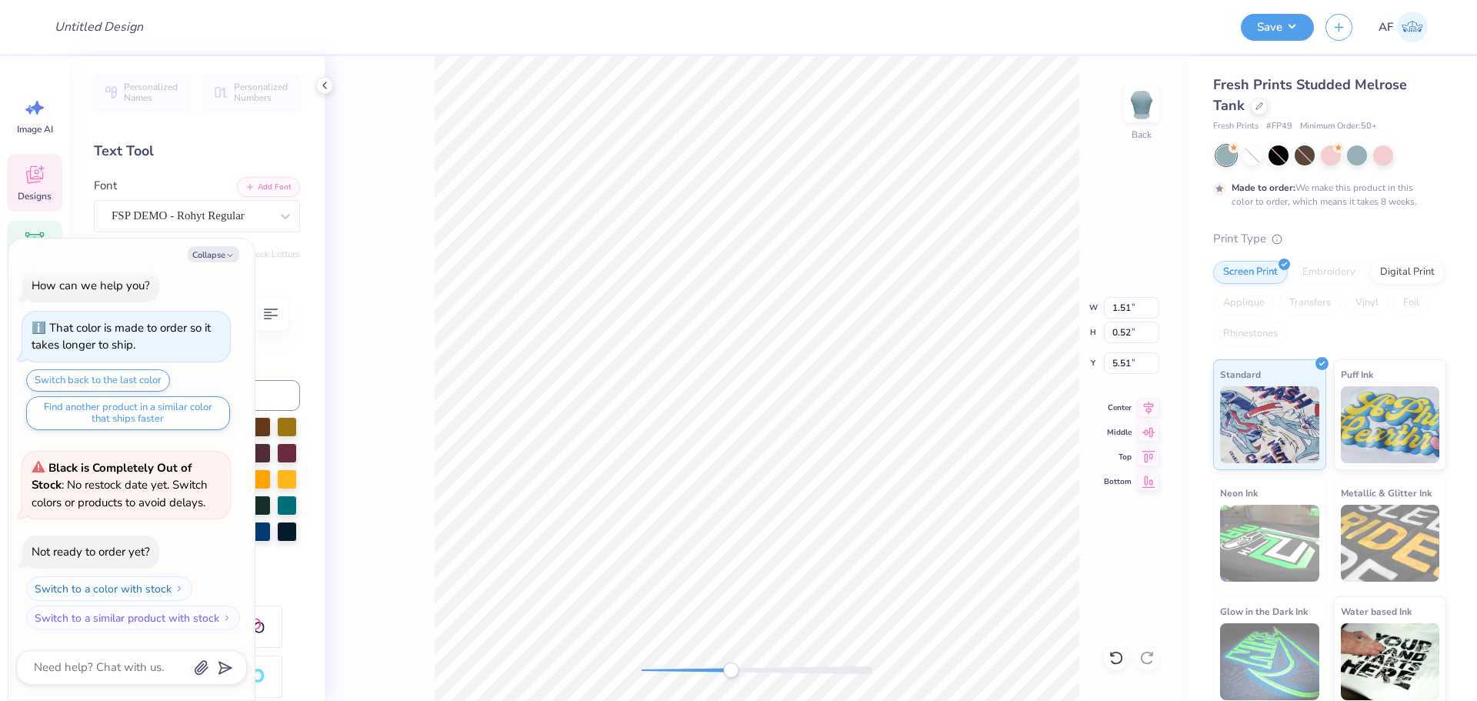
type input "1.09"
type input "0.44"
type input "5.67"
type textarea "x"
type input "2.76"
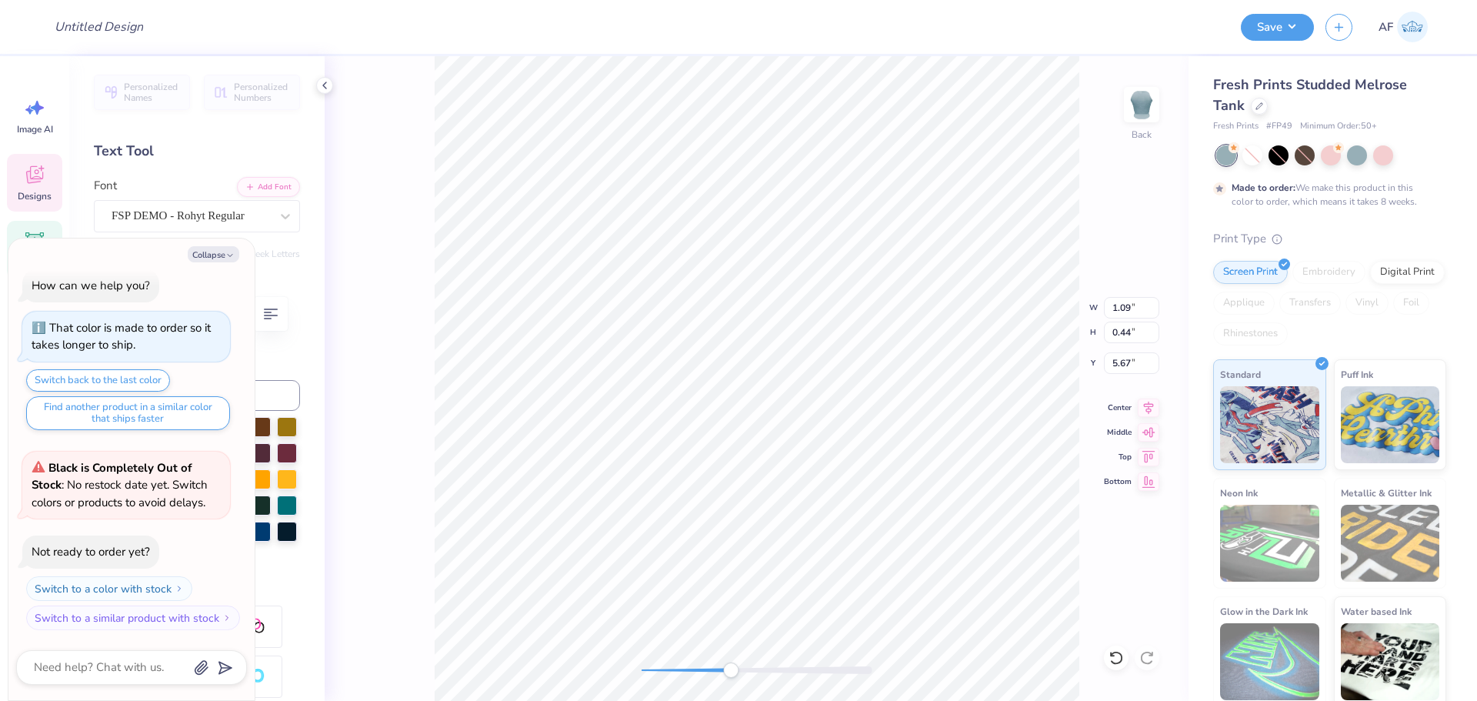
type input "0.52"
type input "5.64"
type textarea "x"
type input "1.19"
type input "1.57"
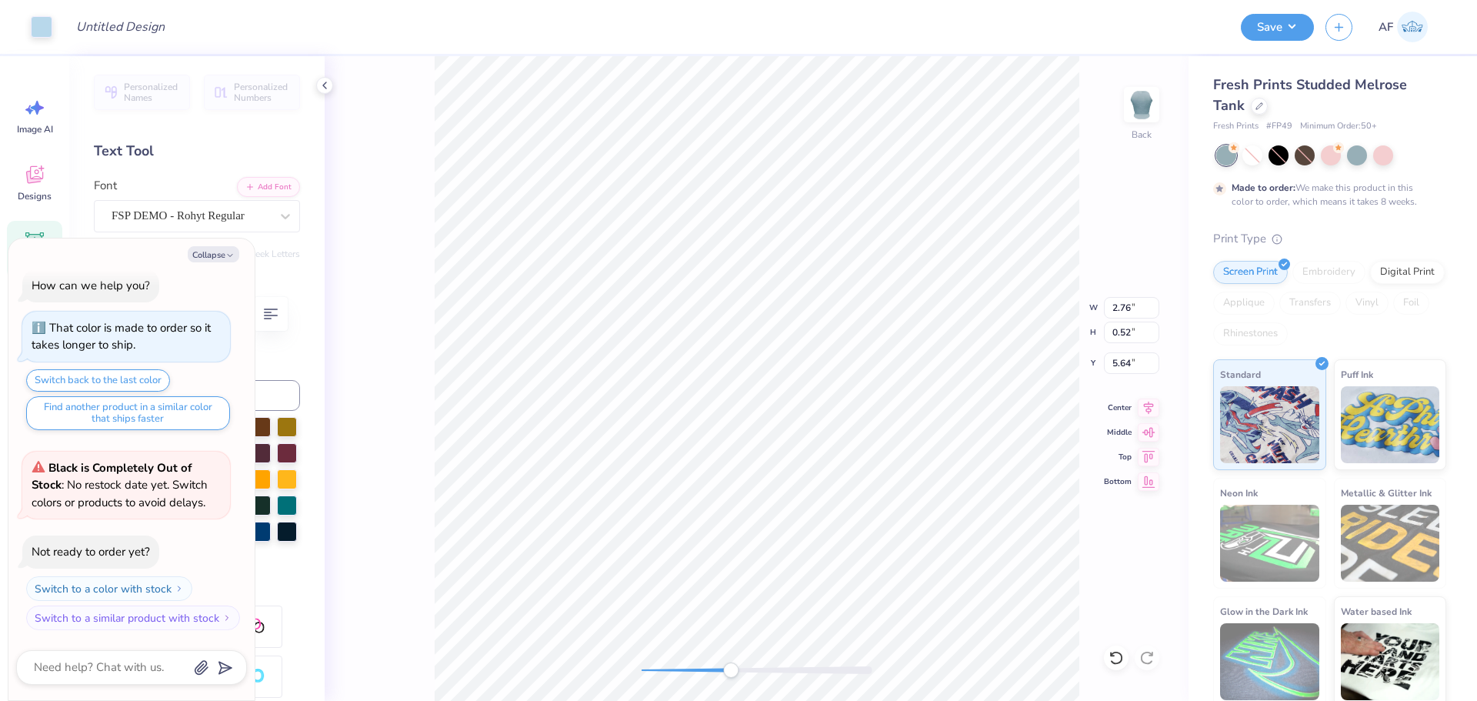
type input "4.07"
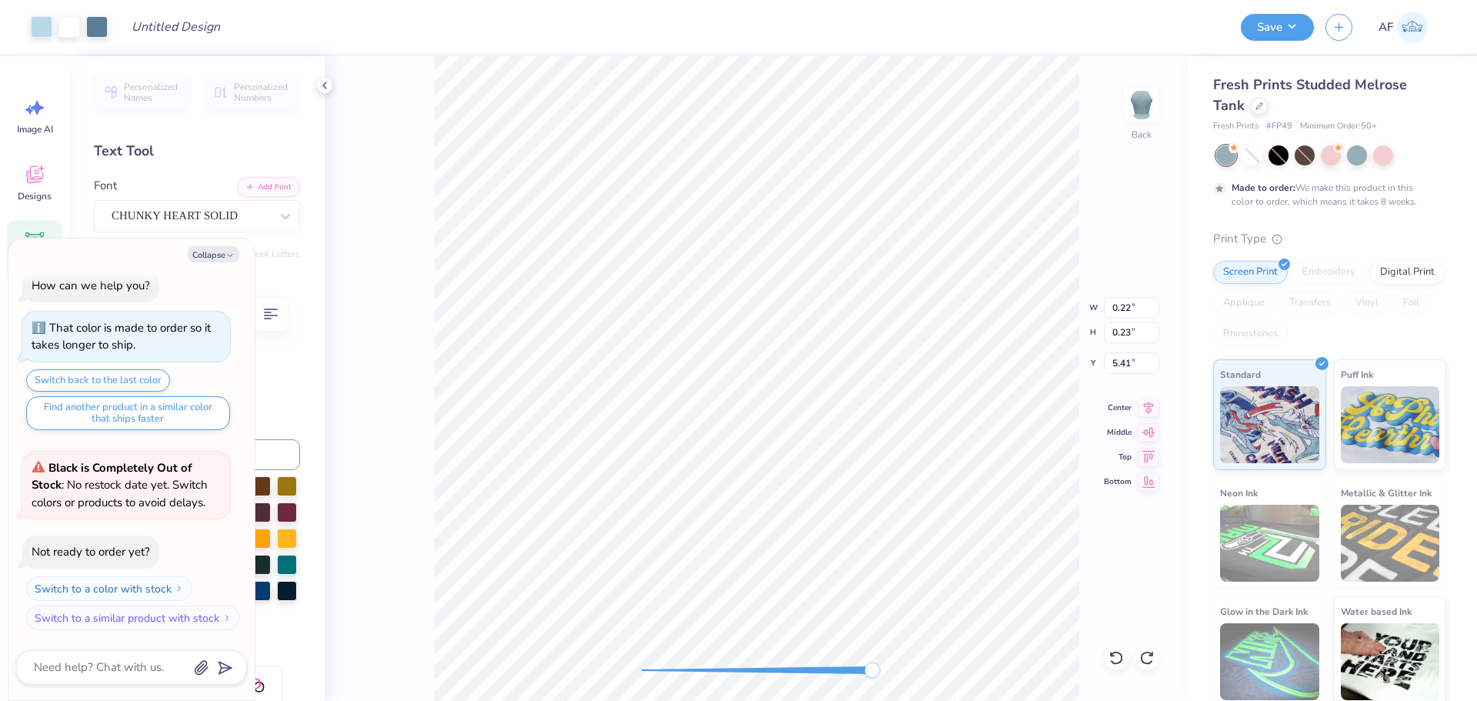
type textarea "x"
type input "5.30"
type textarea "x"
type input "1.09"
type input "0.44"
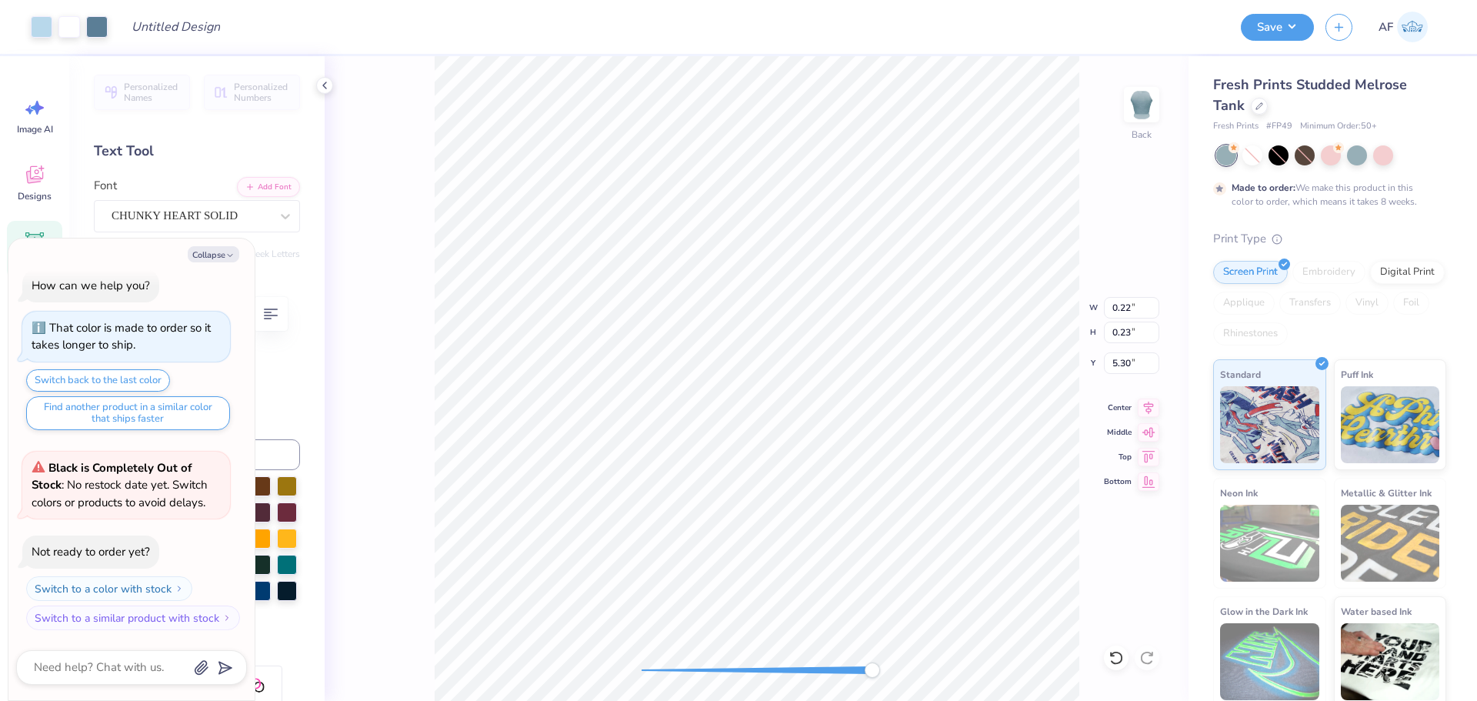
type input "5.67"
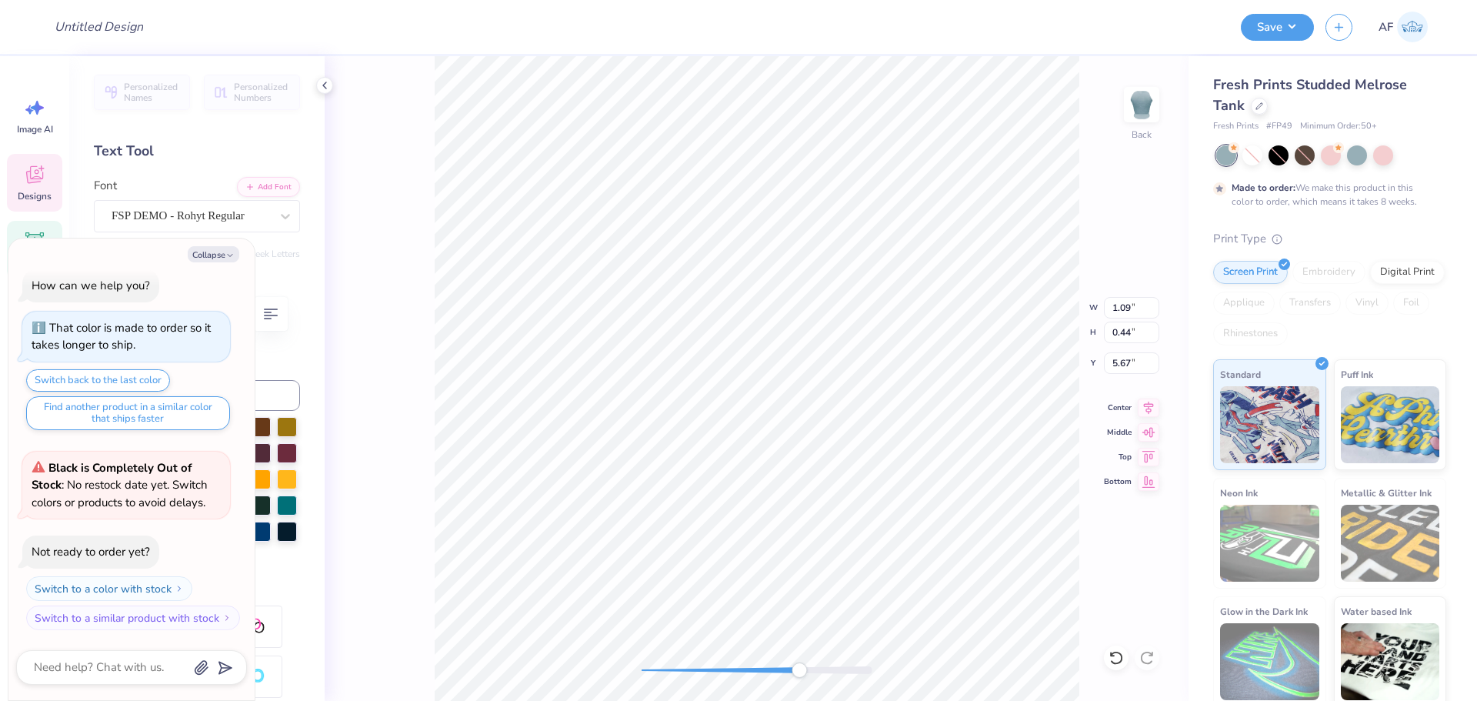
type textarea "x"
type input "1.51"
type input "0.52"
type input "5.51"
type textarea "x"
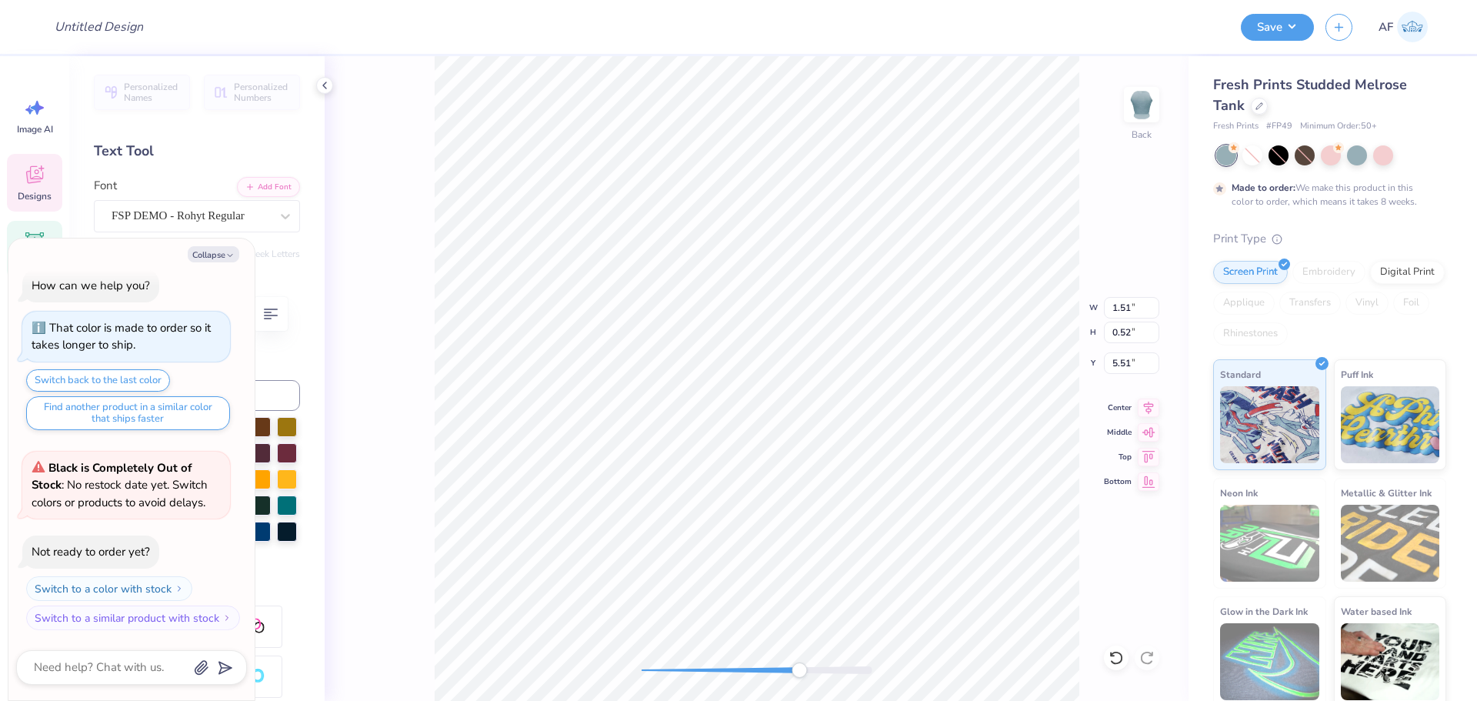
type input "1.09"
type input "0.44"
type input "5.64"
click at [1005, 432] on li "Download vector" at bounding box center [986, 442] width 121 height 30
type textarea "x"
